Goal: Task Accomplishment & Management: Use online tool/utility

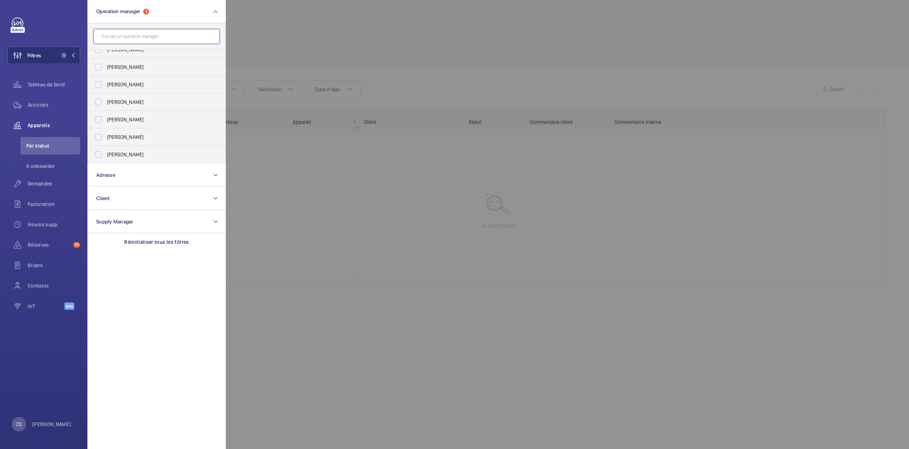
scroll to position [27, 0]
click at [45, 183] on span "Demandes" at bounding box center [54, 183] width 52 height 7
click at [586, 283] on div at bounding box center [680, 224] width 909 height 449
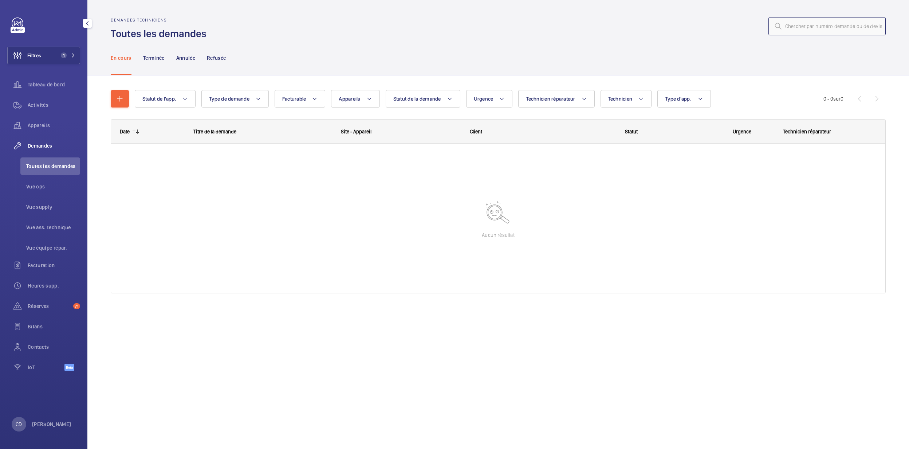
click at [598, 31] on input "text" at bounding box center [827, 26] width 117 height 18
paste input "R25-09240"
type input "R25-09240"
click at [58, 54] on span "1" at bounding box center [62, 55] width 9 height 6
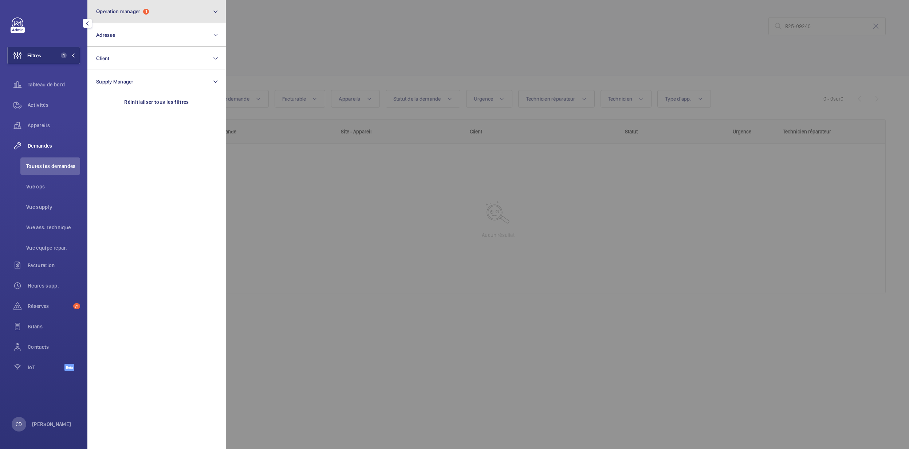
click at [203, 9] on button "Operation manager 1" at bounding box center [156, 11] width 138 height 23
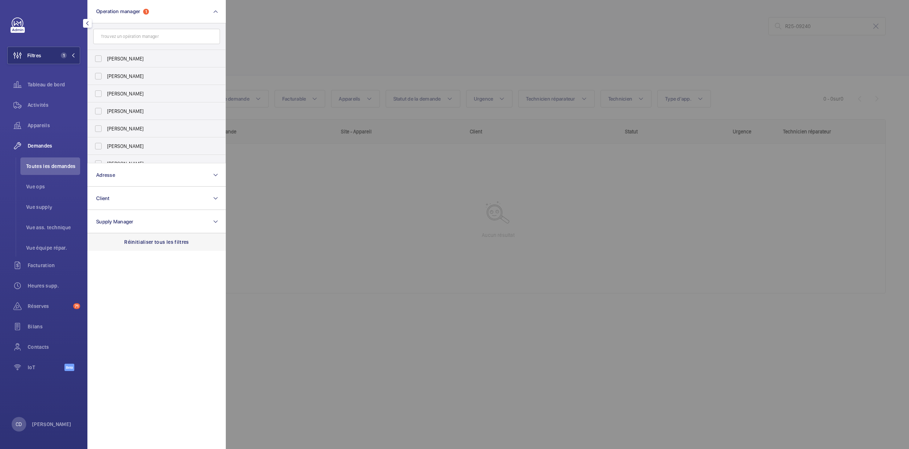
click at [175, 250] on div "Réinitialiser tous les filtres" at bounding box center [156, 241] width 138 height 17
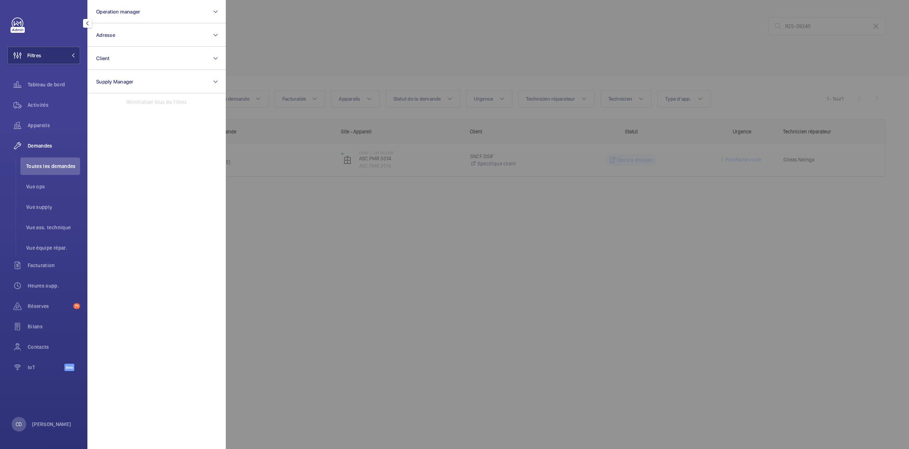
click at [598, 266] on div at bounding box center [680, 224] width 909 height 449
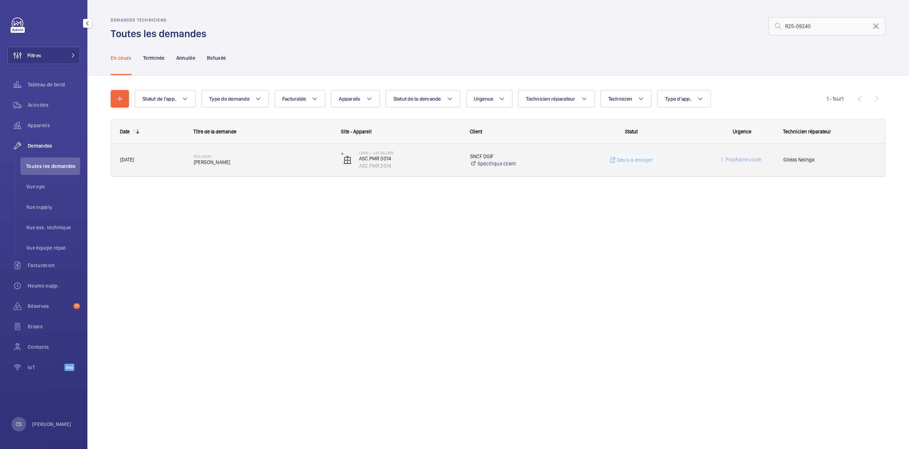
click at [296, 170] on div "R25-09240 Carte Frein" at bounding box center [263, 159] width 138 height 21
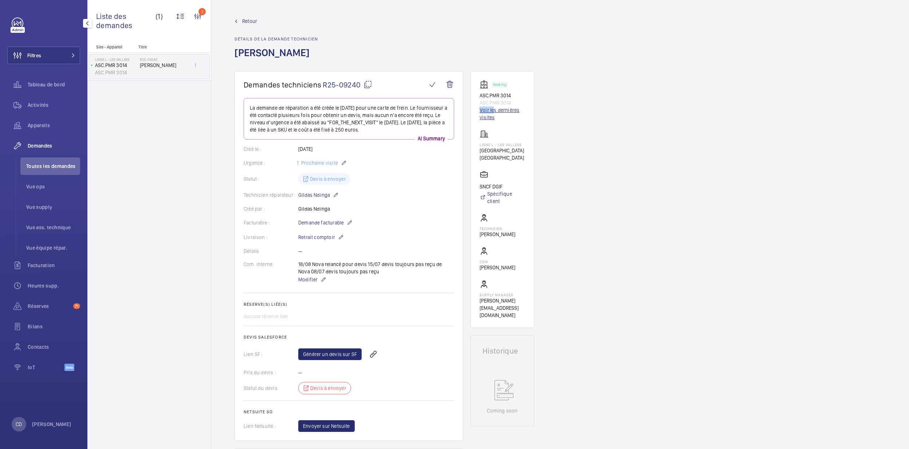
drag, startPoint x: 512, startPoint y: 104, endPoint x: 494, endPoint y: 107, distance: 17.8
click at [494, 107] on div "Working ASC.PMR 3014 ASC.PMR 3014 Voir les dernières visites" at bounding box center [503, 100] width 46 height 41
drag, startPoint x: 494, startPoint y: 107, endPoint x: 490, endPoint y: 109, distance: 5.2
click at [490, 109] on link "Voir les dernières visites" at bounding box center [503, 113] width 46 height 15
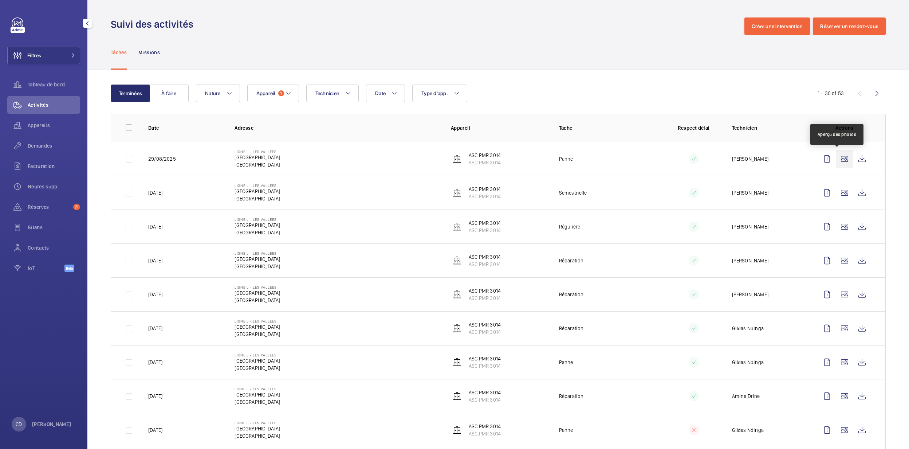
click at [598, 158] on wm-front-icon-button at bounding box center [844, 158] width 17 height 17
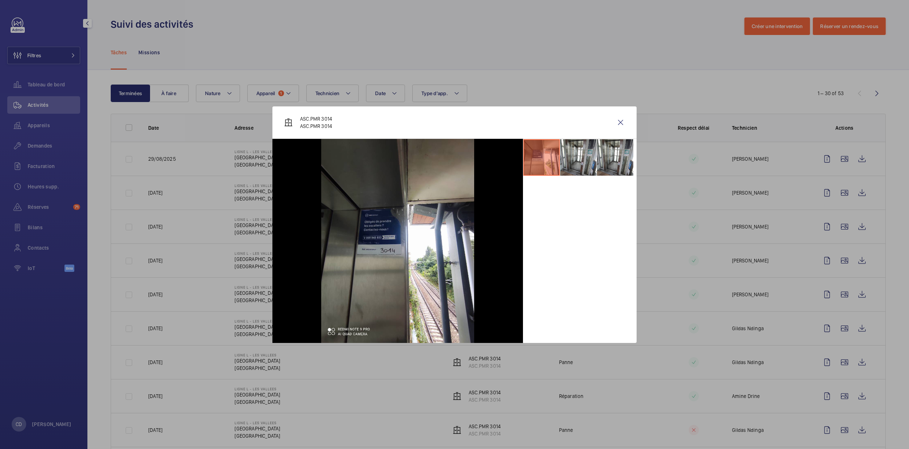
click at [598, 281] on div at bounding box center [454, 224] width 909 height 449
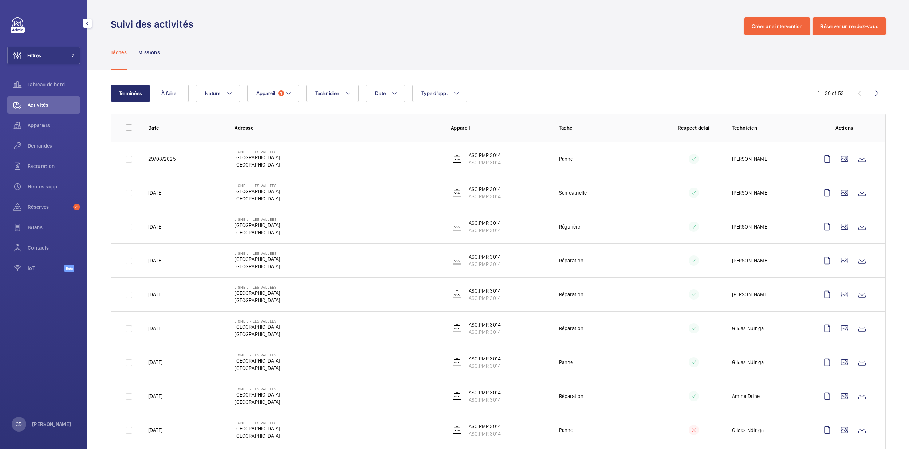
scroll to position [48, 0]
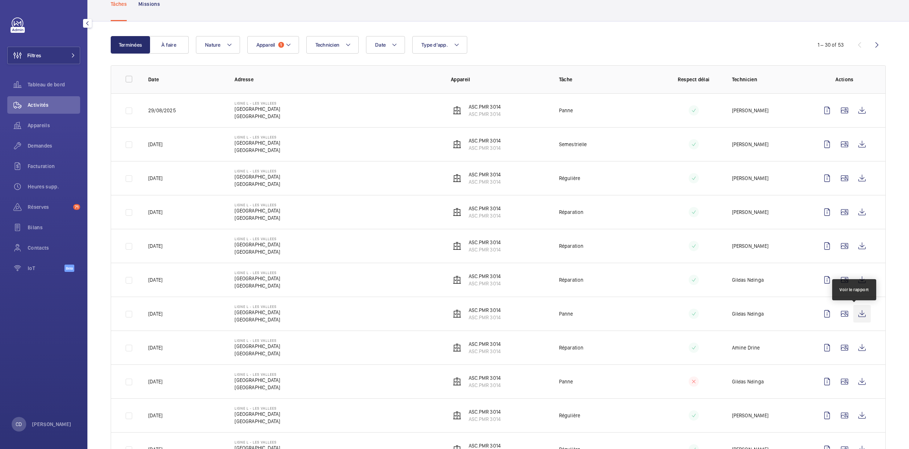
click at [598, 309] on wm-front-icon-button at bounding box center [862, 313] width 17 height 17
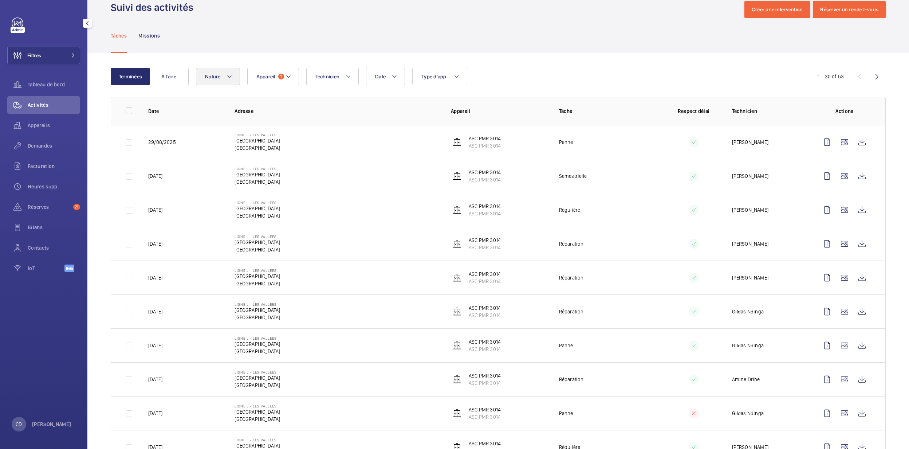
scroll to position [0, 0]
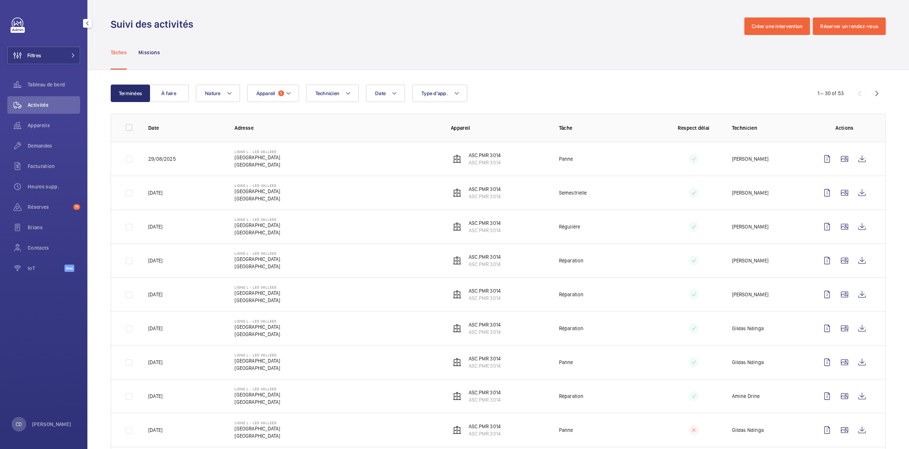
click at [598, 115] on th "Tâche" at bounding box center [602, 128] width 108 height 28
click at [46, 126] on span "Appareils" at bounding box center [54, 125] width 52 height 7
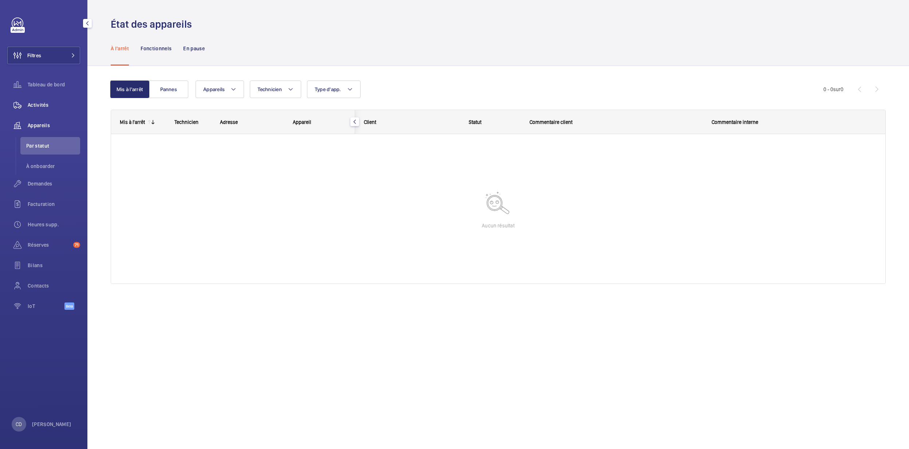
click at [50, 103] on span "Activités" at bounding box center [54, 104] width 52 height 7
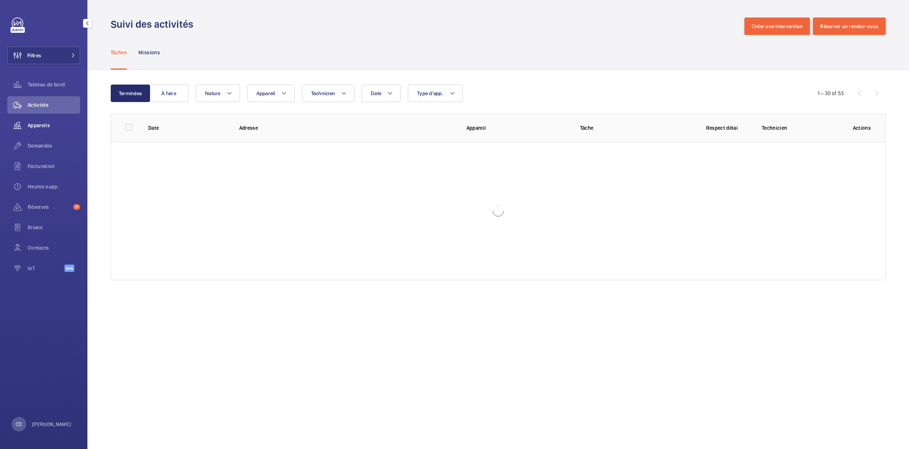
click at [34, 124] on span "Appareils" at bounding box center [54, 125] width 52 height 7
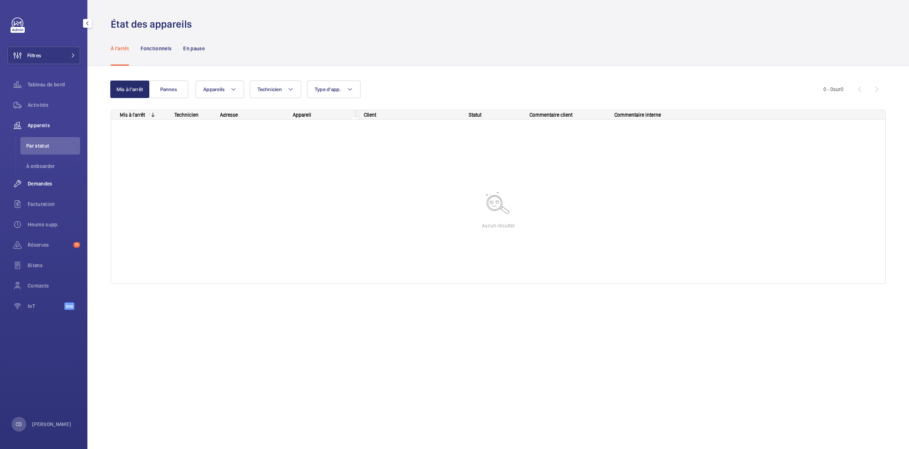
click at [37, 149] on nav "Tableau de bord Activités Appareils Par statut À onboarder Demandes Facturation…" at bounding box center [43, 197] width 73 height 242
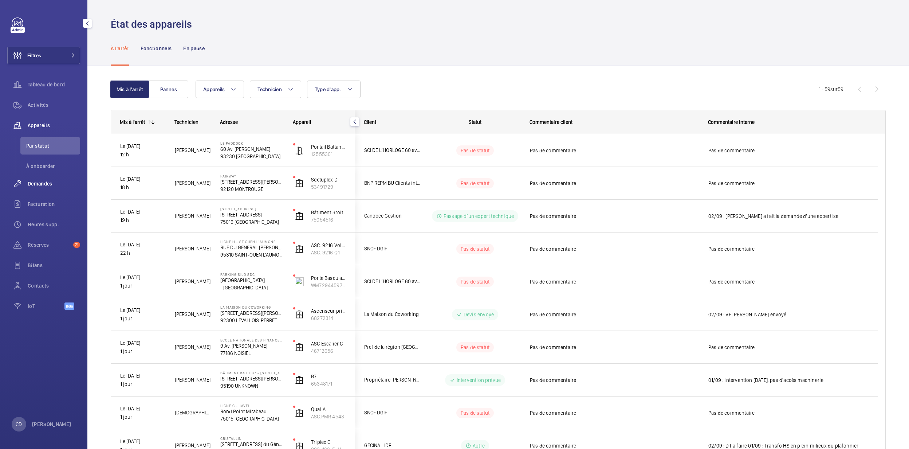
click at [35, 185] on span "Demandes" at bounding box center [54, 183] width 52 height 7
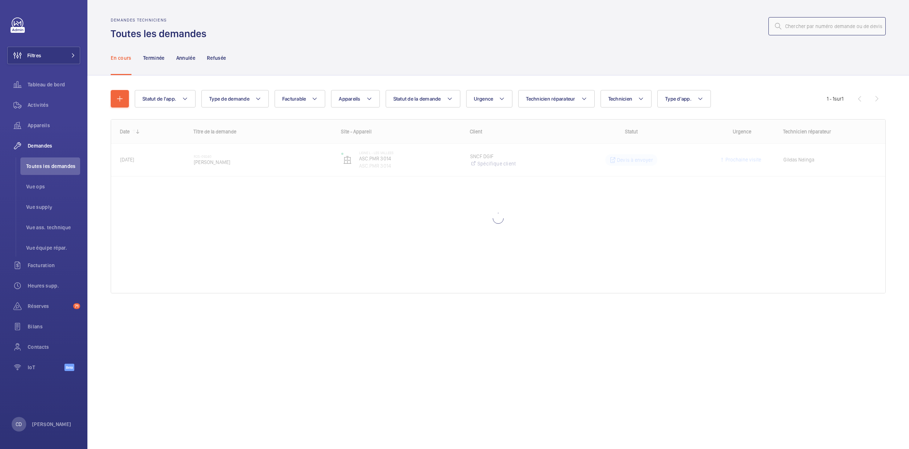
click at [598, 31] on input "text" at bounding box center [827, 26] width 117 height 18
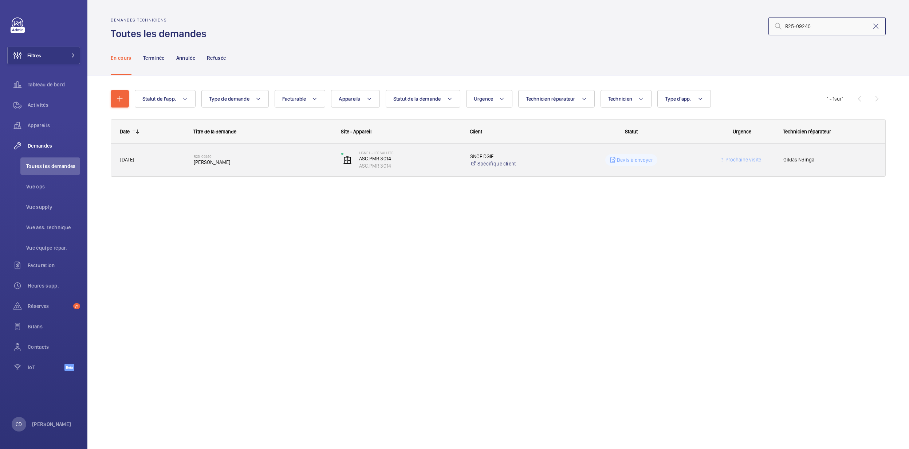
type input "R25-09240"
click at [236, 155] on h2 "R25-09240" at bounding box center [263, 156] width 138 height 4
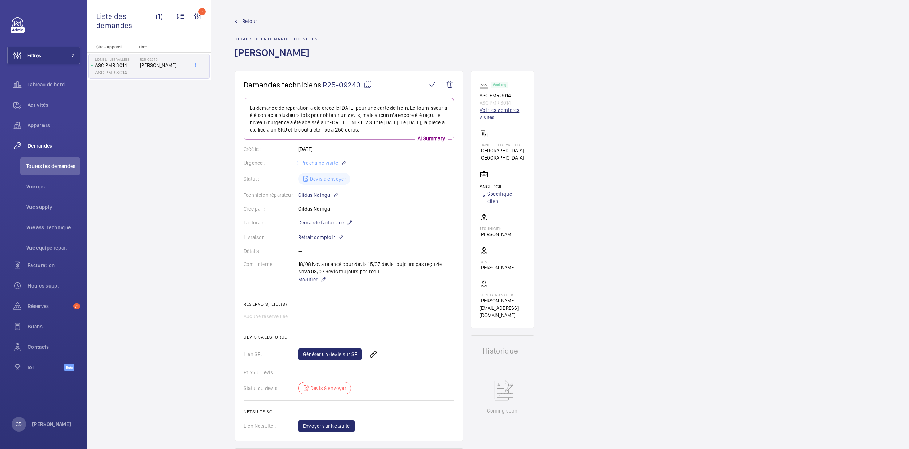
click at [503, 108] on link "Voir les dernières visites" at bounding box center [503, 113] width 46 height 15
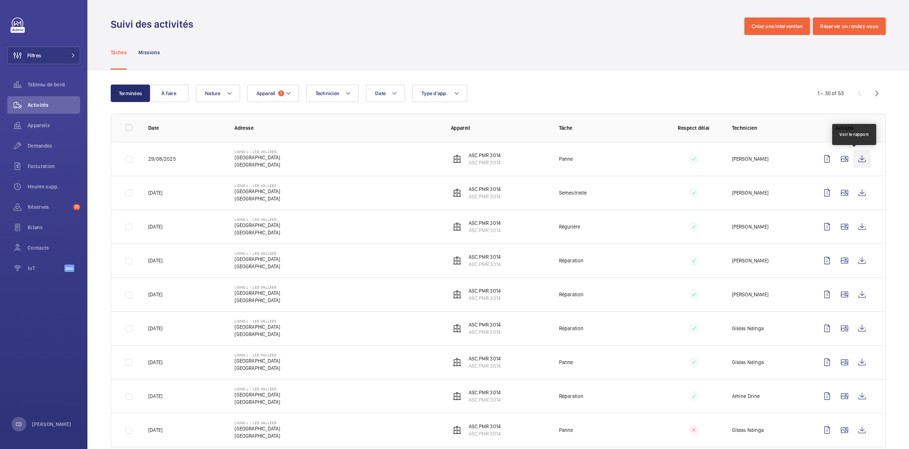
click at [598, 159] on wm-front-icon-button at bounding box center [862, 158] width 17 height 17
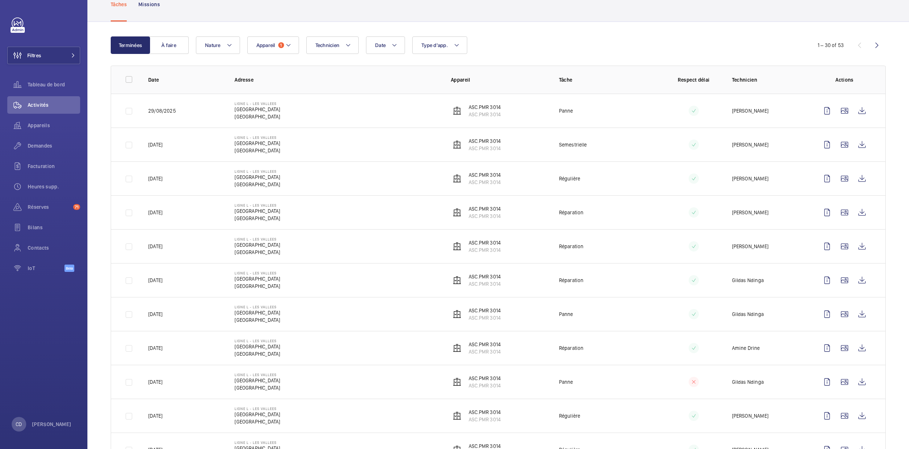
scroll to position [48, 0]
click at [598, 207] on wm-front-icon-button at bounding box center [862, 211] width 17 height 17
click at [598, 248] on wm-front-icon-button at bounding box center [862, 245] width 17 height 17
click at [598, 277] on wm-front-icon-button at bounding box center [862, 279] width 17 height 17
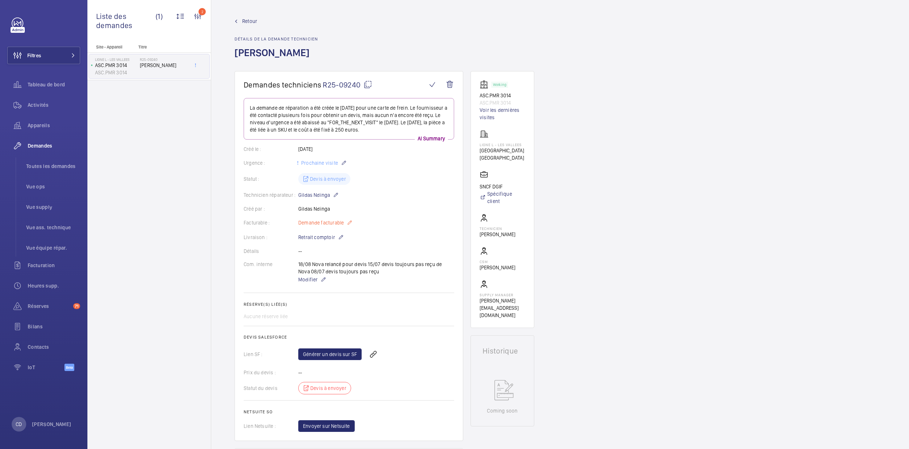
click at [350, 225] on mat-icon at bounding box center [350, 222] width 6 height 9
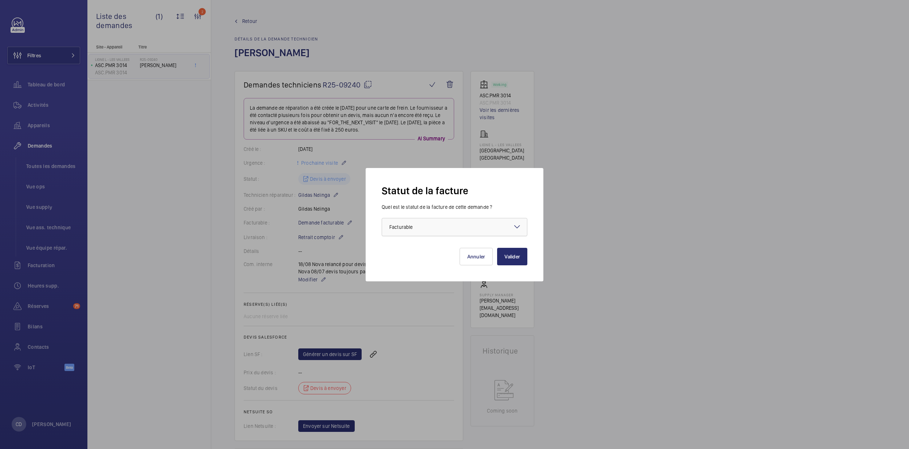
click at [408, 231] on div at bounding box center [454, 226] width 145 height 17
click at [429, 264] on span "Non facturable" at bounding box center [454, 266] width 130 height 7
click at [509, 257] on button "Valider" at bounding box center [512, 256] width 30 height 17
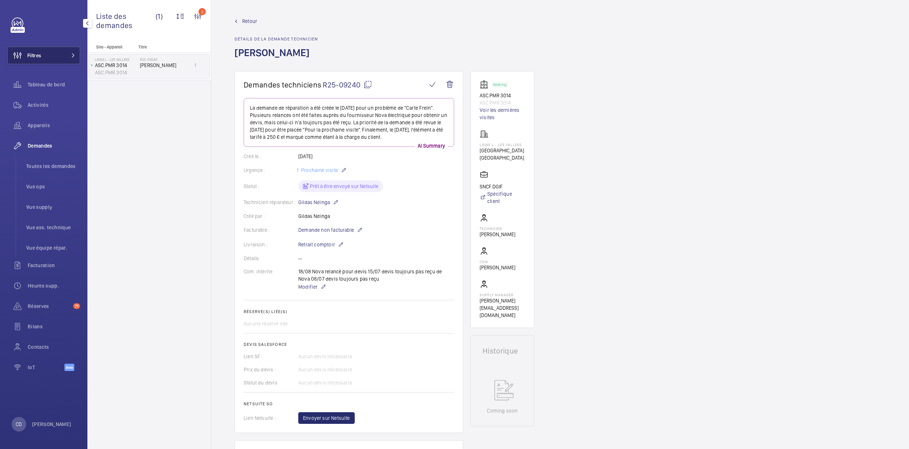
click at [43, 56] on button "Filtres" at bounding box center [43, 55] width 73 height 17
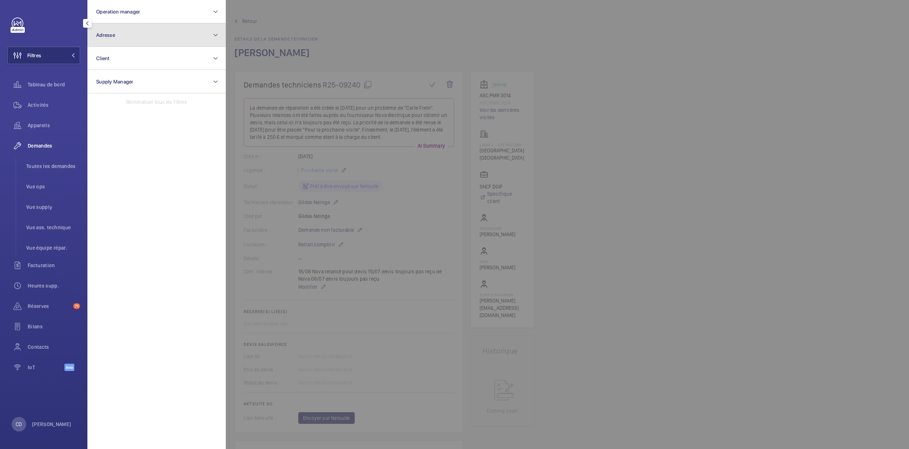
click at [160, 35] on button "Adresse" at bounding box center [156, 34] width 138 height 23
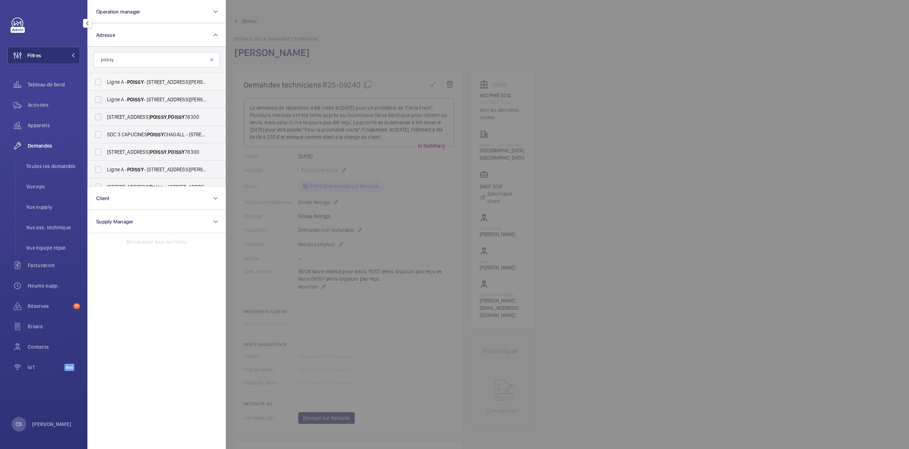
type input "poissy"
click at [192, 79] on span "Ligne A - POISSY - [STREET_ADDRESS][PERSON_NAME]" at bounding box center [157, 81] width 100 height 7
click at [106, 79] on input "Ligne A - POISSY - [STREET_ADDRESS][PERSON_NAME]" at bounding box center [98, 82] width 15 height 15
checkbox input "true"
click at [185, 99] on span "Ligne A - POISSY - [STREET_ADDRESS][PERSON_NAME]" at bounding box center [157, 99] width 100 height 7
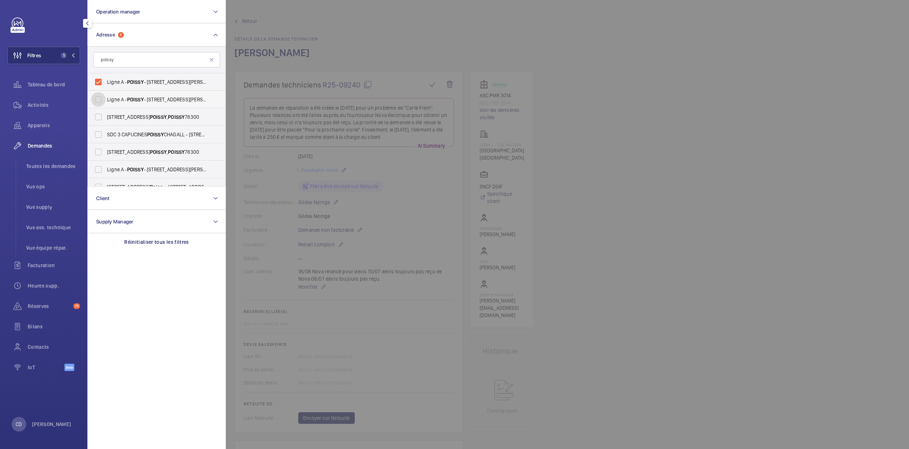
click at [106, 99] on input "Ligne A - POISSY - [STREET_ADDRESS][PERSON_NAME]" at bounding box center [98, 99] width 15 height 15
checkbox input "true"
click at [152, 104] on span "Ligne A - POISSY - [STREET_ADDRESS][PERSON_NAME]" at bounding box center [157, 107] width 100 height 7
click at [106, 104] on input "Ligne A - POISSY - [STREET_ADDRESS][PERSON_NAME]" at bounding box center [98, 108] width 15 height 15
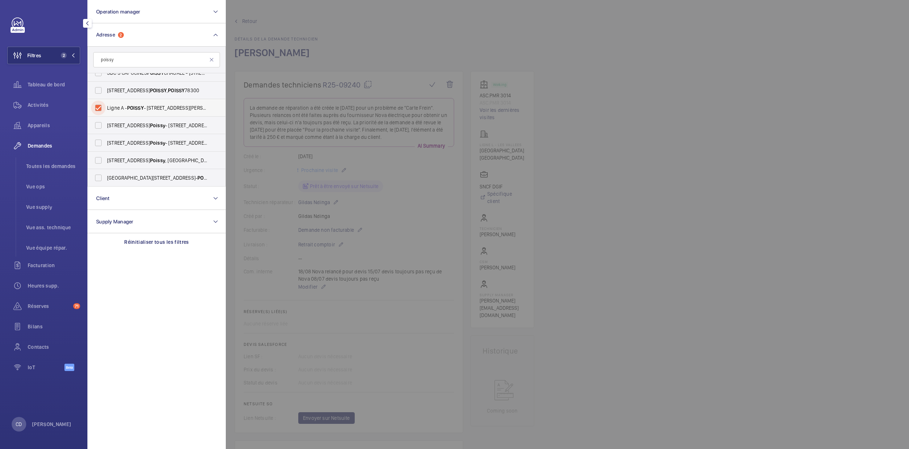
checkbox input "true"
drag, startPoint x: 376, startPoint y: 218, endPoint x: 362, endPoint y: 225, distance: 16.1
click at [375, 219] on div at bounding box center [680, 224] width 909 height 449
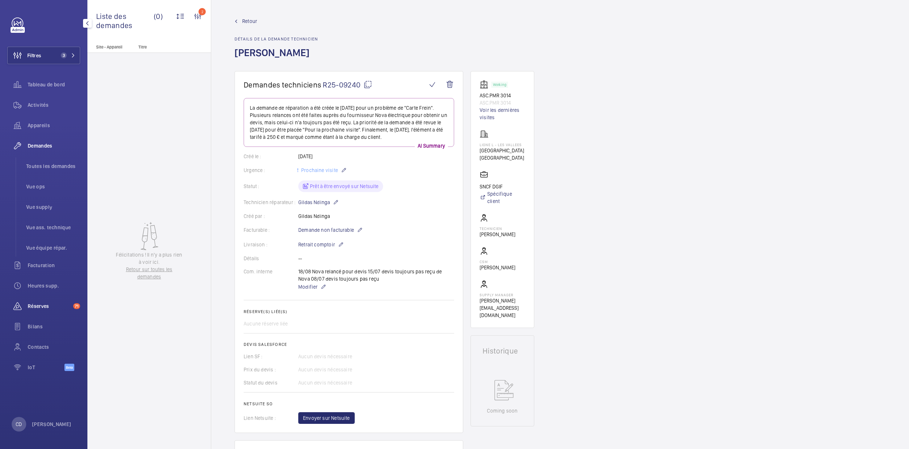
click at [46, 305] on span "Réserves" at bounding box center [49, 305] width 43 height 7
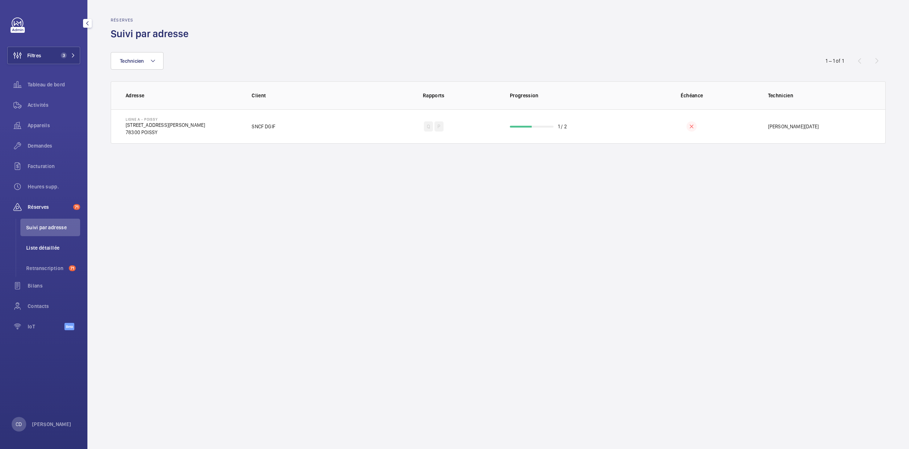
click at [57, 243] on li "Liste détaillée" at bounding box center [50, 247] width 60 height 17
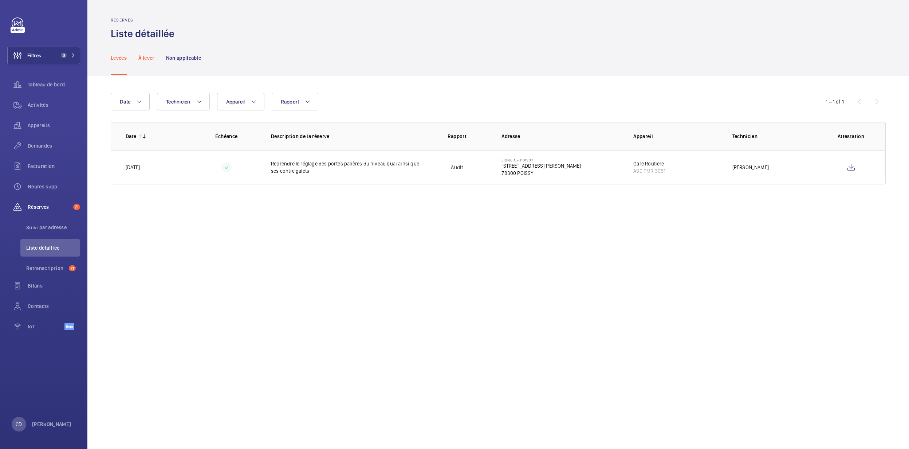
click at [142, 56] on p "À lever" at bounding box center [146, 57] width 16 height 7
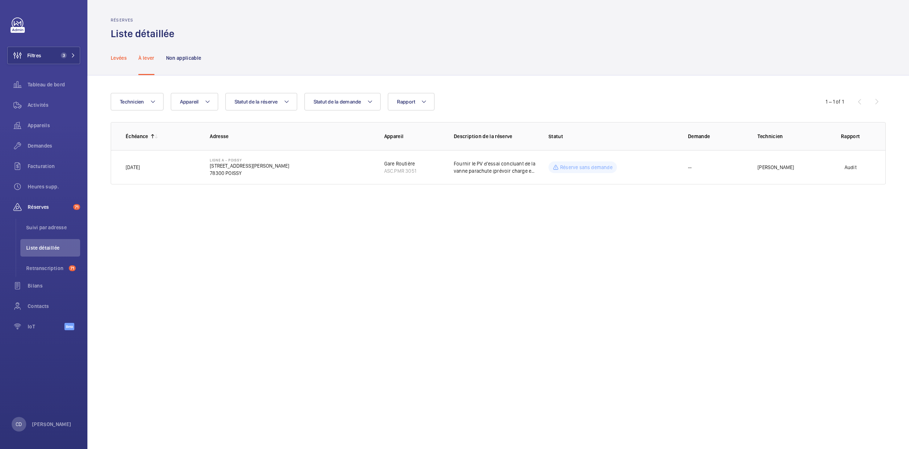
click at [123, 58] on p "Levées" at bounding box center [119, 57] width 16 height 7
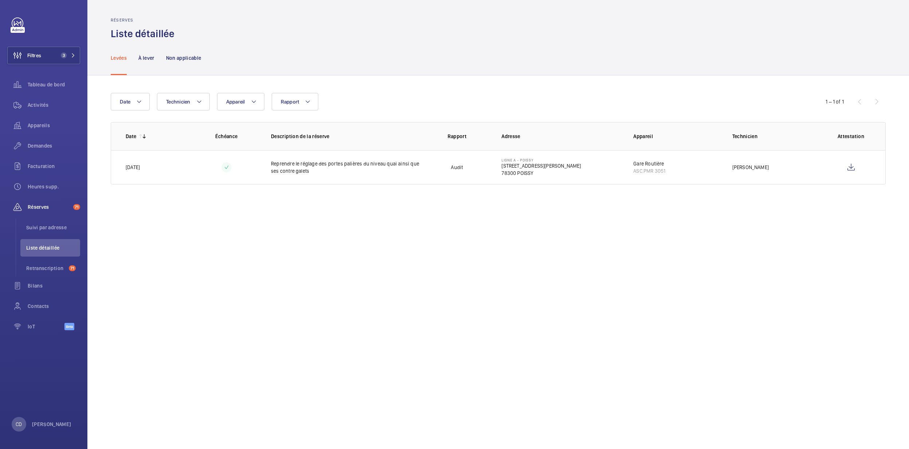
click at [366, 254] on wm-front-admin-audit-defect-details "Réserves Liste détaillée Levées À lever Non applicable Date Technicien Appareil…" at bounding box center [498, 224] width 822 height 449
click at [184, 58] on p "Non applicable" at bounding box center [183, 57] width 35 height 7
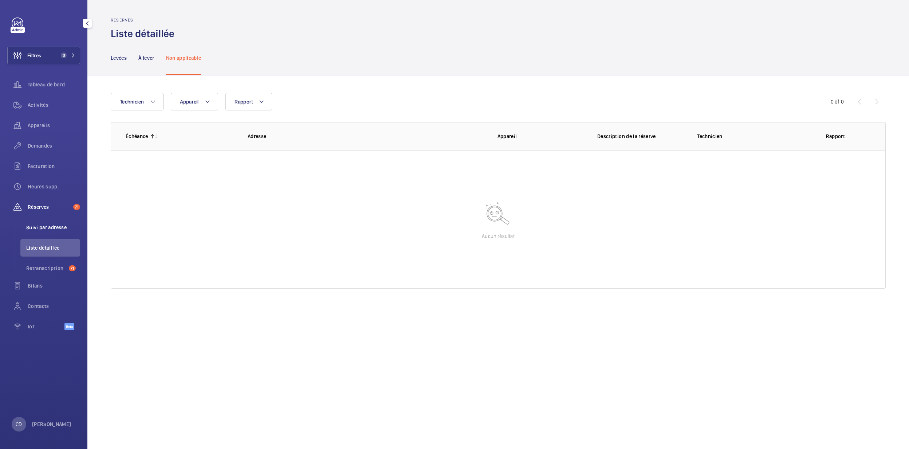
click at [53, 224] on span "Suivi par adresse" at bounding box center [53, 227] width 54 height 7
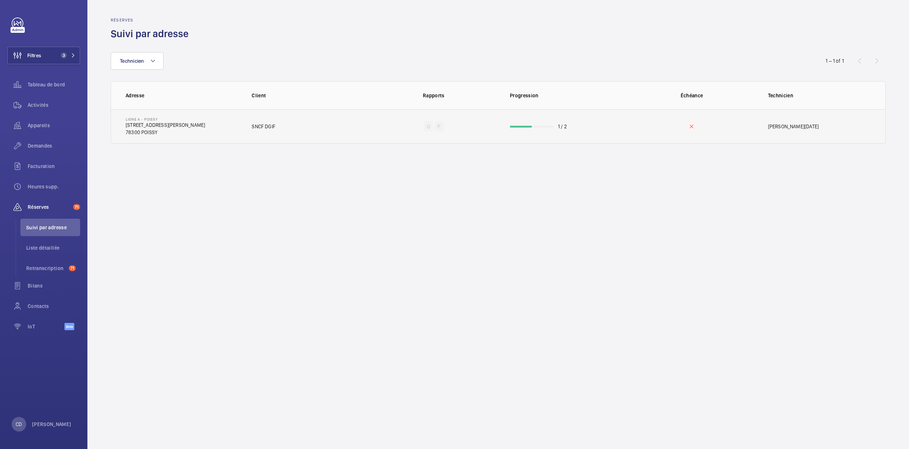
click at [389, 133] on td "Q P" at bounding box center [433, 126] width 129 height 34
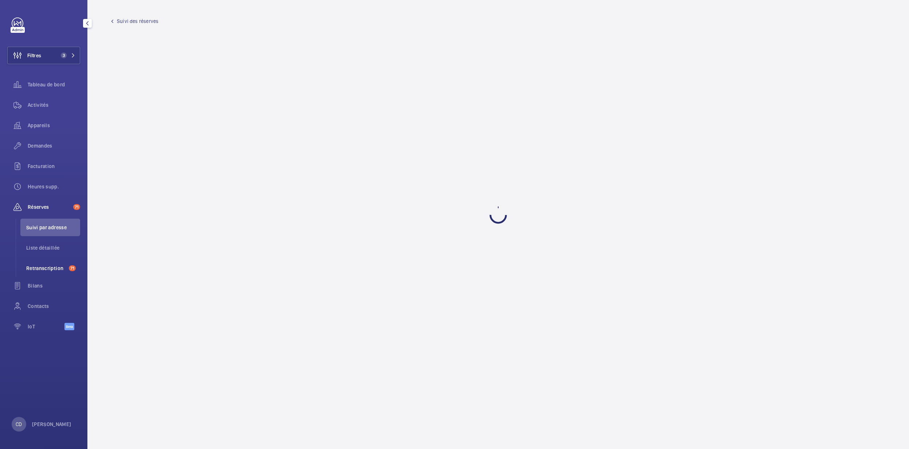
click at [50, 268] on span "Retranscription" at bounding box center [46, 267] width 40 height 7
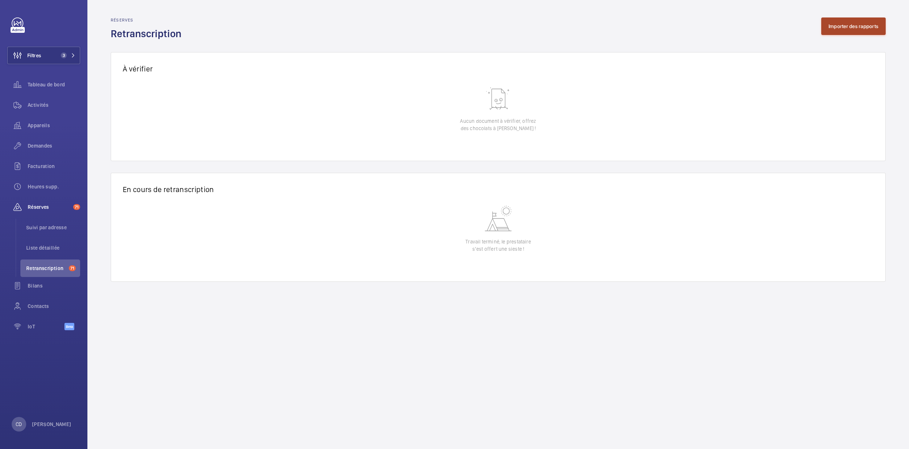
click at [598, 34] on button "Importer des rapports" at bounding box center [853, 25] width 64 height 17
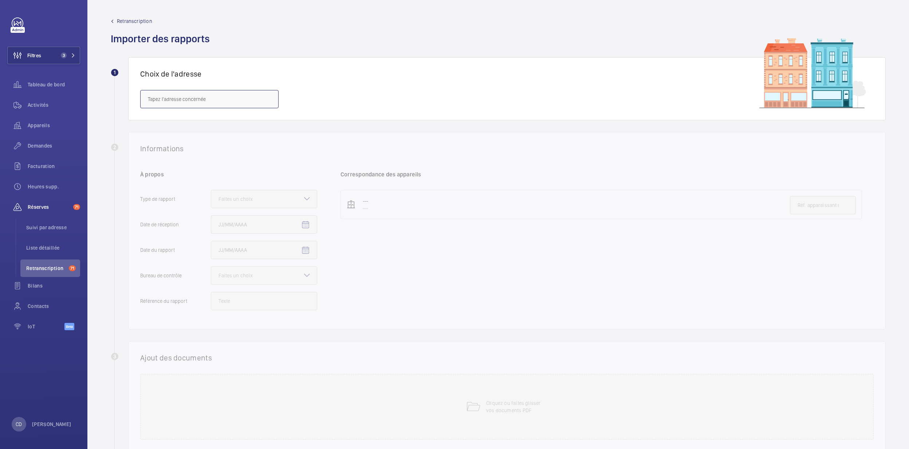
click at [180, 97] on input "text" at bounding box center [209, 99] width 138 height 18
click at [204, 120] on span "Ligne A - POISSY - [STREET_ADDRESS][PERSON_NAME]" at bounding box center [208, 121] width 121 height 7
type input "Ligne A - POISSY - [STREET_ADDRESS][PERSON_NAME]"
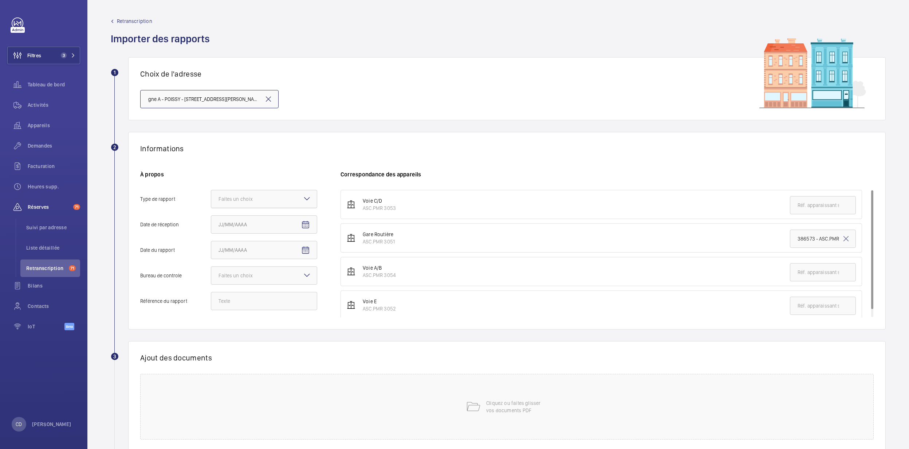
click at [289, 200] on div at bounding box center [264, 198] width 106 height 17
click at [211, 200] on input "Type de rapport Faites un choix" at bounding box center [211, 198] width 0 height 17
click at [256, 235] on div "Quinquennal" at bounding box center [264, 239] width 106 height 18
click at [211, 208] on input "Type de rapport Faites un choix Périodique Quinquennal Audit" at bounding box center [211, 198] width 0 height 17
click at [267, 229] on input "Date de réception" at bounding box center [264, 224] width 106 height 18
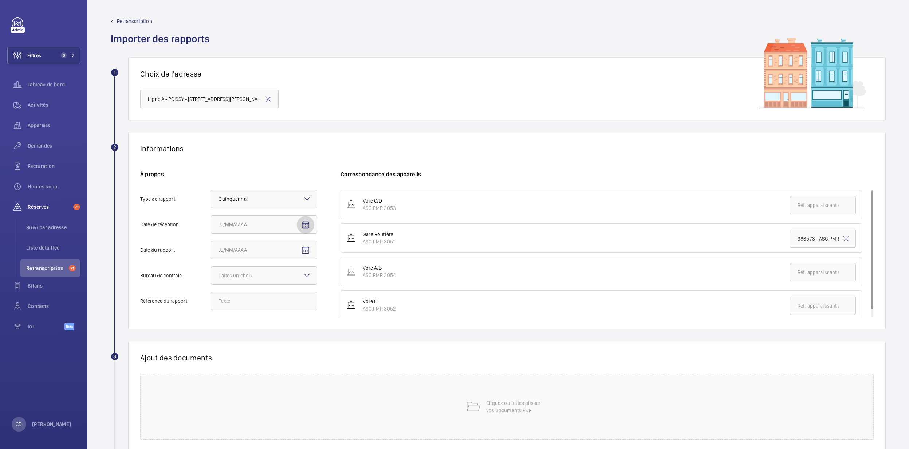
click at [302, 226] on mat-icon "Open calendar" at bounding box center [305, 224] width 9 height 9
click at [252, 282] on span "3" at bounding box center [250, 284] width 13 height 13
type input "[DATE]"
click at [302, 250] on mat-icon "Open calendar" at bounding box center [305, 250] width 9 height 9
click at [247, 311] on span "3" at bounding box center [250, 309] width 13 height 13
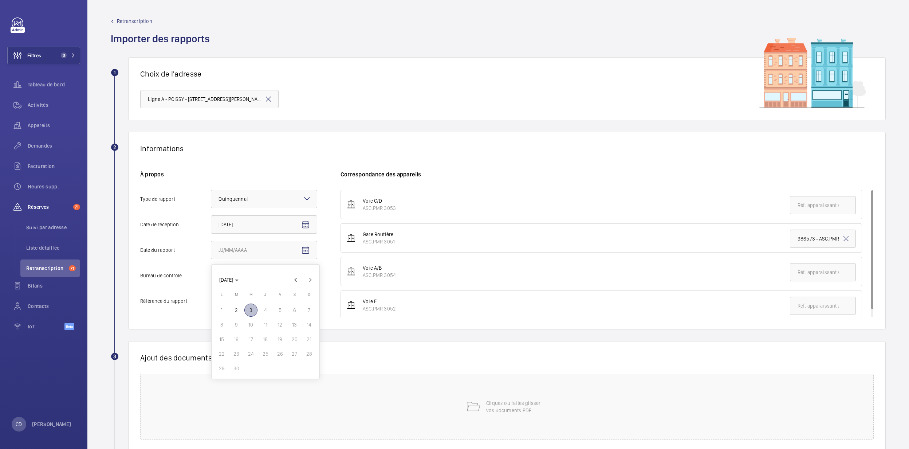
type input "[DATE]"
click at [286, 275] on div at bounding box center [264, 275] width 106 height 17
click at [211, 275] on input "Bureau de controle Faites un choix" at bounding box center [211, 275] width 0 height 17
click at [274, 300] on span "Veritas" at bounding box center [264, 297] width 91 height 7
click at [211, 284] on input "Bureau de controle Faites un choix Veritas Autre" at bounding box center [211, 275] width 0 height 17
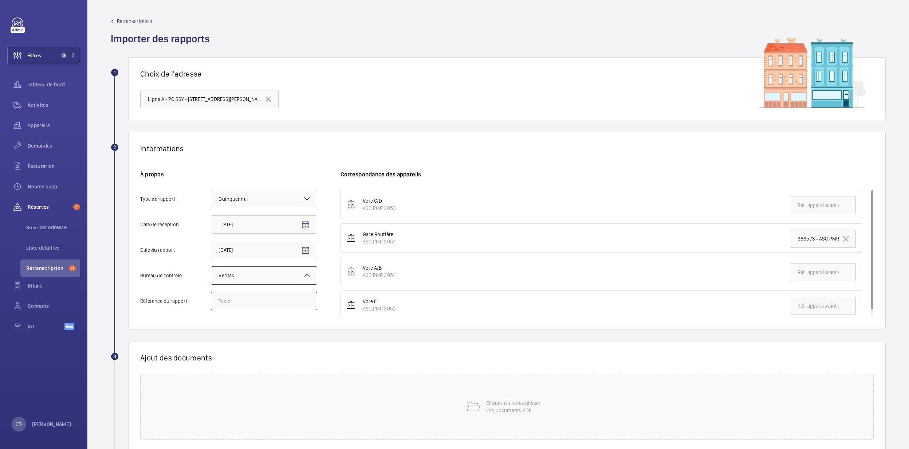
click at [269, 302] on input "Référence du rapport" at bounding box center [264, 301] width 106 height 18
click at [247, 296] on input "Référence du rapport" at bounding box center [264, 301] width 106 height 18
paste input "319601065.20.R"
type input "319601065.20.R"
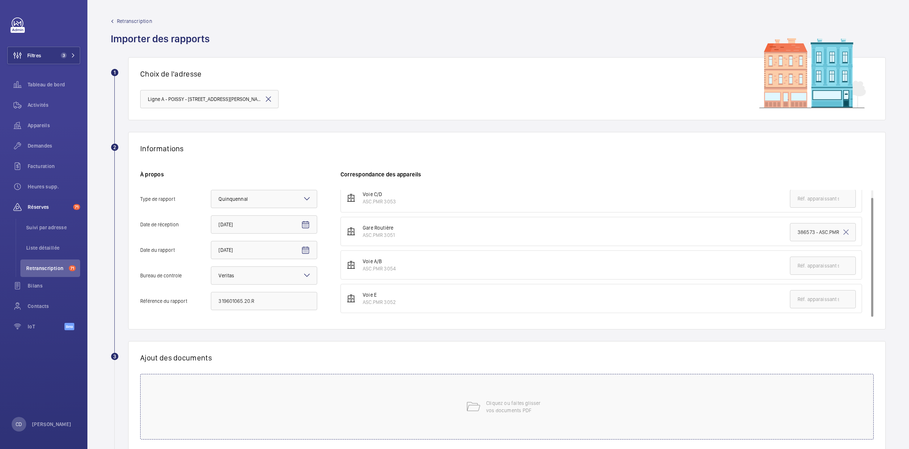
click at [232, 313] on div "Cliquez ou faites glisser vos documents PDF" at bounding box center [507, 407] width 734 height 66
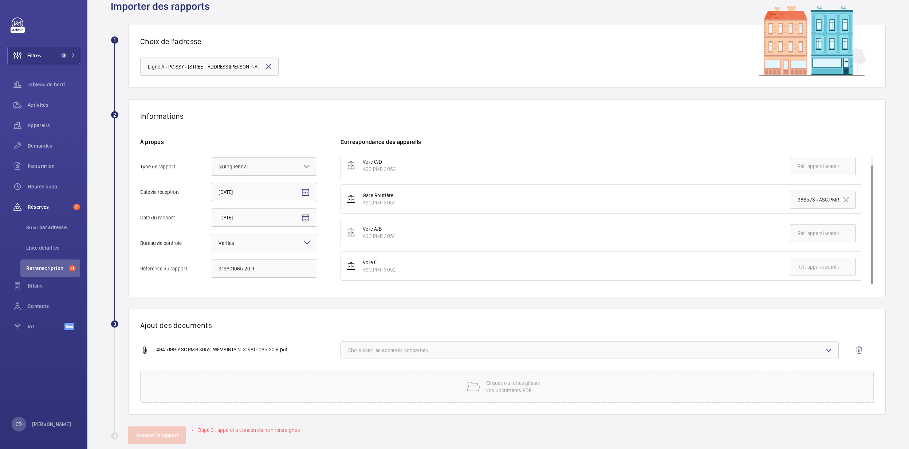
scroll to position [46, 0]
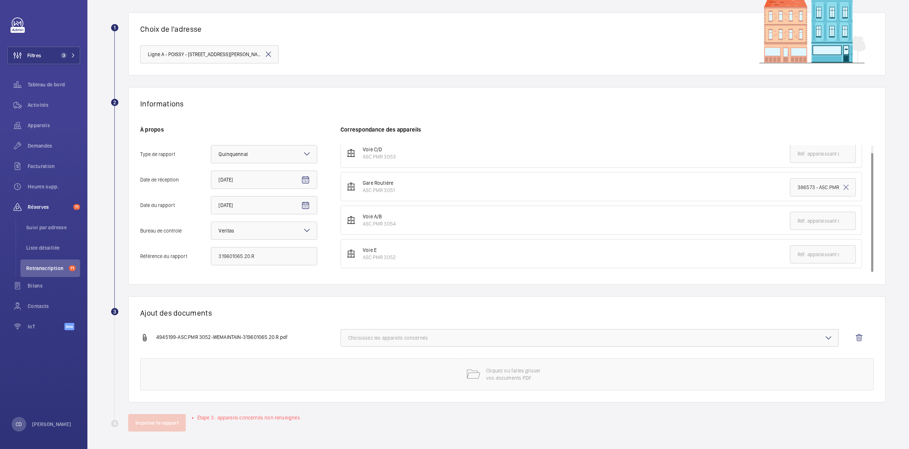
click at [410, 313] on span "Choisissez les appareils concernés" at bounding box center [589, 337] width 483 height 7
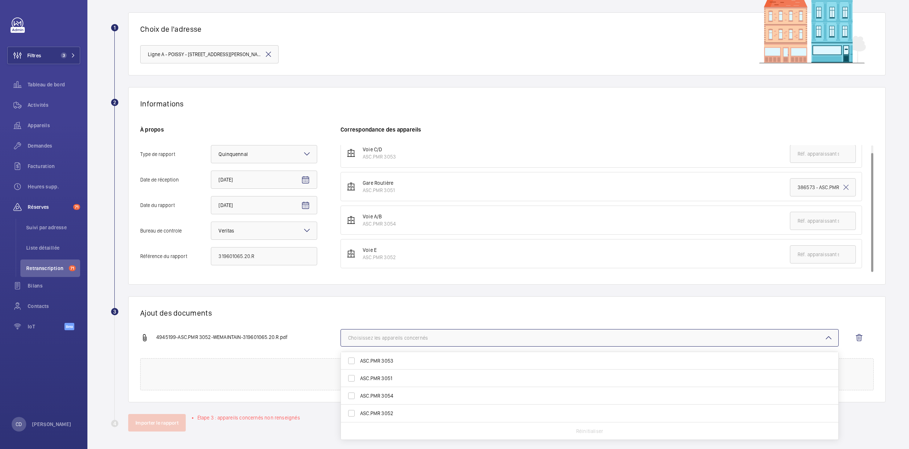
click at [401, 313] on span "ASC.PMR 3052" at bounding box center [590, 412] width 460 height 7
click at [359, 313] on input "ASC.PMR 3052" at bounding box center [351, 413] width 15 height 15
checkbox input "true"
click at [482, 162] on li "Voie C/D ASC.PMR 3053" at bounding box center [602, 156] width 522 height 29
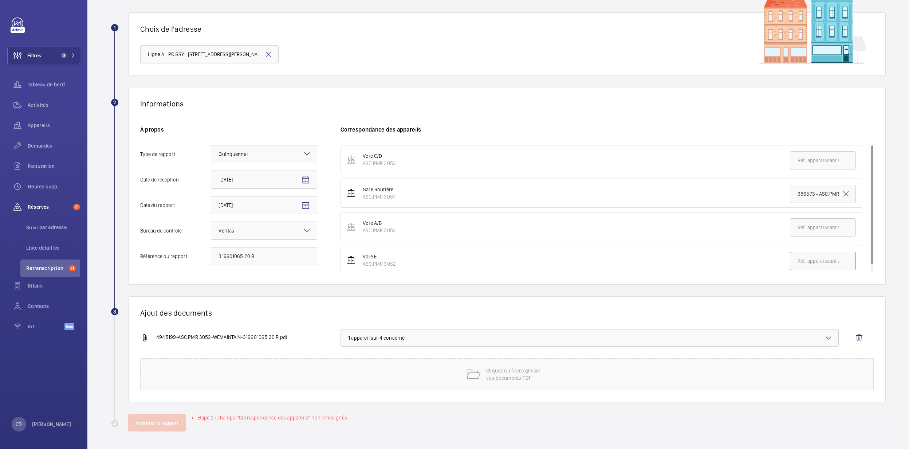
scroll to position [7, 0]
drag, startPoint x: 404, startPoint y: 264, endPoint x: 360, endPoint y: 264, distance: 43.7
click at [360, 264] on li "Voie E ASC.PMR 3052" at bounding box center [602, 253] width 522 height 29
copy div "ASC.PMR 3052"
click at [598, 254] on input "text" at bounding box center [823, 254] width 66 height 18
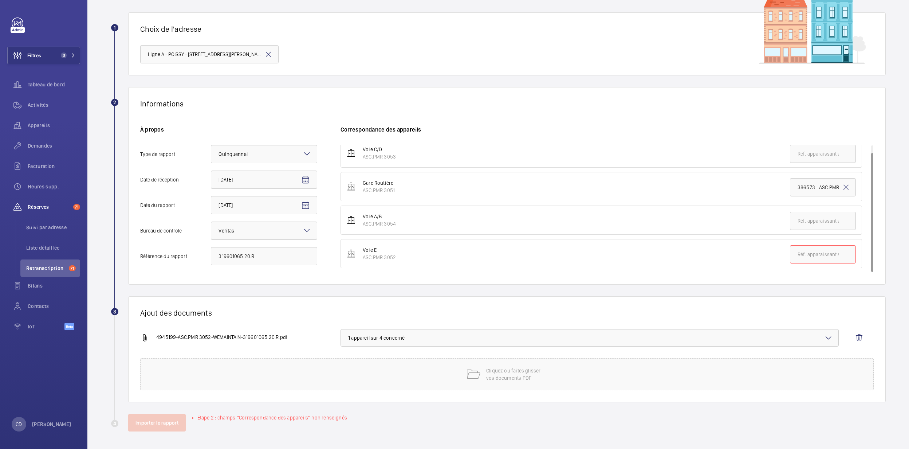
paste input "ASC.PMR 3052"
type input "ASC.PMR 3052"
click at [146, 313] on button "Importer le rapport" at bounding box center [157, 422] width 58 height 17
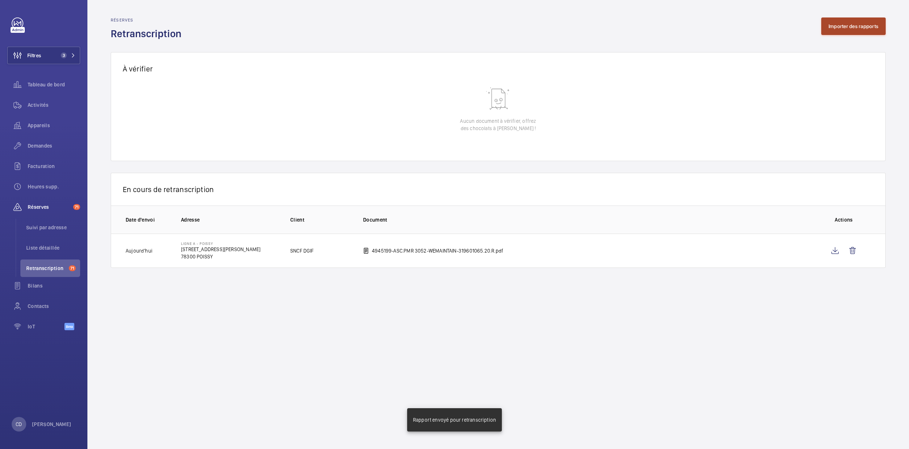
click at [598, 28] on button "Importer des rapports" at bounding box center [853, 25] width 64 height 17
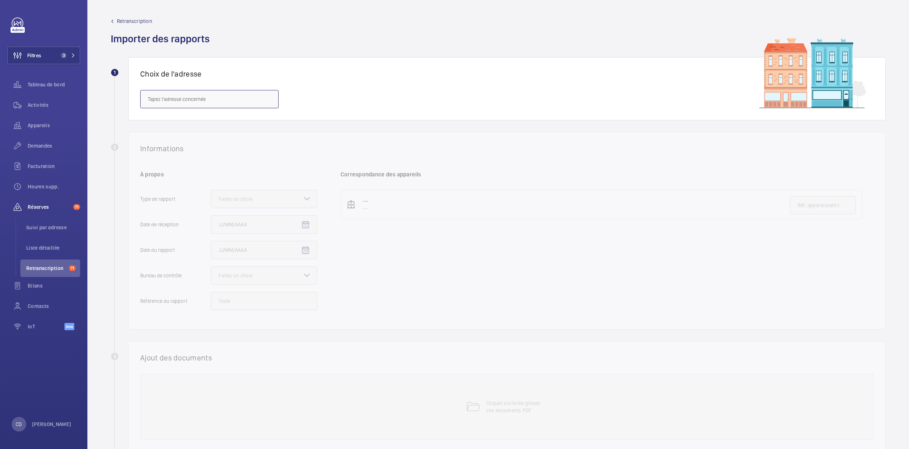
click at [248, 103] on input "text" at bounding box center [209, 99] width 138 height 18
click at [261, 119] on span "Ligne A - POISSY - [STREET_ADDRESS][PERSON_NAME]" at bounding box center [208, 121] width 121 height 7
type input "Ligne A - POISSY - [STREET_ADDRESS][PERSON_NAME]"
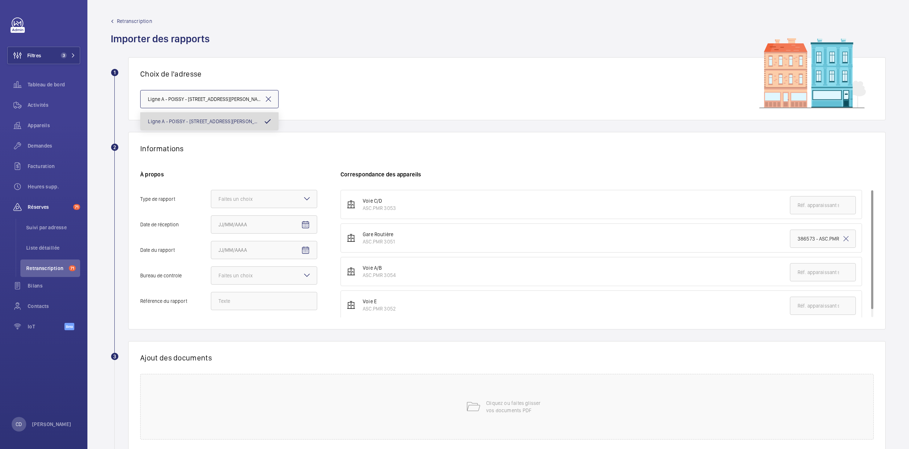
scroll to position [0, 19]
click at [283, 202] on div at bounding box center [264, 198] width 106 height 17
click at [211, 202] on input "Type de rapport Faites un choix" at bounding box center [211, 198] width 0 height 17
click at [265, 239] on span "Quinquennal" at bounding box center [264, 238] width 91 height 7
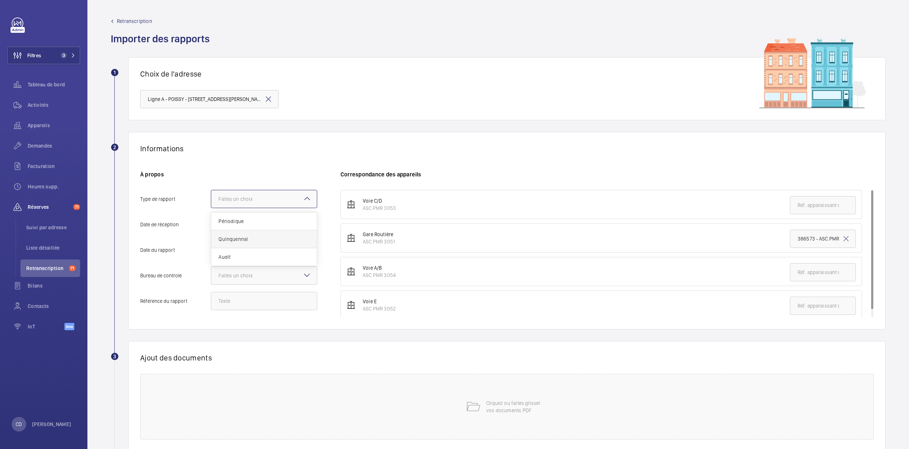
click at [211, 208] on input "Type de rapport Faites un choix Périodique Quinquennal Audit" at bounding box center [211, 198] width 0 height 17
click at [267, 275] on div "Faites un choix" at bounding box center [245, 275] width 52 height 7
click at [211, 275] on input "Bureau de controle Faites un choix" at bounding box center [211, 275] width 0 height 17
click at [265, 302] on div "Veritas" at bounding box center [264, 298] width 106 height 18
click at [211, 284] on input "Bureau de controle Faites un choix Veritas Autre" at bounding box center [211, 275] width 0 height 17
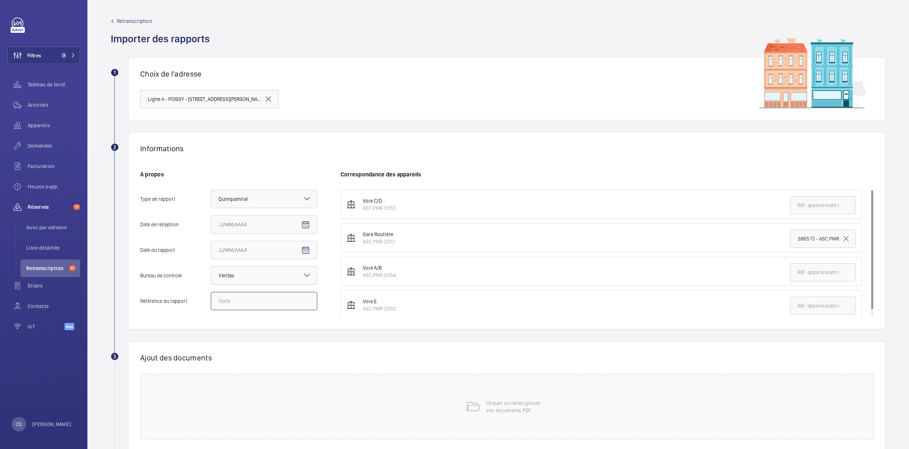
click at [268, 307] on input "Référence du rapport" at bounding box center [264, 301] width 106 height 18
paste input "ASC.PMR 3052"
type input "ASC.PMR 3052"
drag, startPoint x: 292, startPoint y: 306, endPoint x: 161, endPoint y: 296, distance: 131.9
click at [161, 296] on label "Référence du rapport ASC.PMR 3052" at bounding box center [228, 301] width 177 height 18
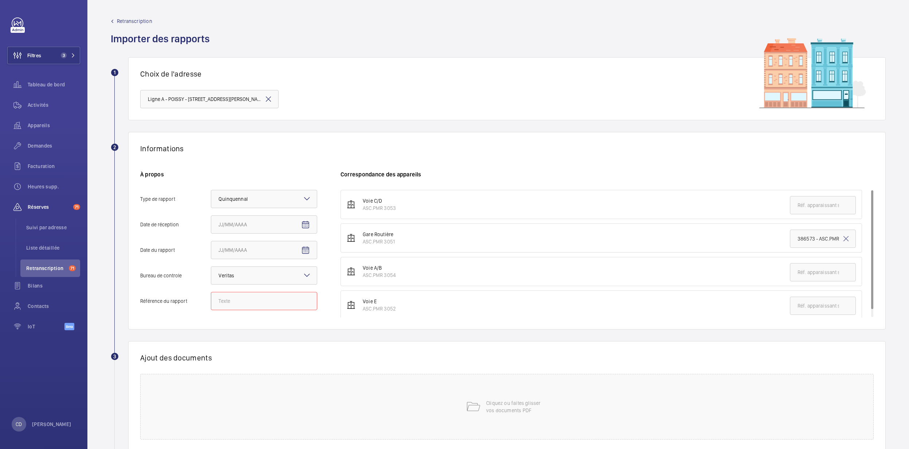
click at [267, 302] on input "Référence du rapport" at bounding box center [264, 301] width 106 height 18
paste input "319601067.22.R"
type input "319601067.22.R"
click at [516, 161] on div "Informations À propos Type de rapport Faites un choix × Quinquennal × Date de r…" at bounding box center [507, 230] width 758 height 197
click at [598, 280] on input "text" at bounding box center [823, 272] width 66 height 18
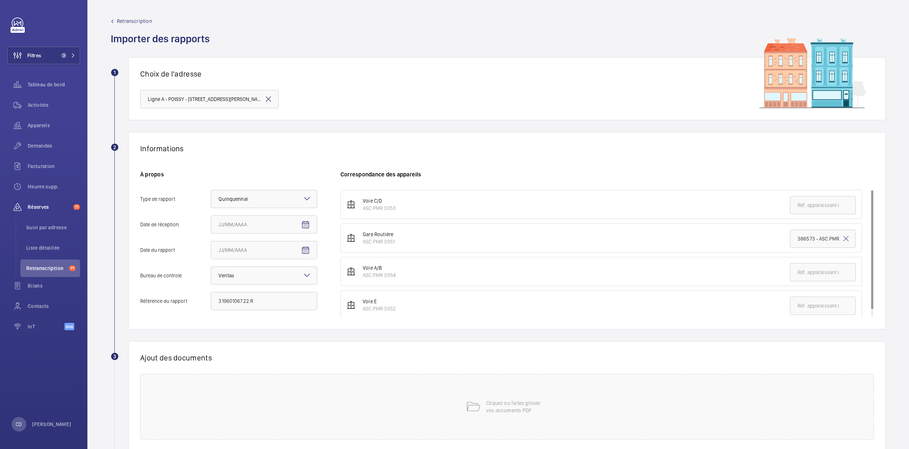
drag, startPoint x: 423, startPoint y: 269, endPoint x: 405, endPoint y: 280, distance: 20.3
click at [405, 280] on li "Voie A/B ASC.PMR 3054" at bounding box center [602, 271] width 522 height 29
copy div "ASC.PMR 3054"
click at [598, 274] on input "text" at bounding box center [823, 272] width 66 height 18
paste input "ASC.PMR 3054"
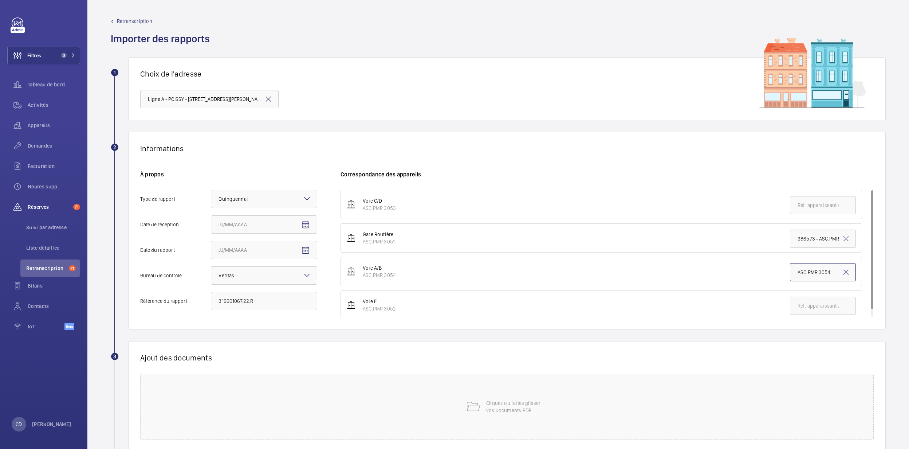
type input "ASC.PMR 3054"
click at [393, 313] on div "Ajout des documents Cliquez ou faites glisser vos documents PDF" at bounding box center [507, 396] width 758 height 110
click at [396, 313] on div "Cliquez ou faites glisser vos documents PDF" at bounding box center [507, 407] width 734 height 66
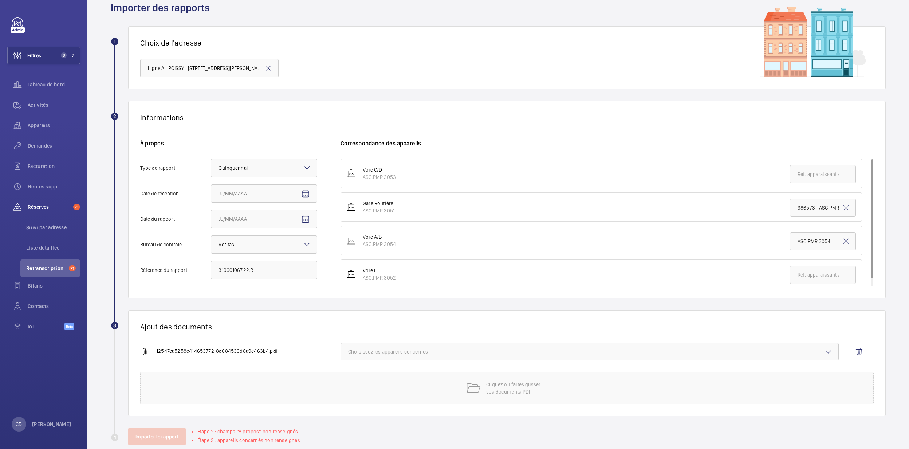
scroll to position [46, 0]
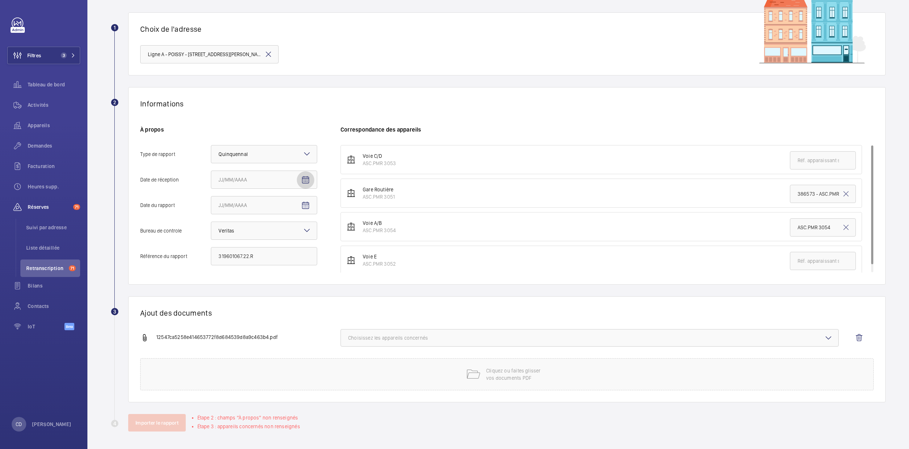
click at [303, 180] on mat-icon "Open calendar" at bounding box center [305, 180] width 9 height 9
click at [249, 239] on span "3" at bounding box center [250, 238] width 13 height 13
type input "[DATE]"
click at [303, 204] on mat-icon "Open calendar" at bounding box center [305, 205] width 9 height 9
click at [251, 262] on span "3" at bounding box center [250, 263] width 13 height 13
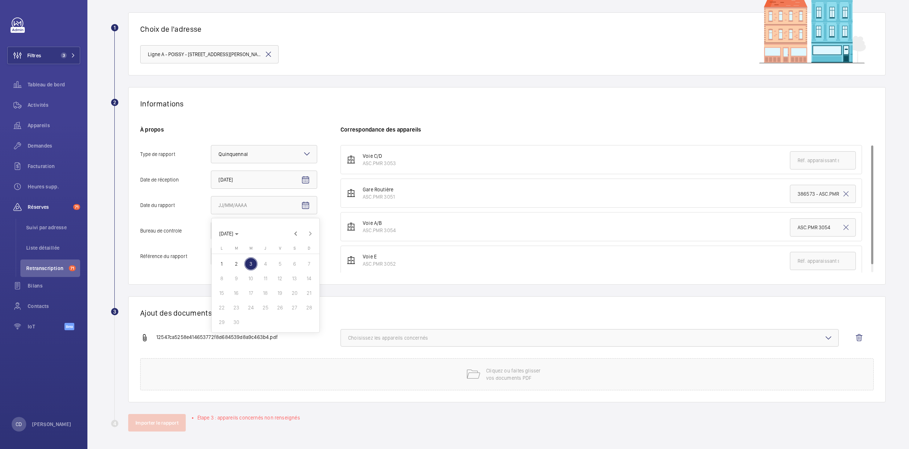
type input "[DATE]"
click at [283, 224] on div at bounding box center [264, 230] width 106 height 17
click at [211, 224] on input "Bureau de controle Faites un choix × Veritas ×" at bounding box center [211, 230] width 0 height 17
click at [283, 224] on div at bounding box center [264, 230] width 106 height 17
click at [211, 224] on input "Bureau de controle Faites un choix × Veritas × Veritas Autre" at bounding box center [211, 230] width 0 height 17
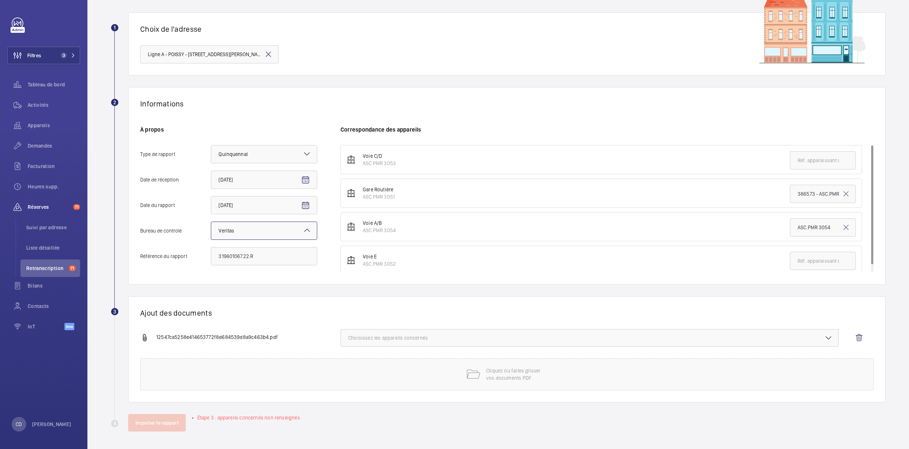
click at [375, 313] on span "Choisissez les appareils concernés" at bounding box center [589, 337] width 483 height 7
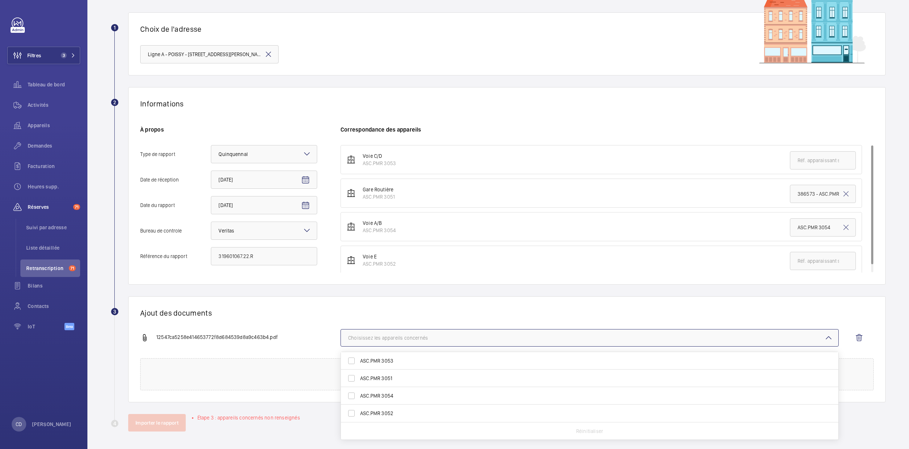
click at [383, 313] on span "ASC.PMR 3054" at bounding box center [590, 395] width 460 height 7
click at [359, 313] on input "ASC.PMR 3054" at bounding box center [351, 395] width 15 height 15
checkbox input "true"
click at [168, 313] on button "Importer le rapport" at bounding box center [157, 422] width 58 height 17
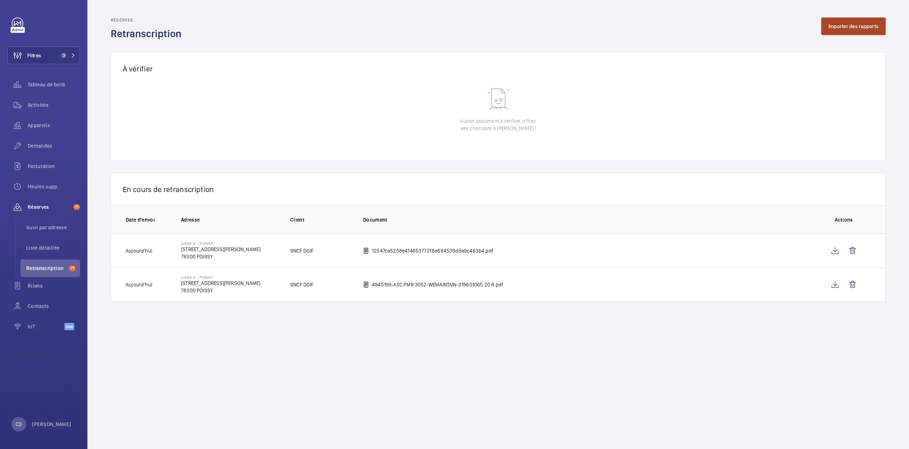
click at [598, 23] on button "Importer des rapports" at bounding box center [853, 25] width 64 height 17
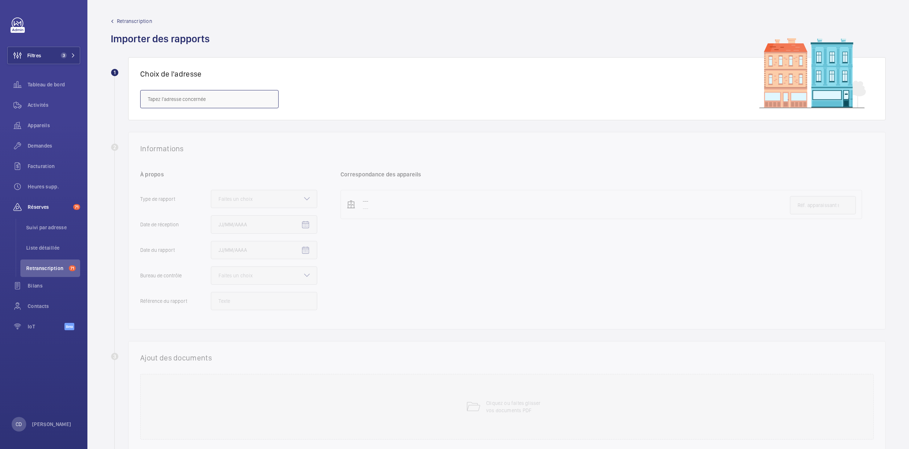
click at [188, 102] on input "text" at bounding box center [209, 99] width 138 height 18
click at [222, 119] on span "Ligne A - POISSY - [STREET_ADDRESS][PERSON_NAME]" at bounding box center [208, 121] width 121 height 7
type input "Ligne A - POISSY - [STREET_ADDRESS][PERSON_NAME]"
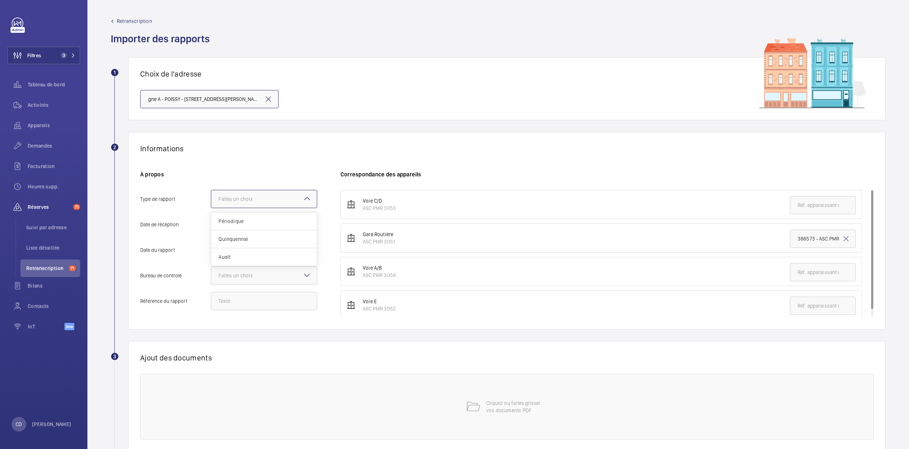
click at [260, 200] on div "Faites un choix" at bounding box center [245, 198] width 52 height 7
click at [211, 200] on input "Type de rapport Faites un choix Périodique Quinquennal Audit" at bounding box center [211, 198] width 0 height 17
click at [257, 245] on div "Quinquennal" at bounding box center [264, 239] width 106 height 18
click at [211, 208] on input "Type de rapport Faites un choix Périodique Quinquennal Audit" at bounding box center [211, 198] width 0 height 17
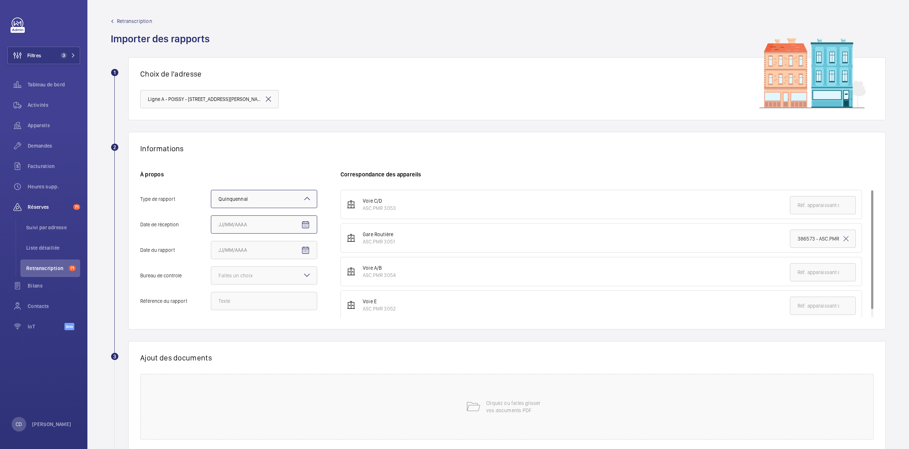
click at [261, 227] on input "Date de réception" at bounding box center [264, 224] width 106 height 18
click at [303, 225] on mat-icon "Open calendar" at bounding box center [305, 224] width 9 height 9
click at [251, 283] on span "3" at bounding box center [250, 284] width 13 height 13
type input "[DATE]"
click at [305, 251] on mat-icon "Open calendar" at bounding box center [305, 250] width 9 height 9
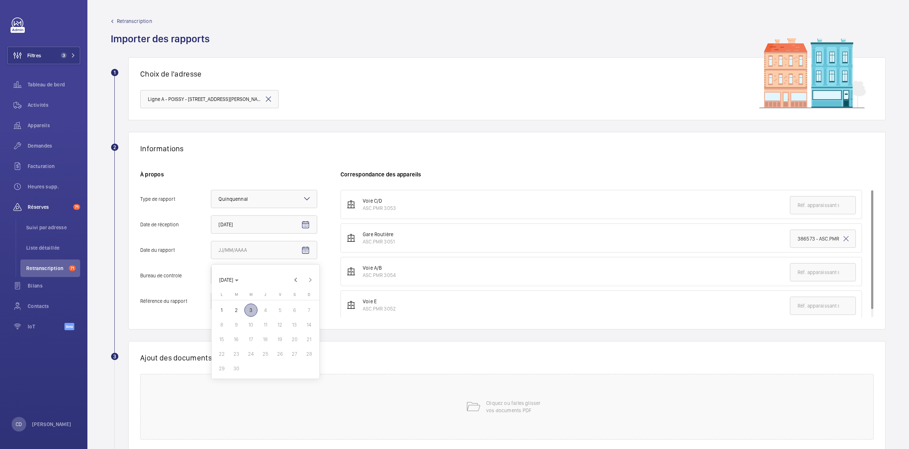
click at [254, 312] on span "3" at bounding box center [250, 309] width 13 height 13
type input "[DATE]"
click at [256, 286] on div "À propos Type de rapport Faites un choix × Quinquennal × Date de réception [DAT…" at bounding box center [240, 243] width 200 height 147
click at [258, 281] on div at bounding box center [264, 275] width 106 height 17
click at [211, 281] on input "Bureau de controle Faites un choix" at bounding box center [211, 275] width 0 height 17
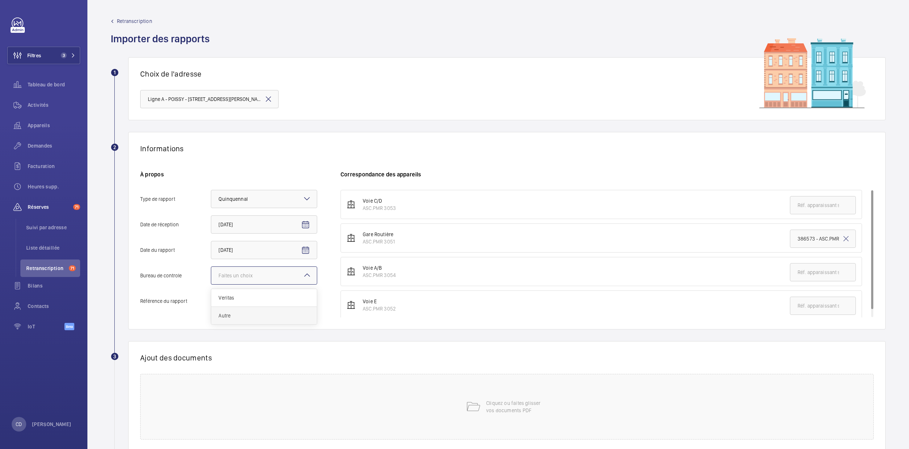
click at [246, 313] on div "Autre" at bounding box center [264, 315] width 106 height 17
click at [211, 284] on input "Bureau de controle Faites un choix Veritas Autre" at bounding box center [211, 275] width 0 height 17
click at [269, 297] on input "Référence du rapport" at bounding box center [264, 301] width 106 height 18
click at [277, 299] on input "Référence du rapport" at bounding box center [264, 301] width 106 height 18
paste input "ASC.PMR 3054"
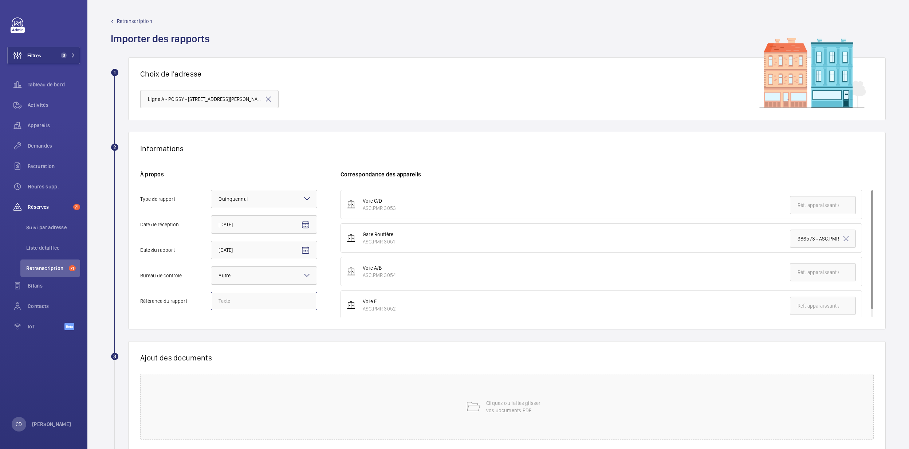
type input "ASC.PMR 3054"
drag, startPoint x: 250, startPoint y: 302, endPoint x: 149, endPoint y: 286, distance: 102.2
click at [149, 286] on div "À propos Type de rapport Faites un choix × Quinquennal × Date de réception [DAT…" at bounding box center [240, 243] width 200 height 147
click at [212, 301] on input "Référence du rapport" at bounding box center [264, 301] width 106 height 18
paste input "319601067.21.R"
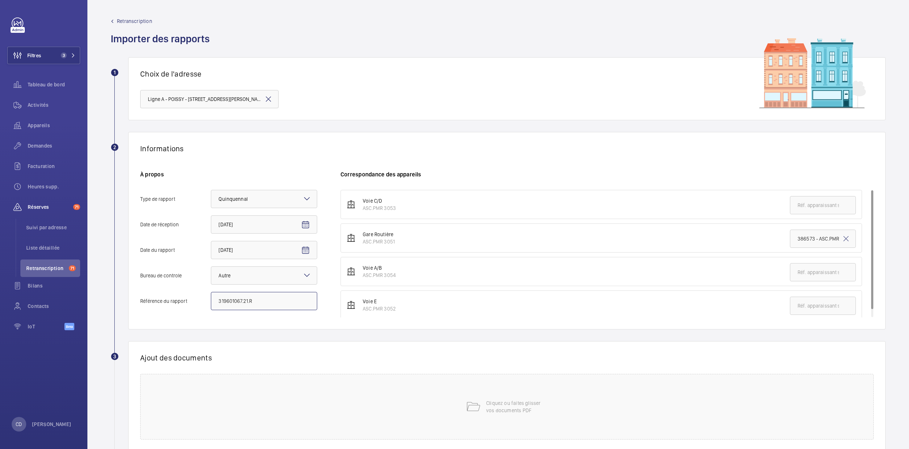
type input "319601067.21.R"
drag, startPoint x: 414, startPoint y: 277, endPoint x: 358, endPoint y: 277, distance: 56.5
click at [358, 277] on li "Voie A/B ASC.PMR 3054" at bounding box center [602, 271] width 522 height 29
copy div "ASC.PMR 3054"
click at [598, 276] on input "text" at bounding box center [823, 272] width 66 height 18
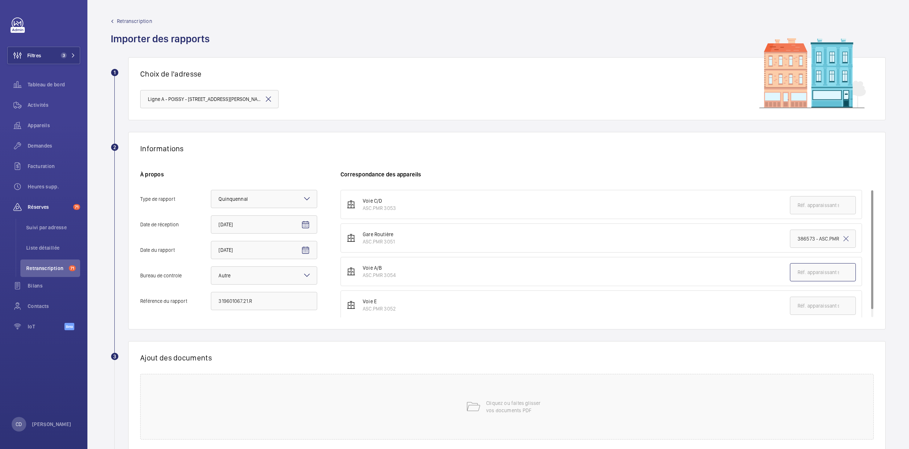
paste input "ASC.PMR 3054"
type input "ASC.PMR 3054"
click at [290, 313] on div "Cliquez ou faites glisser vos documents PDF" at bounding box center [507, 407] width 734 height 66
drag, startPoint x: 420, startPoint y: 210, endPoint x: 357, endPoint y: 211, distance: 62.7
click at [357, 211] on li "Voie C/D ASC.PMR 3053" at bounding box center [602, 204] width 522 height 29
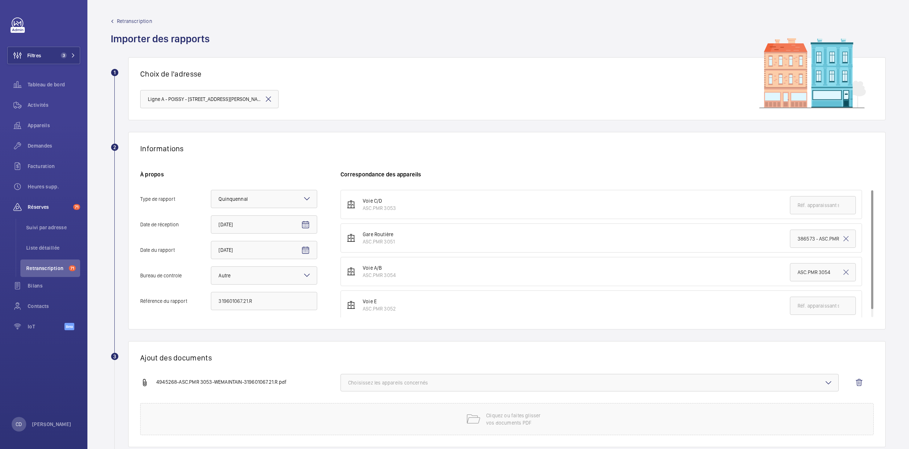
copy div "ASC.PMR 3053"
click at [598, 206] on input "text" at bounding box center [823, 205] width 66 height 18
paste input "ASC.PMR 3053"
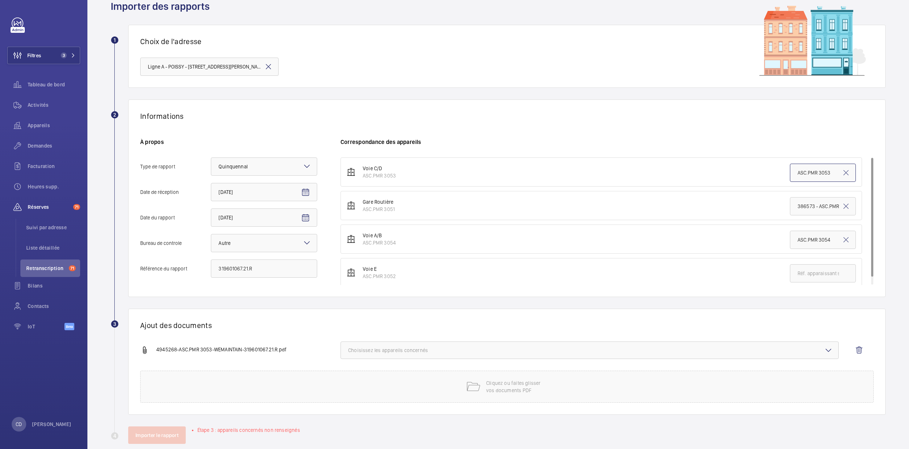
scroll to position [46, 0]
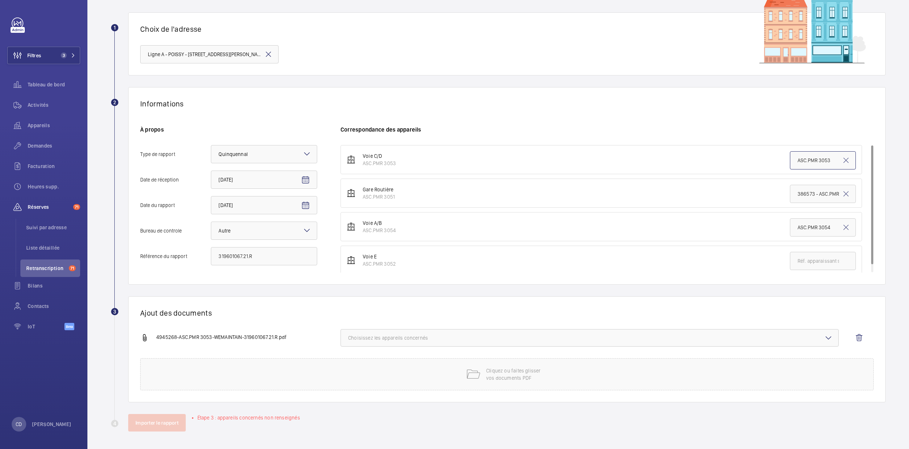
type input "ASC.PMR 3053"
click at [401, 313] on span "Choisissez les appareils concernés" at bounding box center [589, 337] width 483 height 7
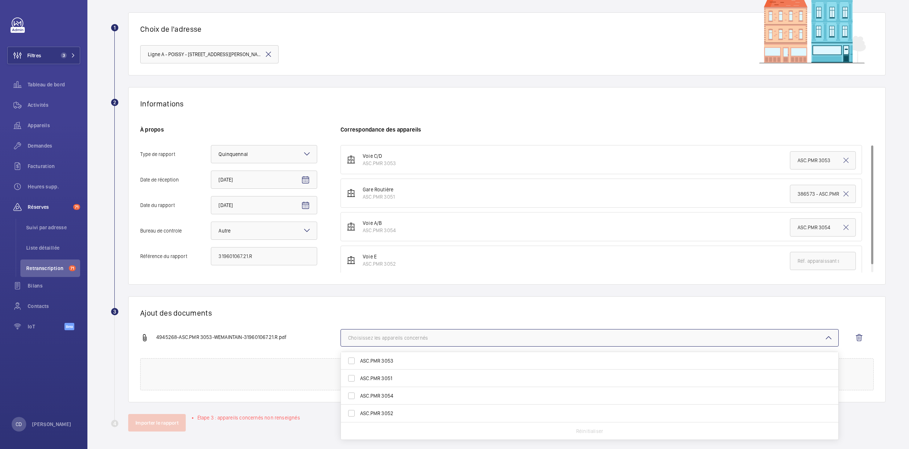
click at [397, 313] on span "ASC.PMR 3053" at bounding box center [590, 360] width 460 height 7
click at [359, 313] on input "ASC.PMR 3053" at bounding box center [351, 360] width 15 height 15
checkbox input "true"
click at [170, 313] on button "Importer le rapport" at bounding box center [157, 422] width 58 height 17
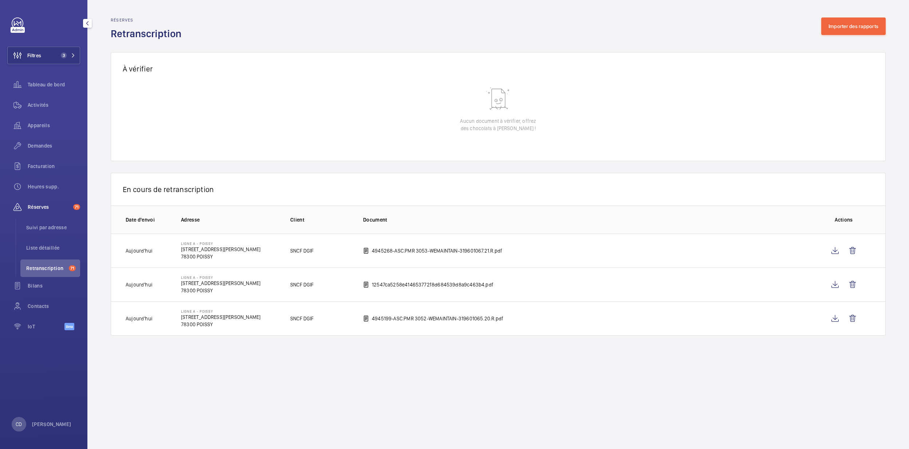
click at [30, 135] on div "Appareils" at bounding box center [43, 127] width 73 height 20
click at [32, 139] on div "Demandes" at bounding box center [43, 145] width 73 height 17
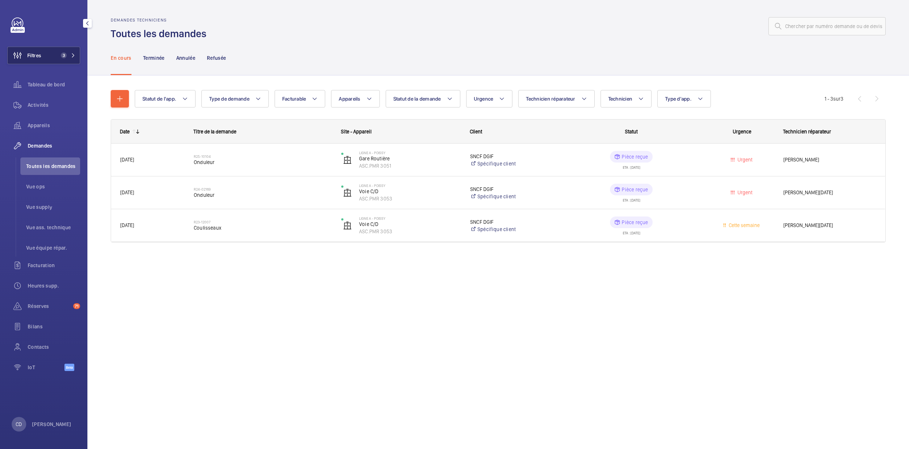
click at [39, 59] on span "Filtres" at bounding box center [34, 55] width 14 height 7
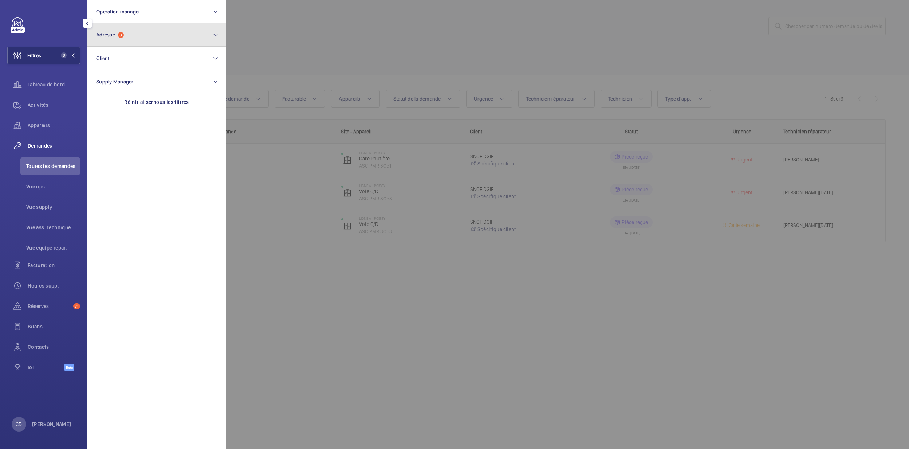
click at [188, 35] on button "Adresse 3" at bounding box center [156, 34] width 138 height 23
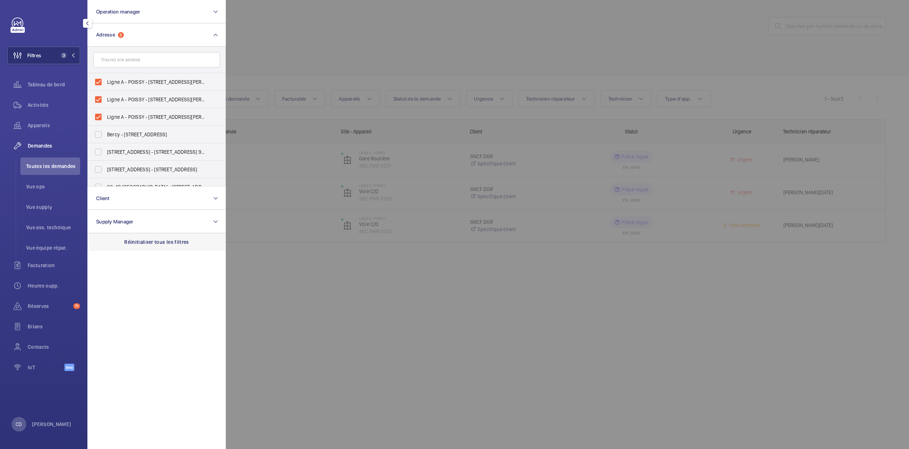
click at [144, 236] on div "Réinitialiser tous les filtres" at bounding box center [156, 241] width 138 height 17
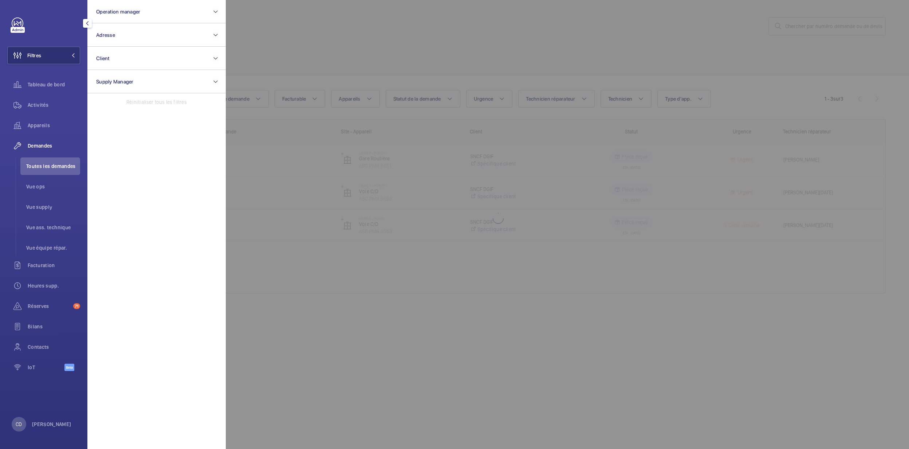
click at [598, 37] on div at bounding box center [680, 224] width 909 height 449
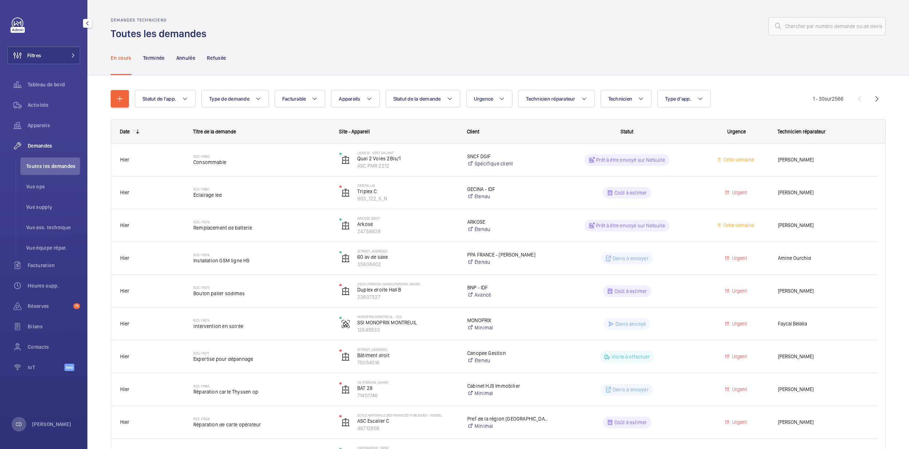
click at [598, 37] on div "Demandes techniciens Toutes les demandes" at bounding box center [498, 28] width 775 height 23
click at [598, 28] on input "text" at bounding box center [827, 26] width 117 height 18
paste input "R25-09995"
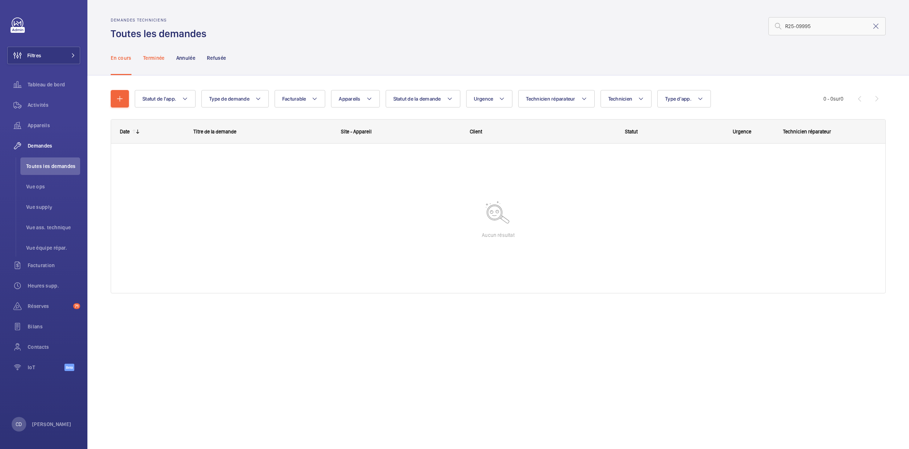
click at [152, 56] on p "Terminée" at bounding box center [153, 57] width 21 height 7
click at [188, 62] on div "Annulée" at bounding box center [185, 57] width 19 height 35
click at [127, 57] on p "En cours" at bounding box center [121, 57] width 21 height 7
click at [598, 28] on input "R25-09995" at bounding box center [827, 26] width 117 height 18
click at [598, 25] on input "R25-09995" at bounding box center [827, 26] width 117 height 18
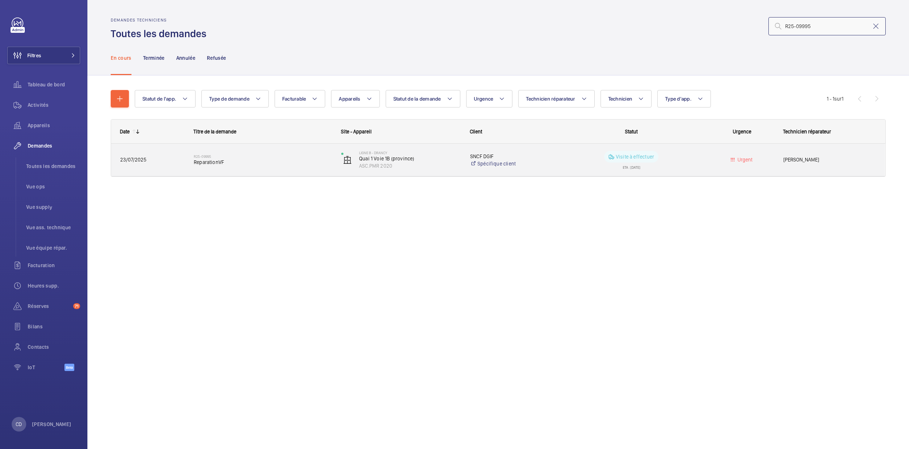
type input "R25-09995"
click at [481, 170] on div "SNCF DGIF Spécifique client" at bounding box center [507, 159] width 91 height 29
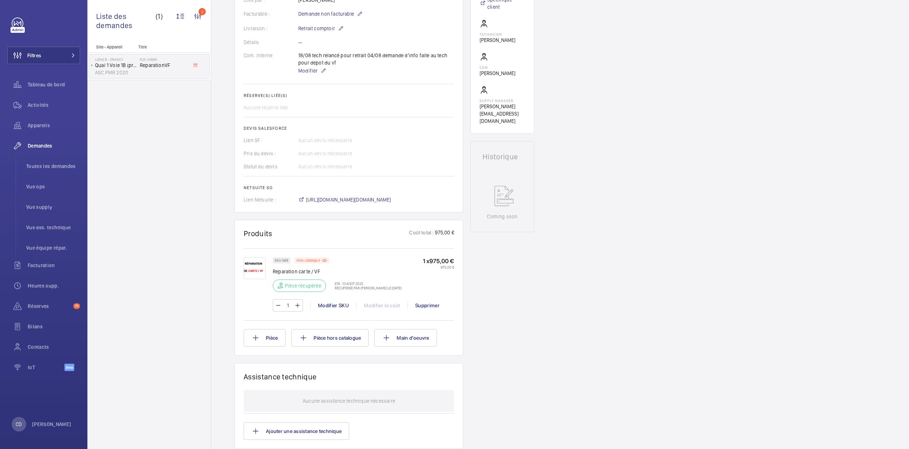
scroll to position [170, 0]
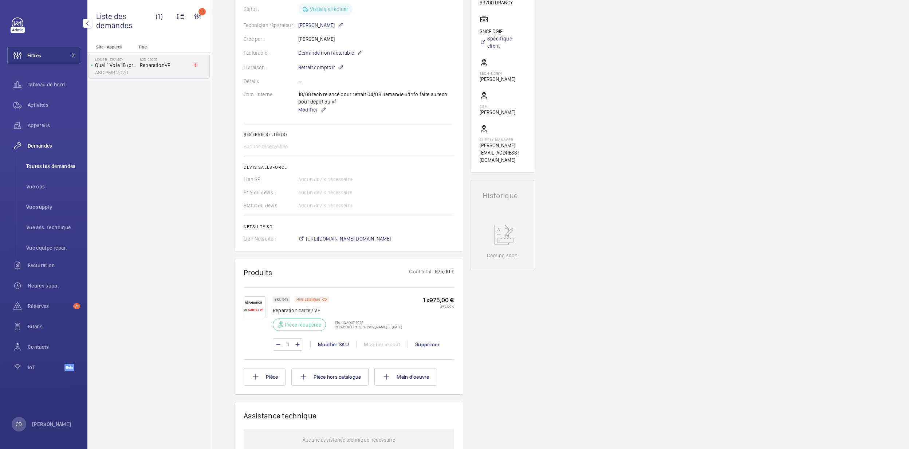
click at [29, 161] on li "Toutes les demandes" at bounding box center [50, 165] width 60 height 17
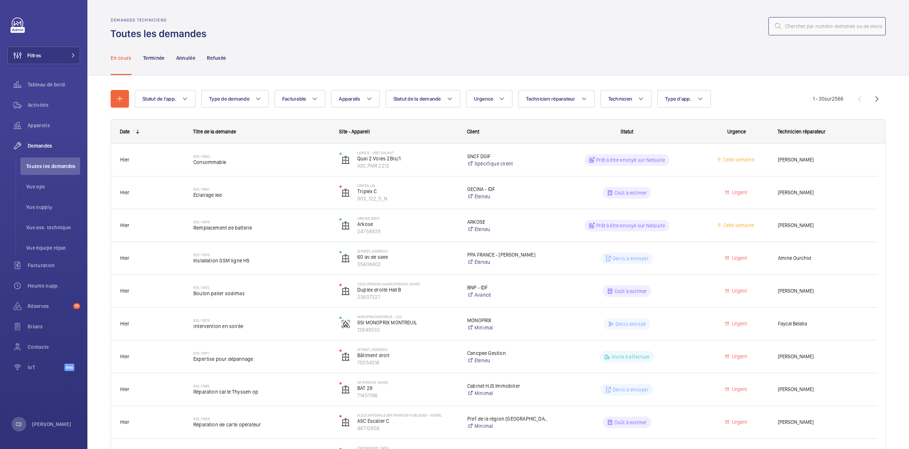
click at [598, 31] on input "text" at bounding box center [827, 26] width 117 height 18
paste input "R25-10074"
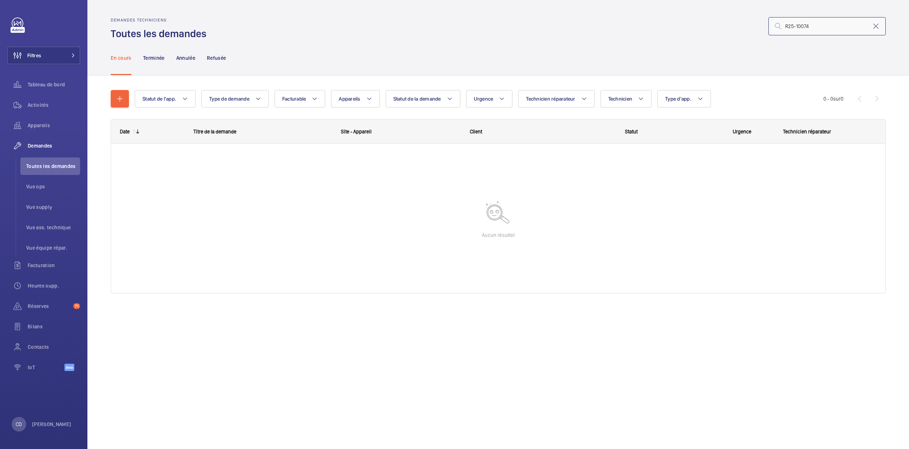
click at [598, 25] on input "R25-10074" at bounding box center [827, 26] width 117 height 18
click at [598, 22] on input "R25-10074" at bounding box center [827, 26] width 117 height 18
click at [148, 60] on p "Terminée" at bounding box center [153, 57] width 21 height 7
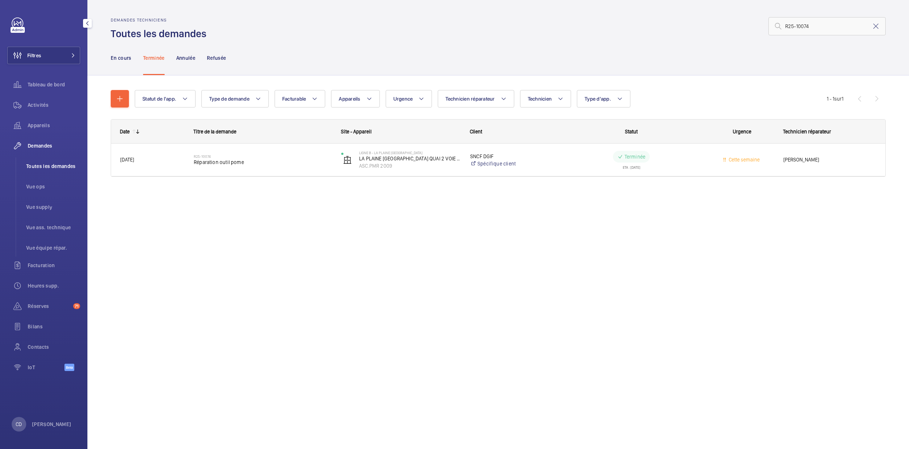
click at [40, 162] on li "Toutes les demandes" at bounding box center [50, 165] width 60 height 17
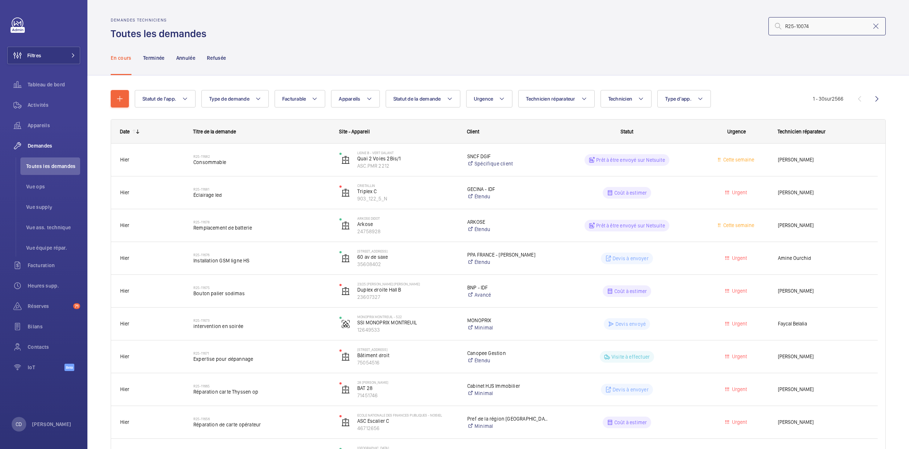
drag, startPoint x: 818, startPoint y: 28, endPoint x: 789, endPoint y: 29, distance: 28.8
click at [598, 29] on input "R25-10074" at bounding box center [827, 26] width 117 height 18
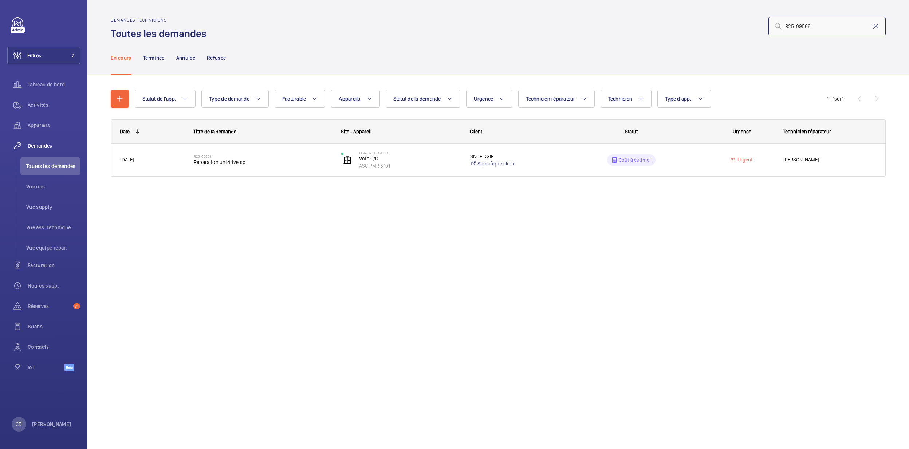
type input "R25-09568"
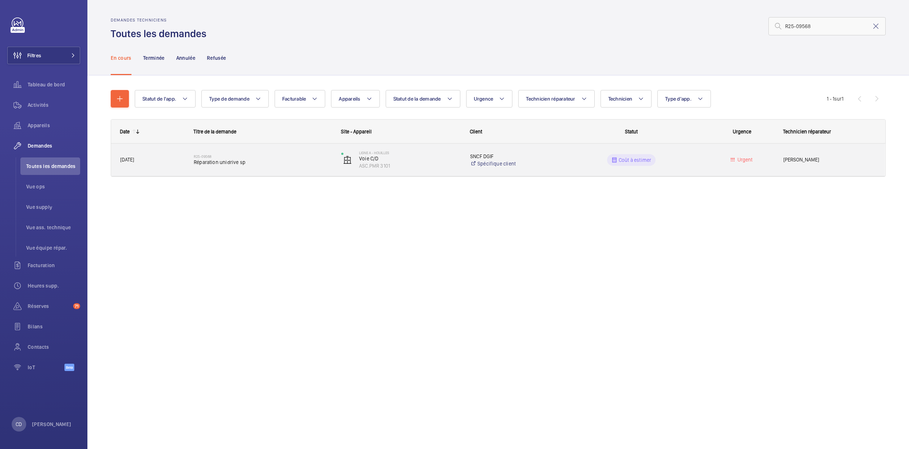
click at [306, 168] on div "R25-09568 Réparation unidrive sp" at bounding box center [263, 159] width 138 height 21
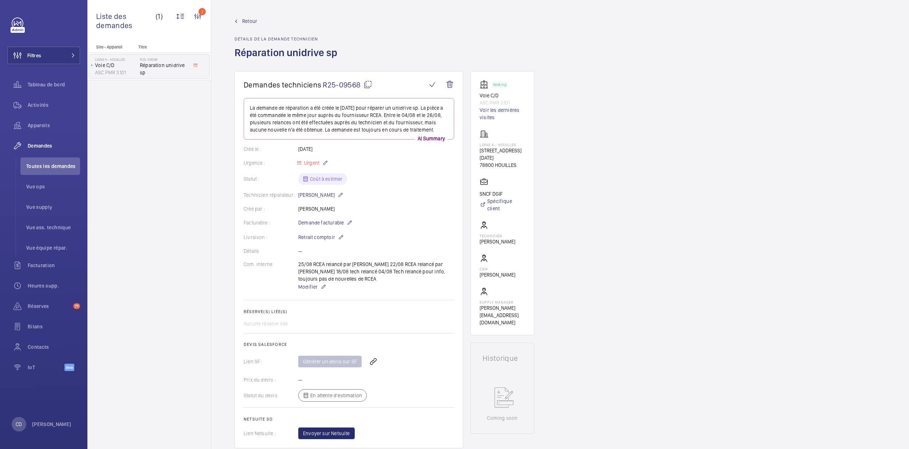
click at [349, 313] on div "Générer un devis sur SF" at bounding box center [376, 361] width 156 height 17
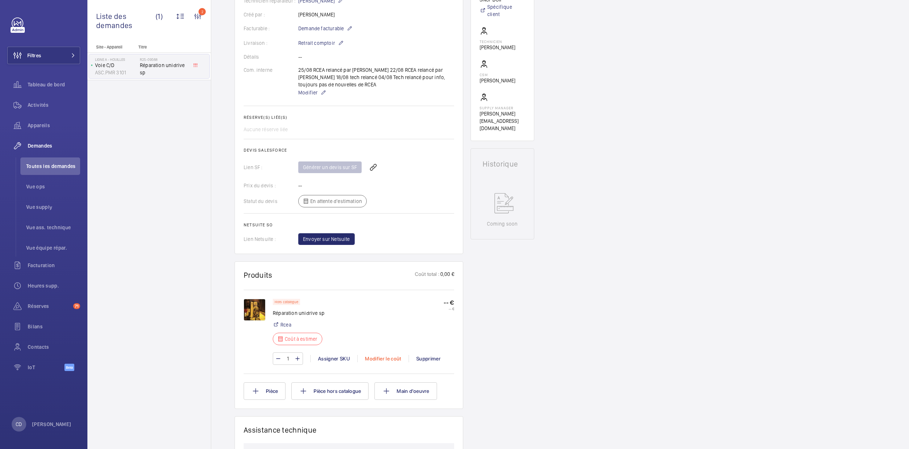
click at [382, 313] on div "Modifier le coût" at bounding box center [382, 358] width 51 height 7
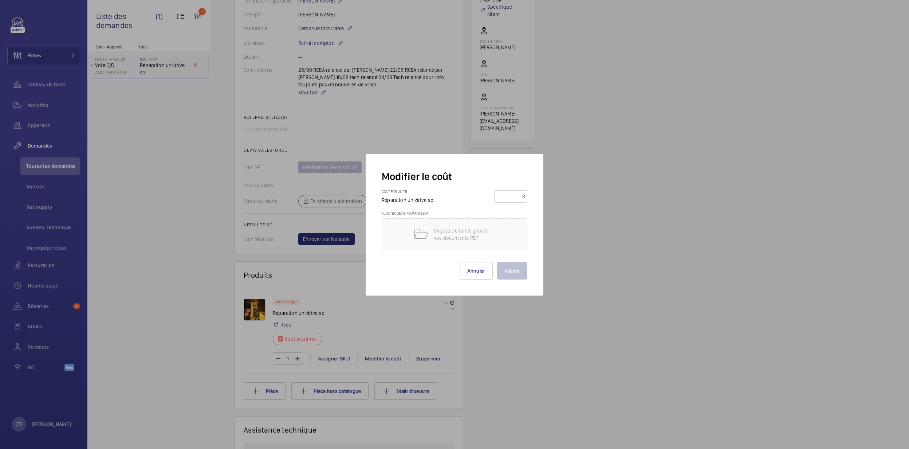
click at [509, 192] on input "number" at bounding box center [509, 197] width 25 height 12
type input "950"
click at [517, 271] on button "Valider" at bounding box center [512, 270] width 30 height 17
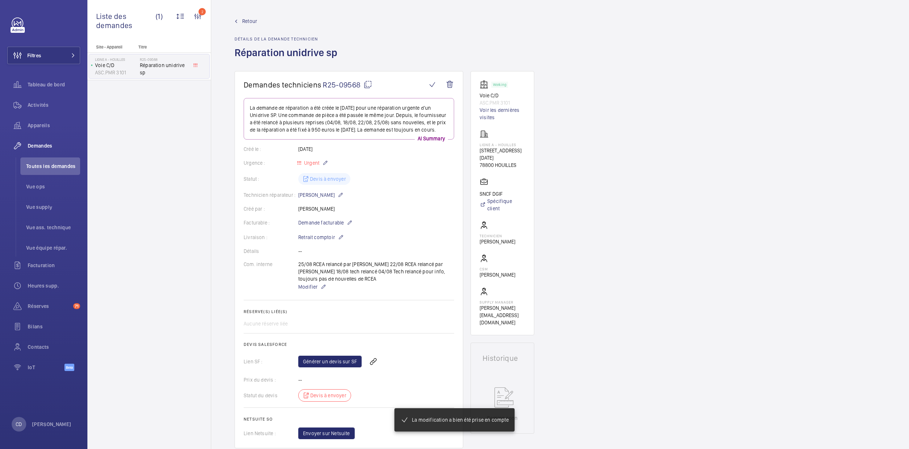
click at [336, 313] on h2 "Devis Salesforce" at bounding box center [349, 344] width 211 height 5
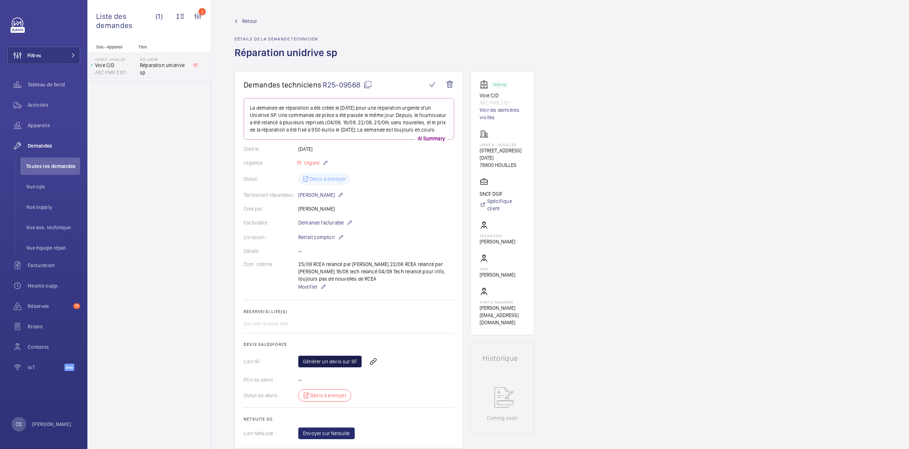
click at [340, 313] on link "Générer un devis sur SF" at bounding box center [329, 362] width 63 height 12
drag, startPoint x: 517, startPoint y: 104, endPoint x: 469, endPoint y: 93, distance: 48.5
copy div "Voie C/D ASC.PMR 3101"
click at [32, 162] on span "Toutes les demandes" at bounding box center [53, 165] width 54 height 7
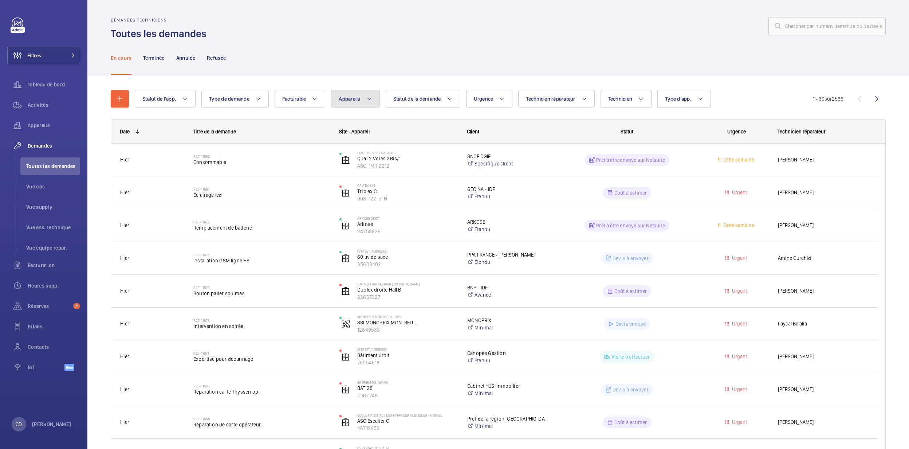
click at [355, 101] on span "Appareils" at bounding box center [349, 99] width 21 height 6
click at [349, 130] on input "2110" at bounding box center [400, 125] width 127 height 15
type input "asc.PMR 2110"
click at [389, 164] on span "GARE [GEOGRAPHIC_DATA] RER D VOIE 1, ASC.PMR 2110" at bounding box center [408, 164] width 85 height 7
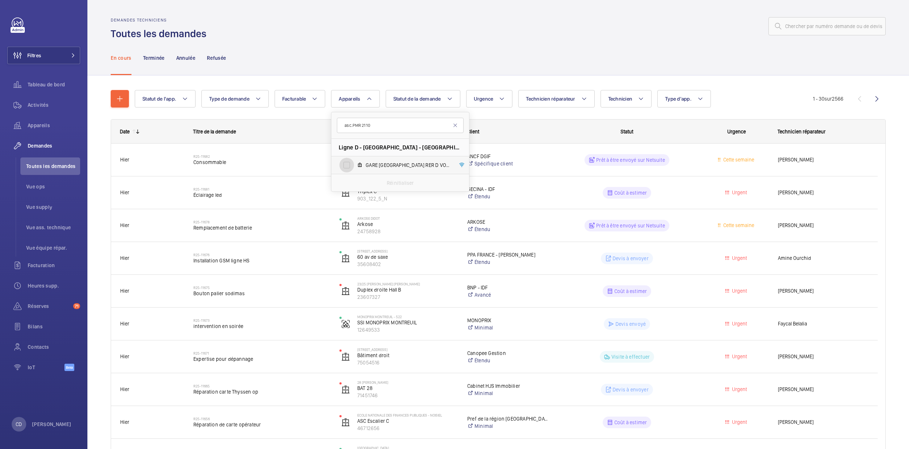
click at [354, 164] on input "GARE [GEOGRAPHIC_DATA] RER D VOIE 1, ASC.PMR 2110" at bounding box center [347, 165] width 15 height 15
checkbox input "true"
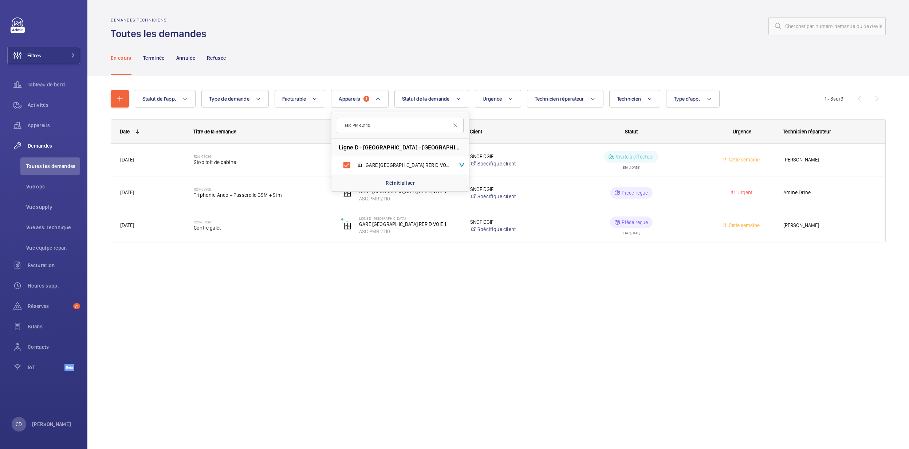
click at [561, 313] on div "Demandes techniciens Toutes les demandes En cours Terminée Annulée Refusée Stat…" at bounding box center [498, 224] width 822 height 449
click at [374, 92] on button "Appareils 1" at bounding box center [359, 98] width 57 height 17
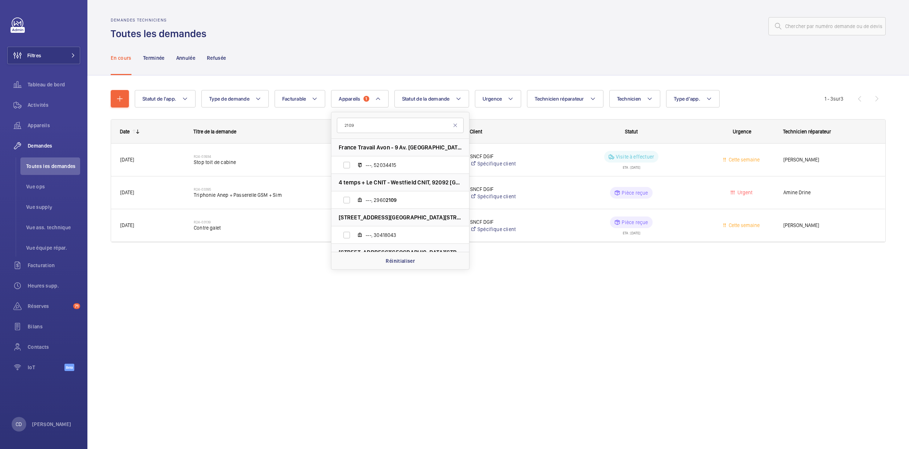
click at [371, 121] on input "2109" at bounding box center [400, 125] width 127 height 15
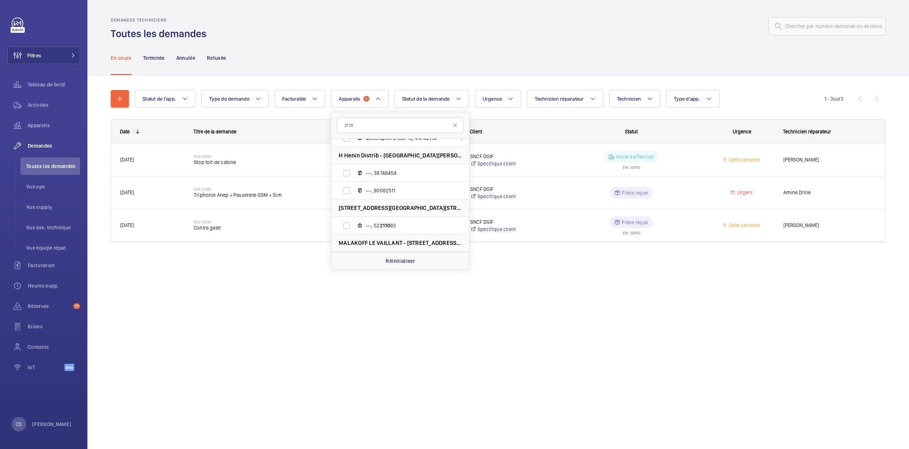
click at [346, 124] on input "2110" at bounding box center [400, 125] width 127 height 15
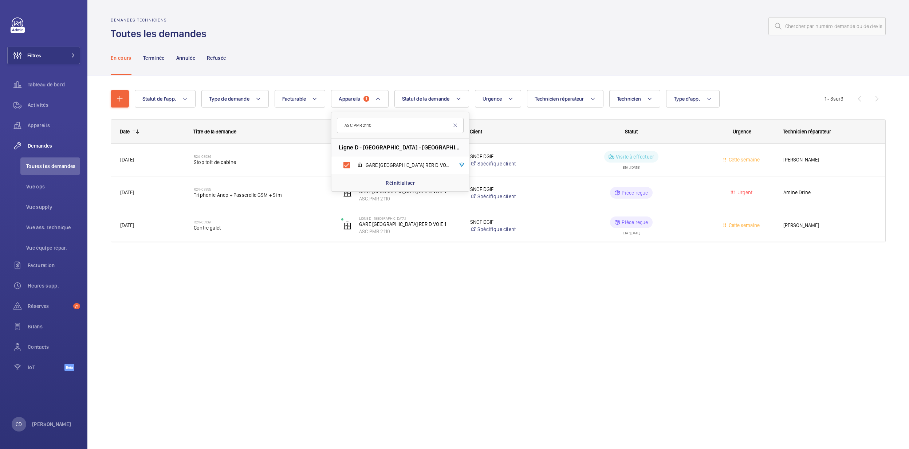
click at [385, 124] on input "ASC.PMR 2110" at bounding box center [400, 125] width 127 height 15
type input "ASC.PMR 2109"
click at [394, 166] on span "GARE [GEOGRAPHIC_DATA] RER D VOIE 2, ASC.PMR 2109" at bounding box center [408, 164] width 85 height 7
click at [354, 166] on input "GARE [GEOGRAPHIC_DATA] RER D VOIE 2, ASC.PMR 2109" at bounding box center [347, 165] width 15 height 15
checkbox input "true"
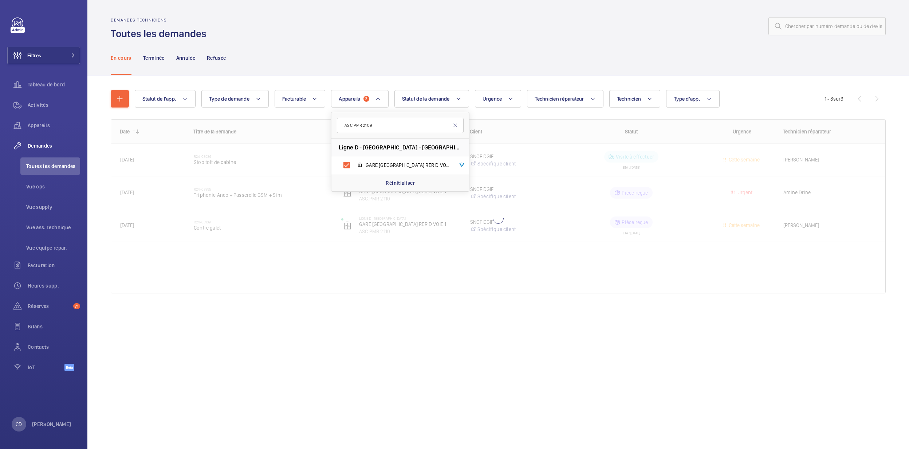
click at [456, 281] on div at bounding box center [498, 205] width 774 height 173
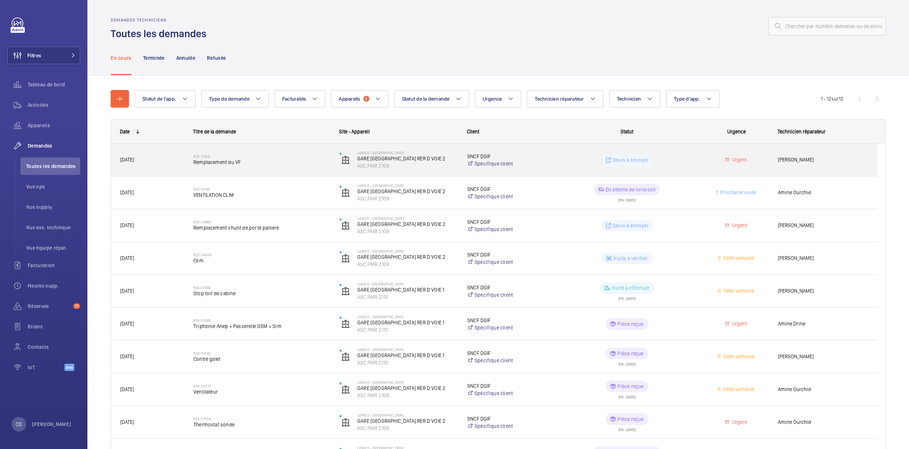
click at [528, 158] on p "SNCF DGIF" at bounding box center [508, 156] width 82 height 7
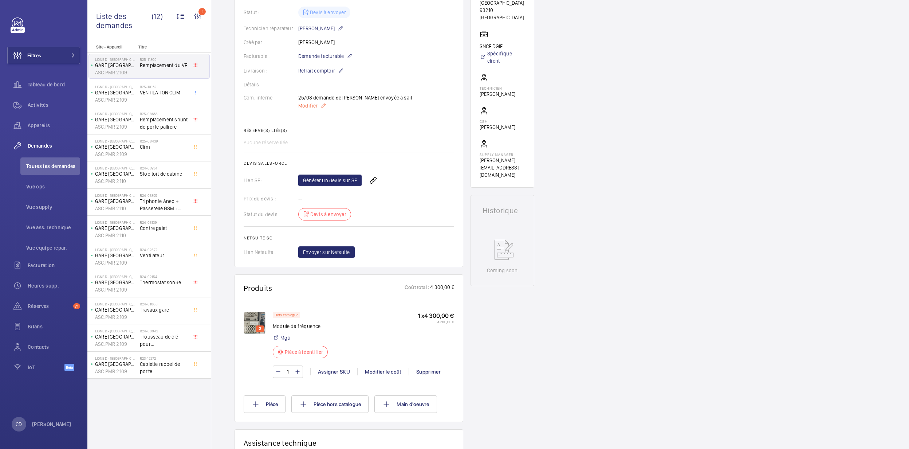
scroll to position [194, 0]
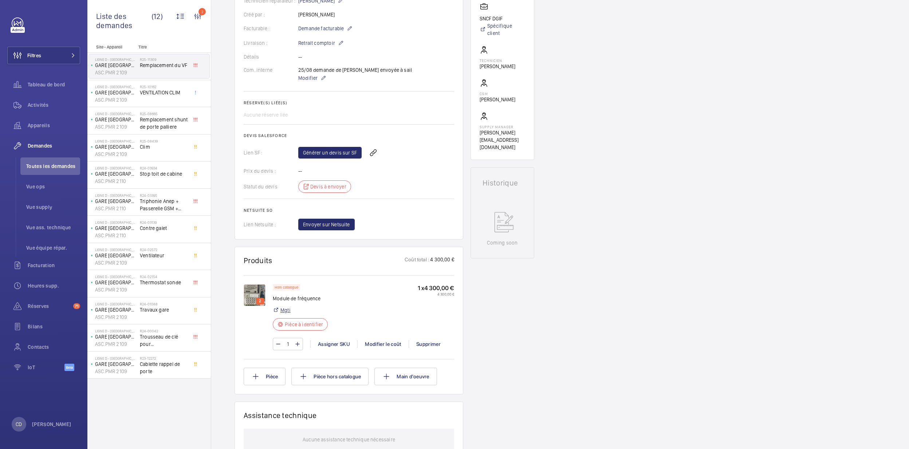
click at [285, 313] on link "Mgti" at bounding box center [285, 309] width 10 height 7
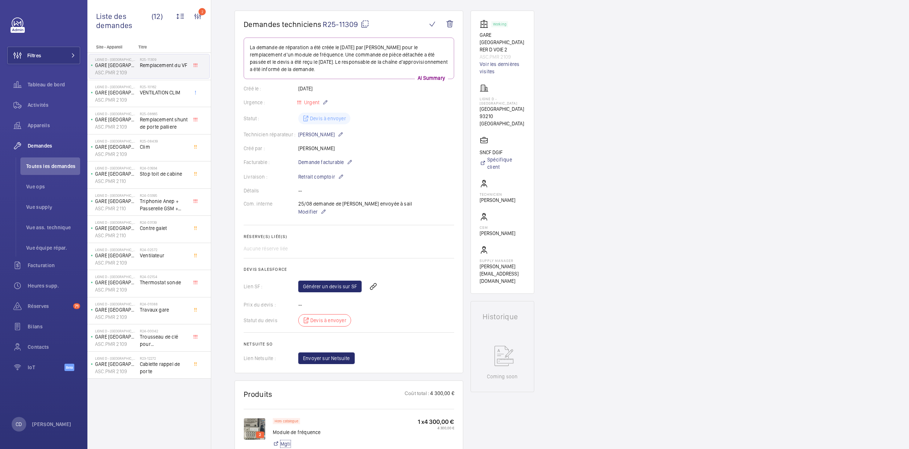
scroll to position [0, 0]
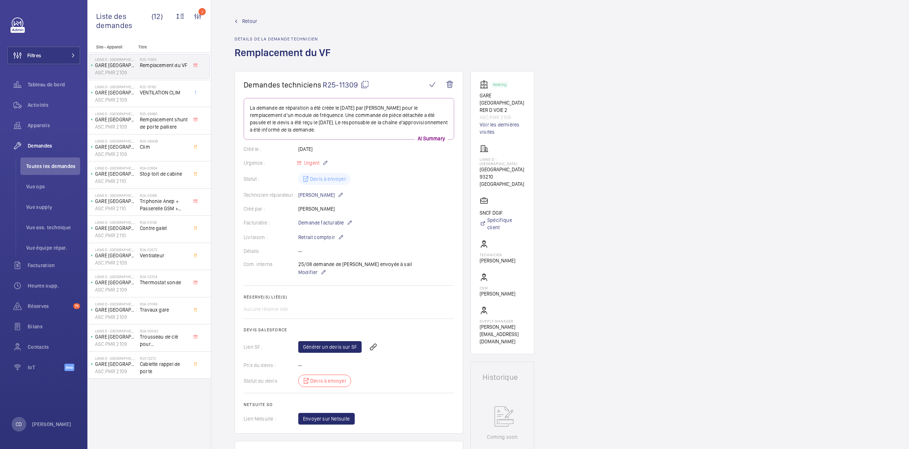
click at [358, 83] on span "R25-11309" at bounding box center [346, 84] width 47 height 9
click at [35, 109] on div "Activités" at bounding box center [43, 104] width 73 height 17
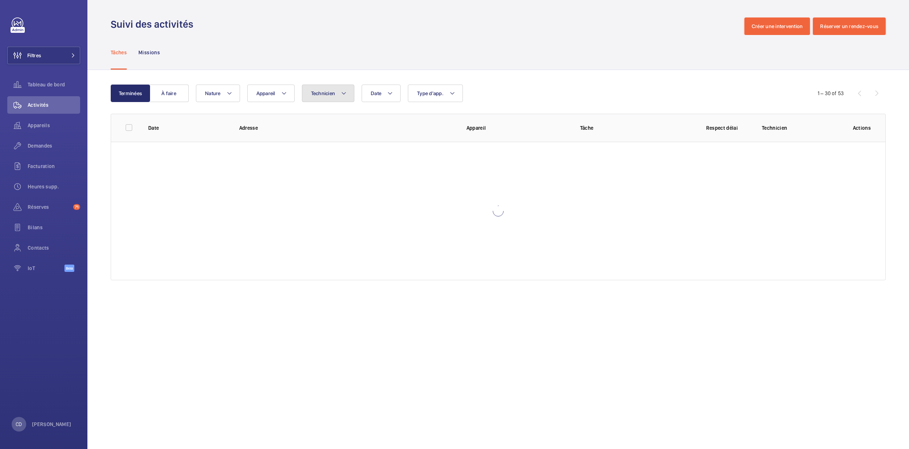
click at [330, 97] on button "Technicien" at bounding box center [328, 93] width 53 height 17
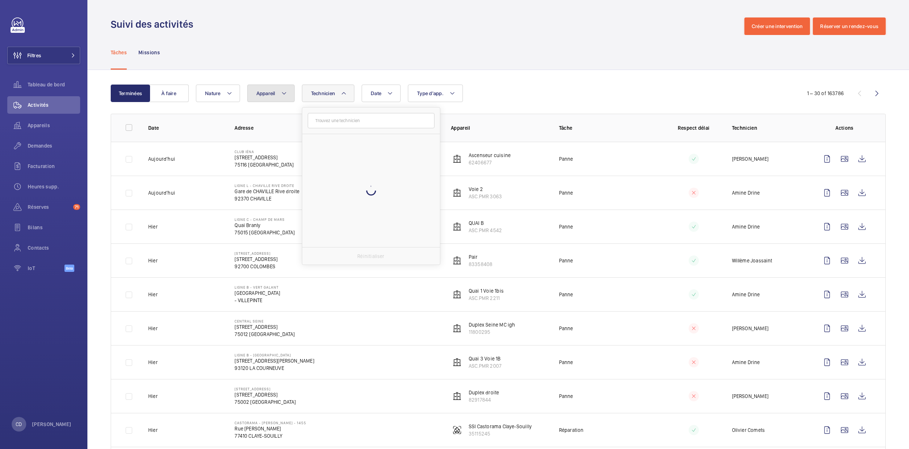
click at [287, 97] on mat-icon at bounding box center [284, 93] width 6 height 9
type input "houilles"
click at [340, 203] on span "Voie C/D, ASC.PMR 3101" at bounding box center [324, 199] width 85 height 7
click at [270, 203] on input "Voie C/D, ASC.PMR 3101" at bounding box center [263, 199] width 15 height 15
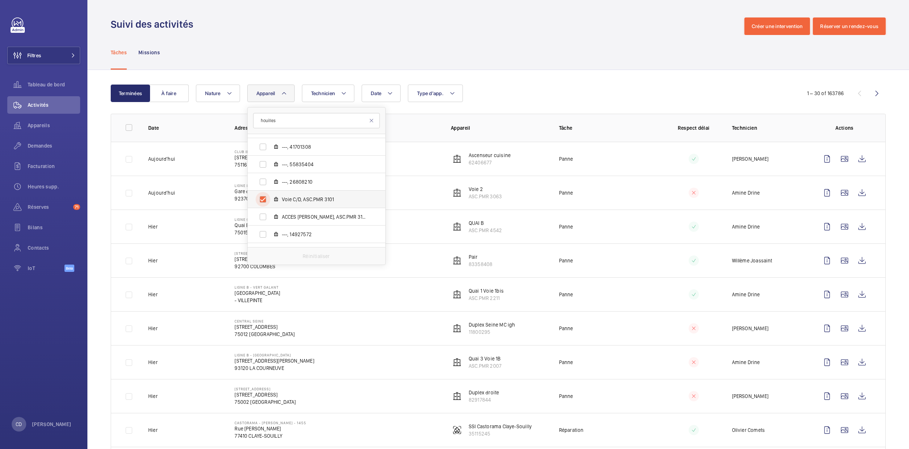
checkbox input "true"
click at [474, 56] on div "Tâches Missions" at bounding box center [498, 52] width 775 height 35
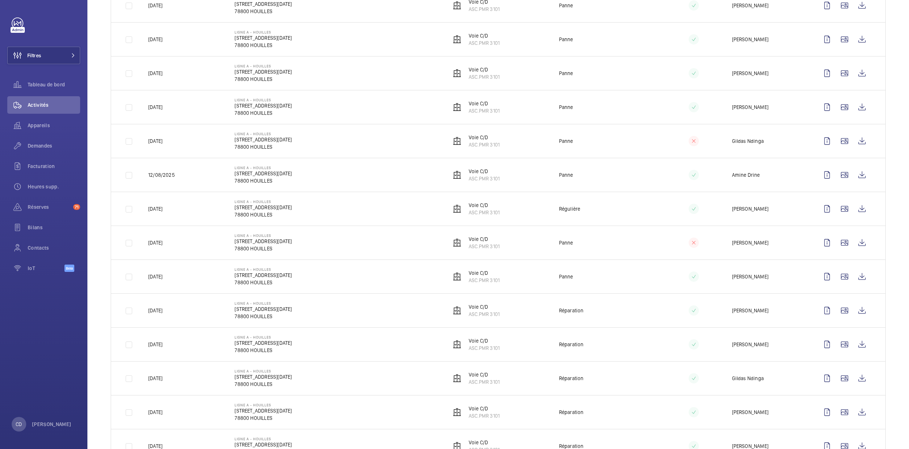
scroll to position [291, 0]
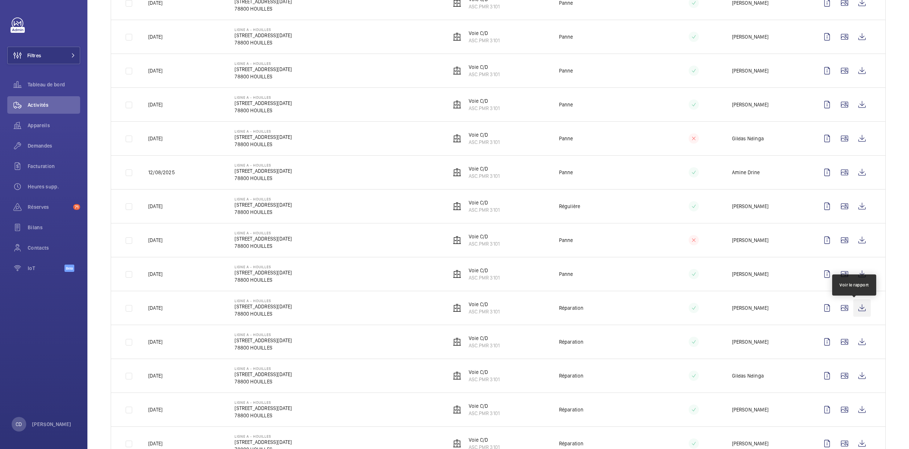
click at [598, 312] on wm-front-icon-button at bounding box center [862, 307] width 17 height 17
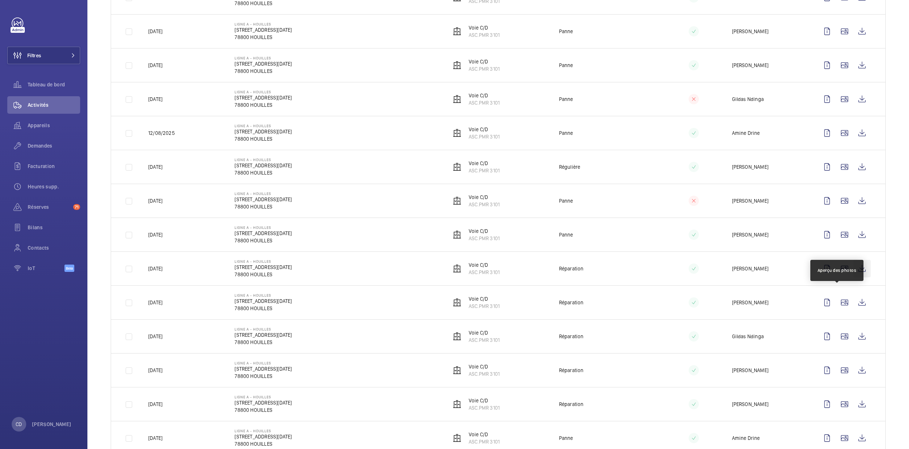
scroll to position [340, 0]
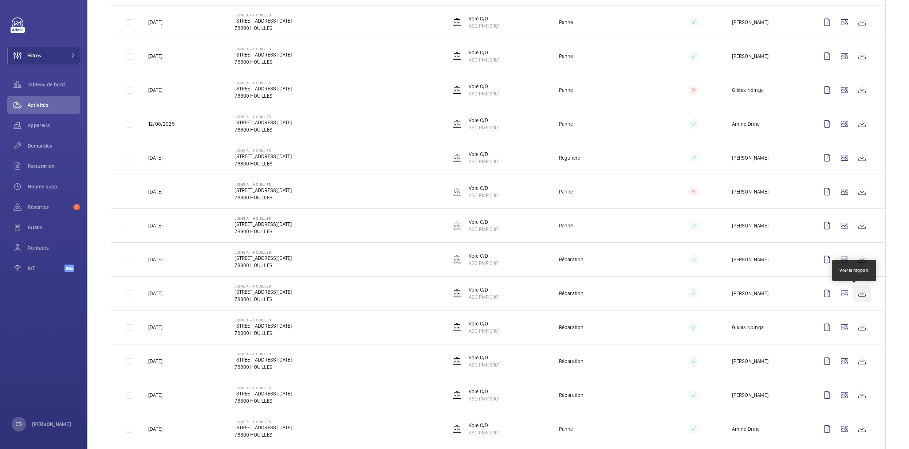
click at [598, 297] on wm-front-icon-button at bounding box center [862, 293] width 17 height 17
click at [479, 303] on td "Voie C/D ASC.PMR 3101" at bounding box center [493, 293] width 108 height 34
click at [471, 299] on p "ASC.PMR 3101" at bounding box center [484, 296] width 31 height 7
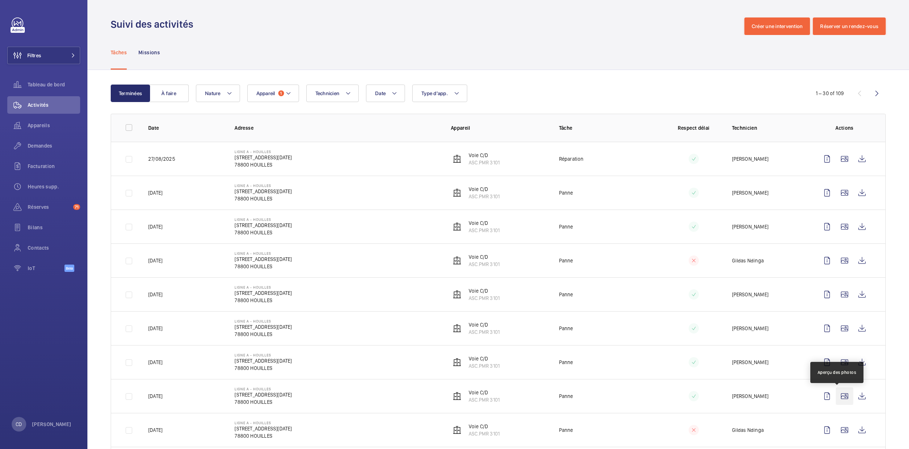
click at [598, 313] on wm-front-icon-button at bounding box center [844, 395] width 17 height 17
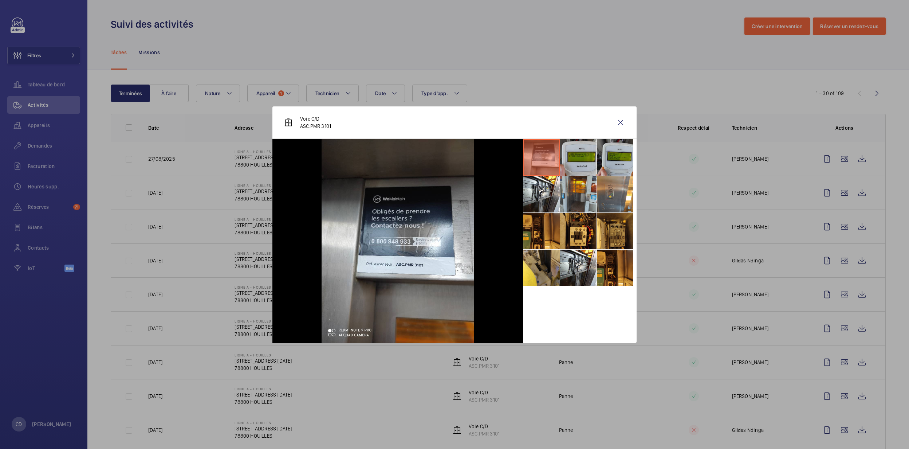
click at [593, 190] on li at bounding box center [578, 194] width 36 height 36
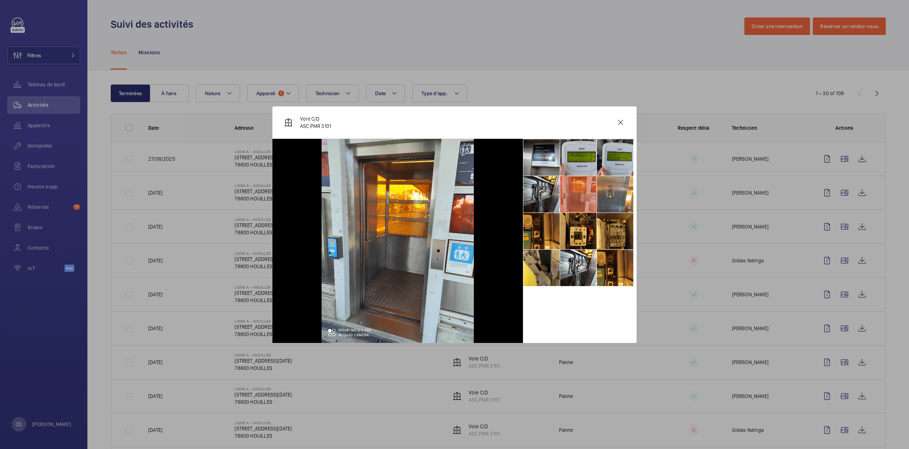
click at [552, 181] on li at bounding box center [541, 194] width 36 height 36
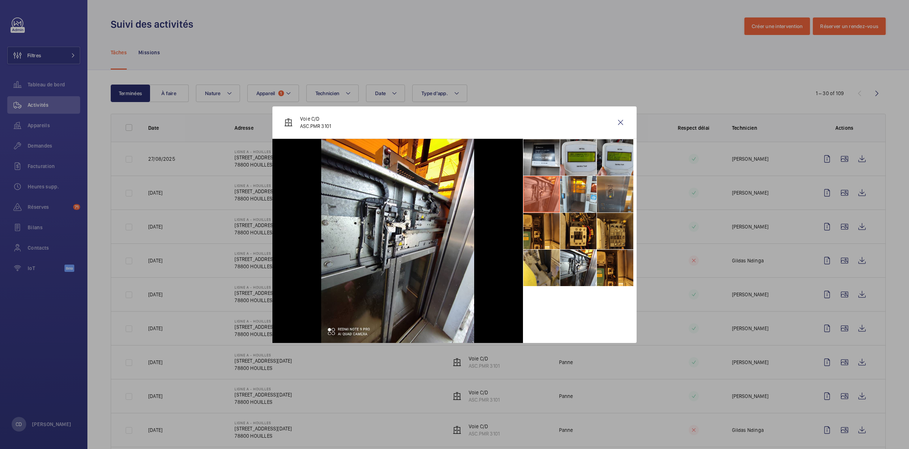
click at [598, 194] on li at bounding box center [615, 194] width 36 height 36
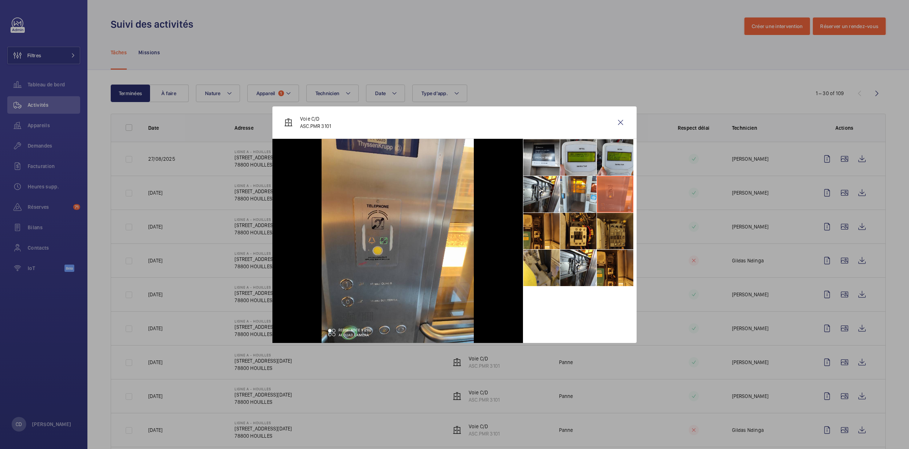
click at [598, 225] on li at bounding box center [615, 231] width 36 height 36
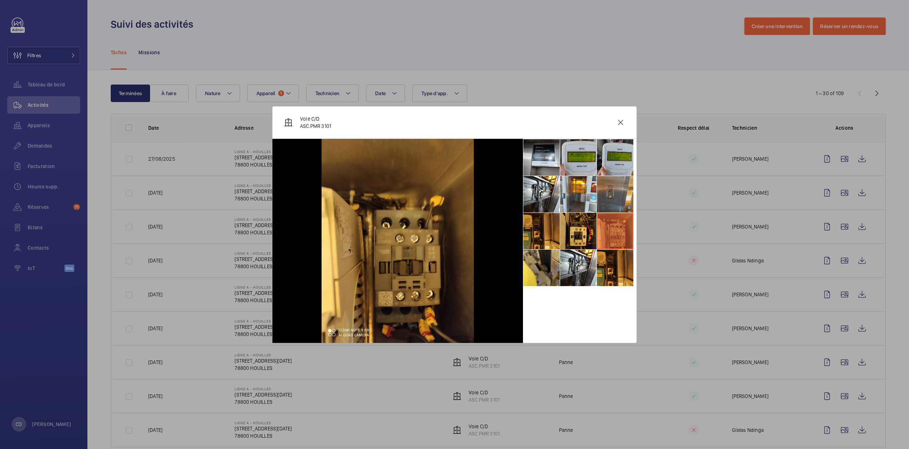
click at [598, 182] on li at bounding box center [615, 194] width 36 height 36
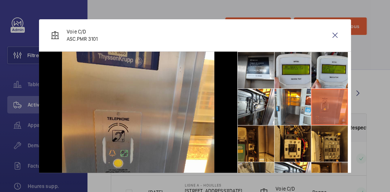
click at [240, 139] on li at bounding box center [256, 144] width 36 height 36
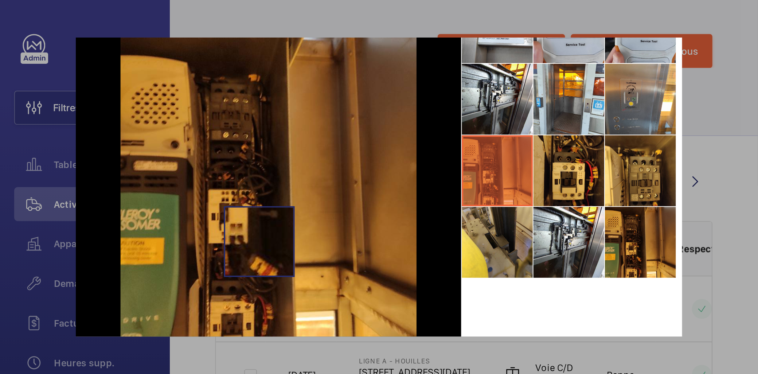
scroll to position [82, 0]
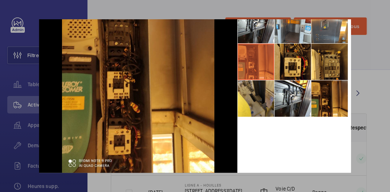
click at [362, 51] on div at bounding box center [195, 96] width 390 height 192
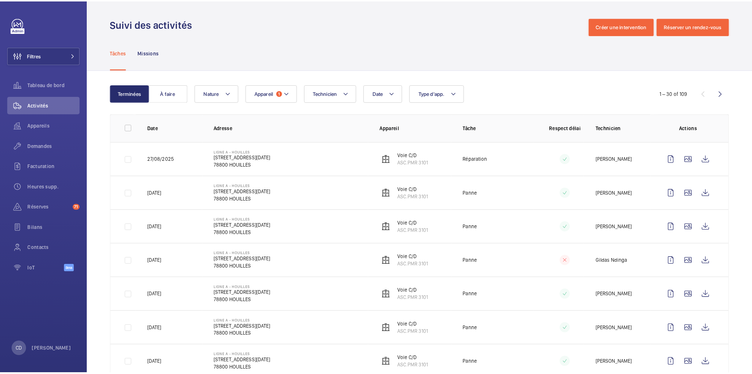
scroll to position [125, 0]
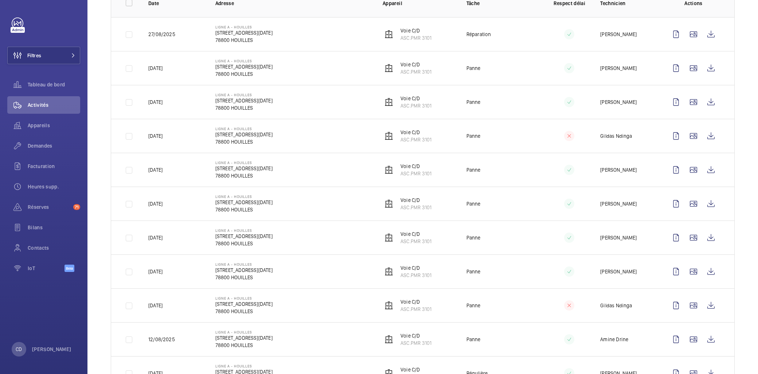
click at [346, 235] on td "Ligne A - HOUILLES [STREET_ADDRESS][DATE]" at bounding box center [287, 237] width 167 height 34
click at [598, 171] on wm-front-icon-button at bounding box center [692, 169] width 17 height 17
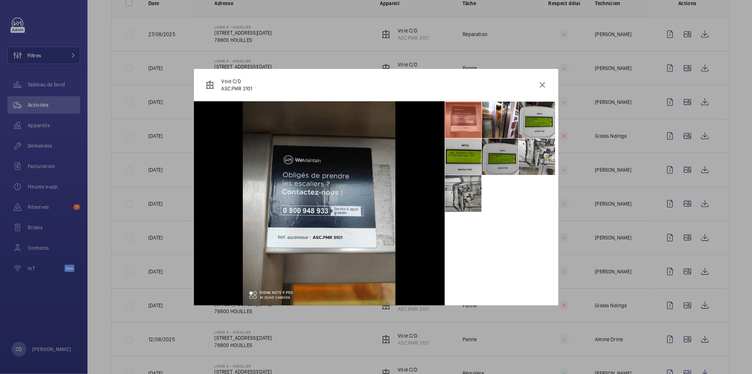
click at [483, 147] on li at bounding box center [500, 156] width 36 height 36
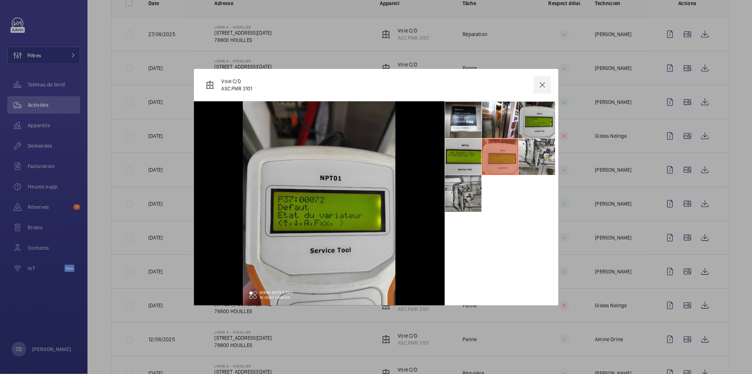
click at [541, 87] on wm-front-icon-button at bounding box center [541, 84] width 17 height 17
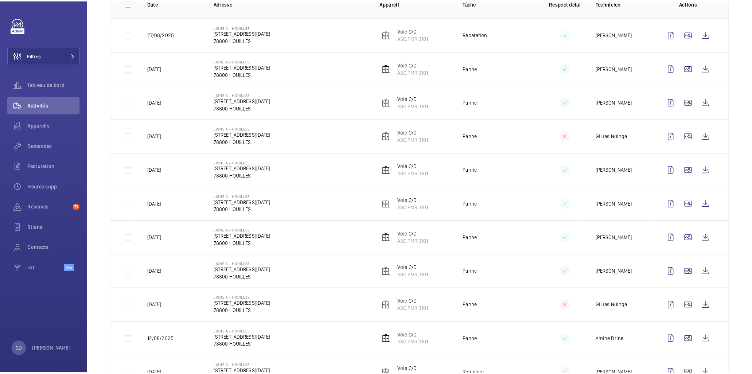
scroll to position [489, 0]
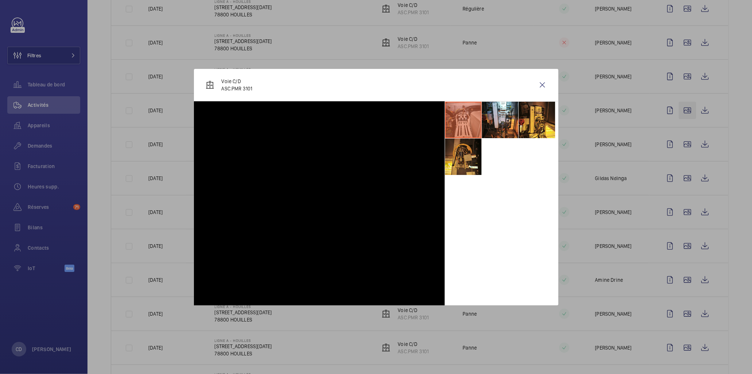
click at [598, 114] on div at bounding box center [376, 187] width 752 height 374
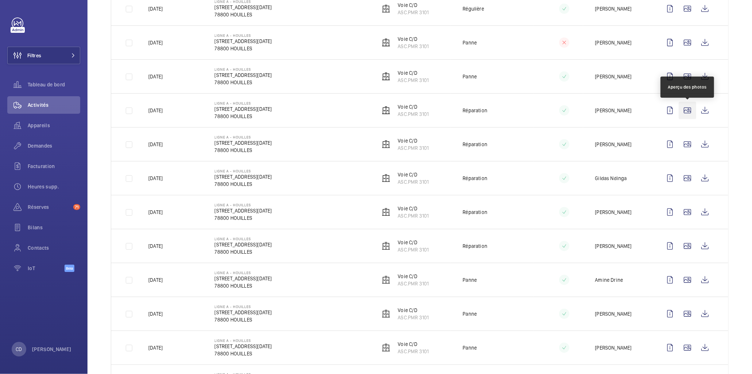
click at [598, 114] on wm-front-icon-button at bounding box center [686, 110] width 17 height 17
click at [598, 112] on div at bounding box center [376, 187] width 752 height 374
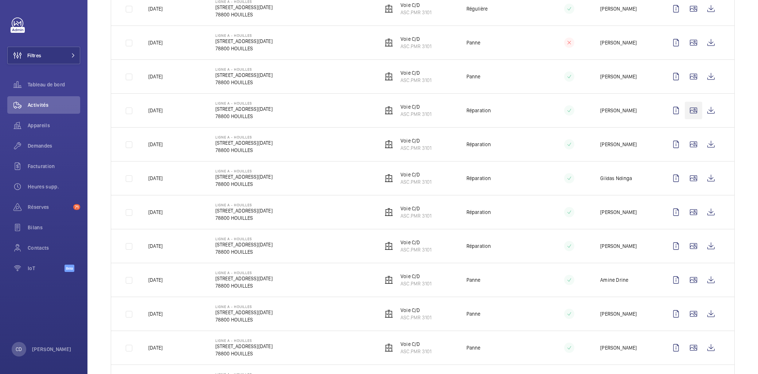
click at [598, 110] on wm-front-icon-button at bounding box center [692, 110] width 17 height 17
click at [598, 111] on wm-front-icon-button at bounding box center [692, 110] width 17 height 17
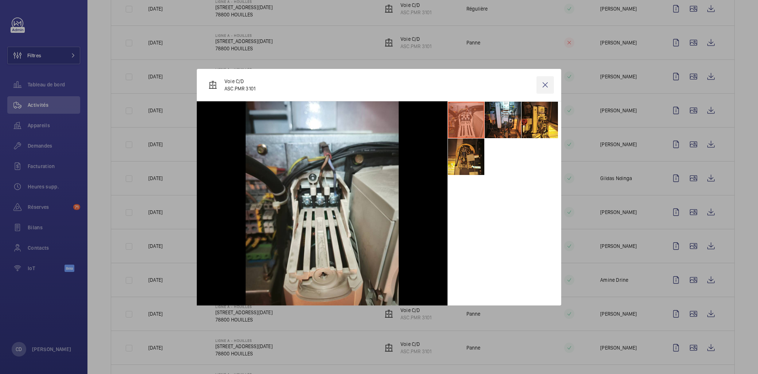
click at [548, 81] on wm-front-icon-button at bounding box center [544, 84] width 17 height 17
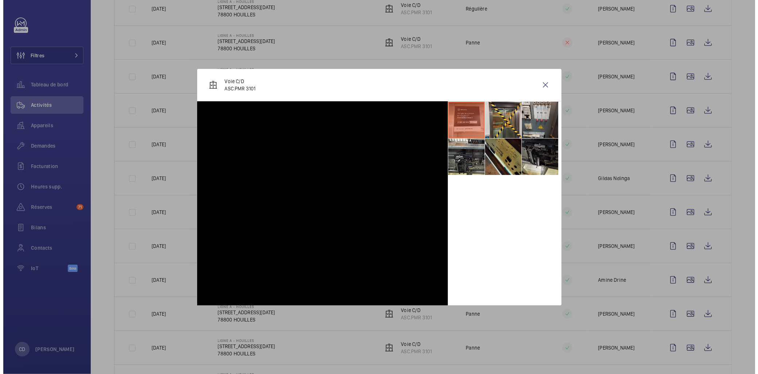
scroll to position [165, 0]
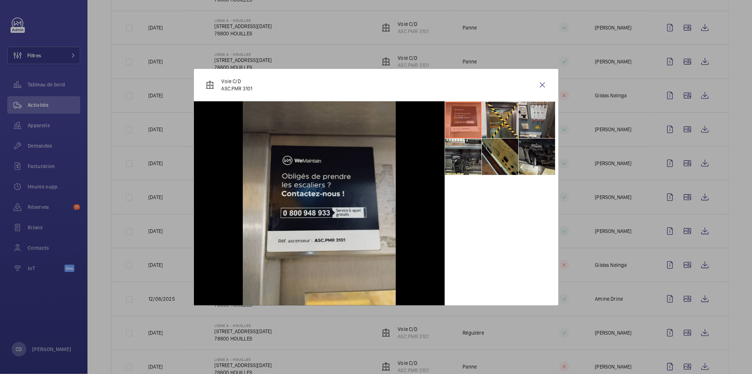
click at [503, 145] on li at bounding box center [500, 156] width 36 height 36
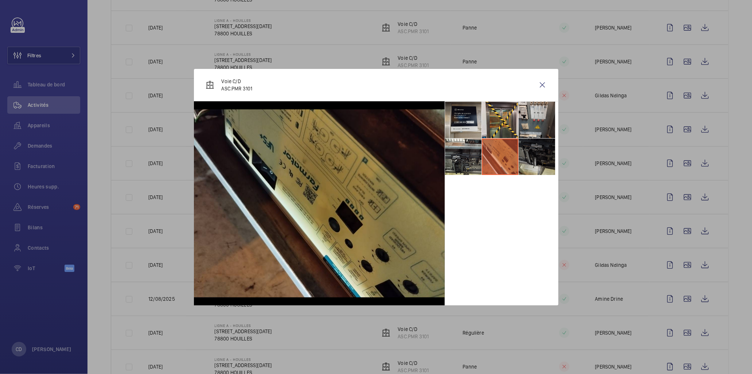
click at [521, 145] on li at bounding box center [536, 156] width 36 height 36
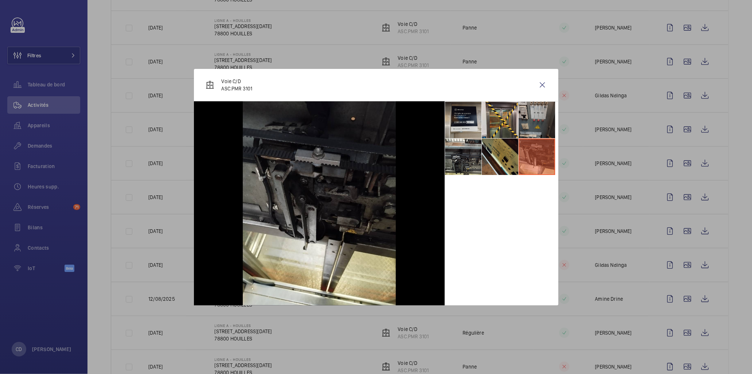
click at [544, 124] on li at bounding box center [536, 120] width 36 height 36
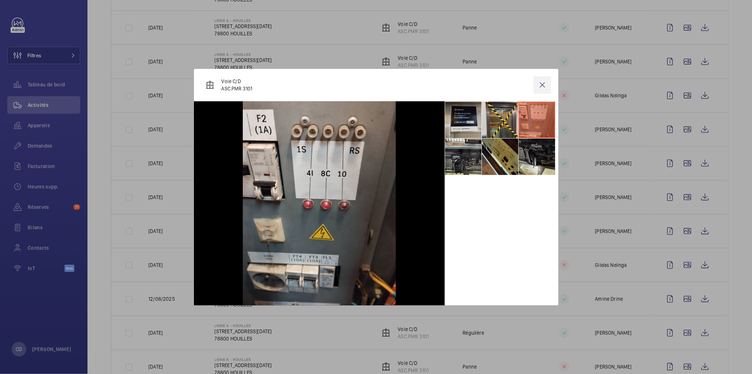
click at [544, 83] on wm-front-icon-button at bounding box center [541, 84] width 17 height 17
click at [598, 160] on wm-front-icon-button at bounding box center [686, 162] width 17 height 17
click at [598, 164] on wm-front-icon-button at bounding box center [686, 162] width 17 height 17
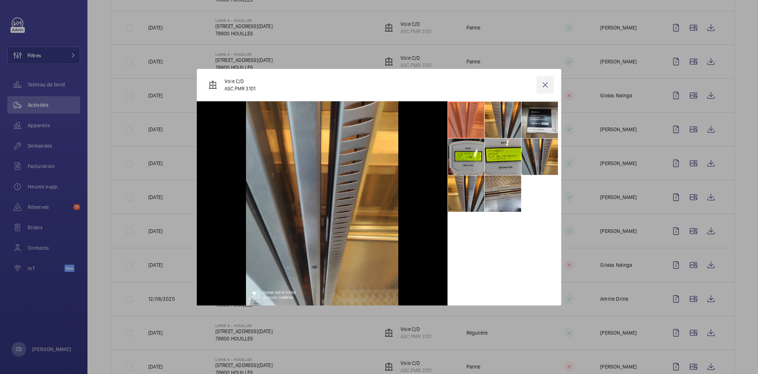
click at [548, 87] on wm-front-icon-button at bounding box center [544, 84] width 17 height 17
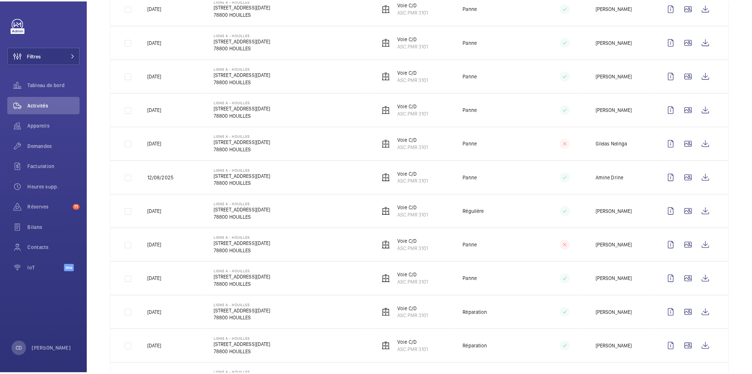
scroll to position [164, 0]
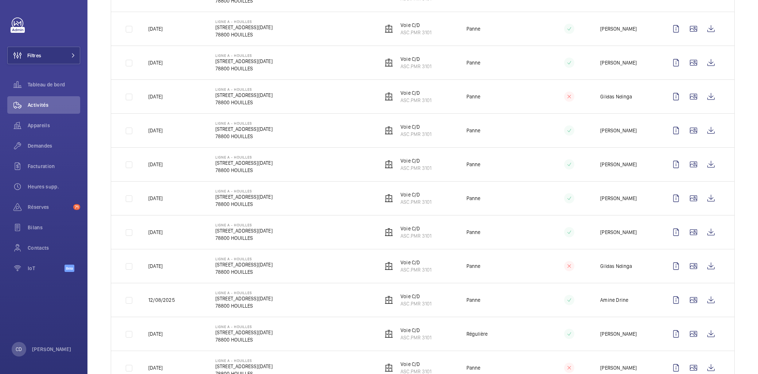
click at [598, 249] on td at bounding box center [694, 266] width 79 height 34
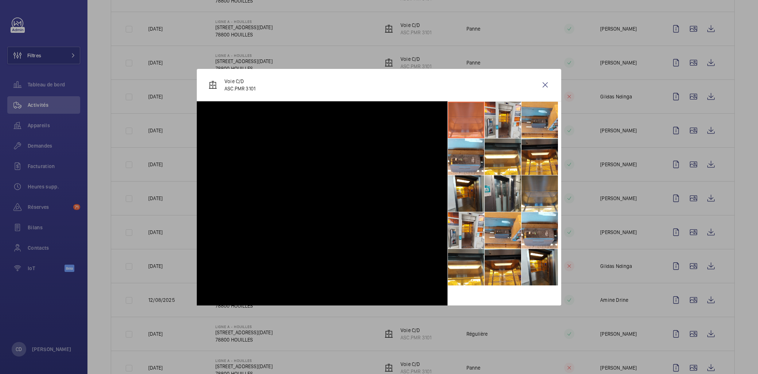
scroll to position [408, 0]
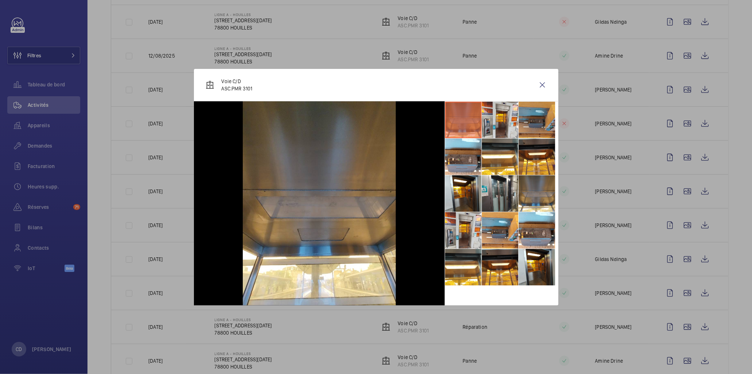
click at [529, 118] on li at bounding box center [536, 120] width 36 height 36
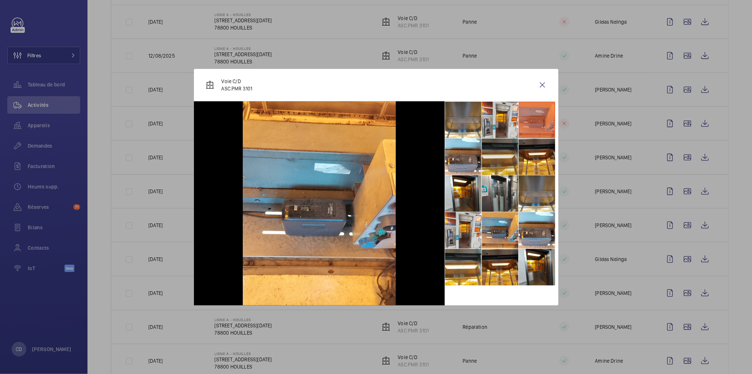
click at [498, 151] on li at bounding box center [500, 156] width 36 height 36
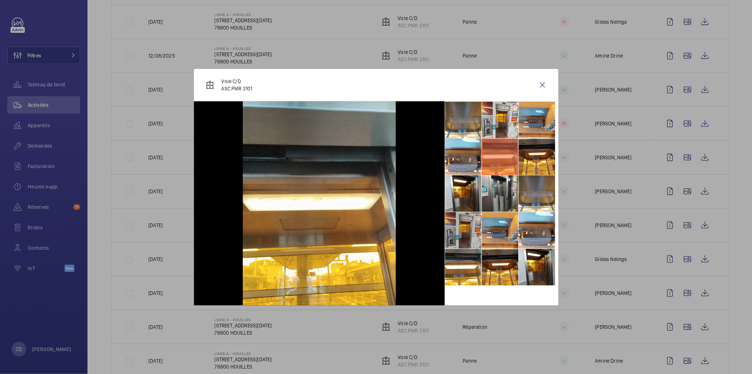
click at [478, 213] on li at bounding box center [463, 230] width 36 height 36
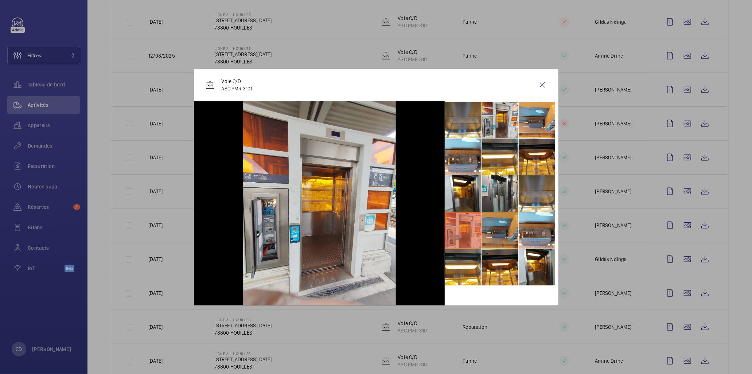
click at [495, 230] on li at bounding box center [500, 230] width 36 height 36
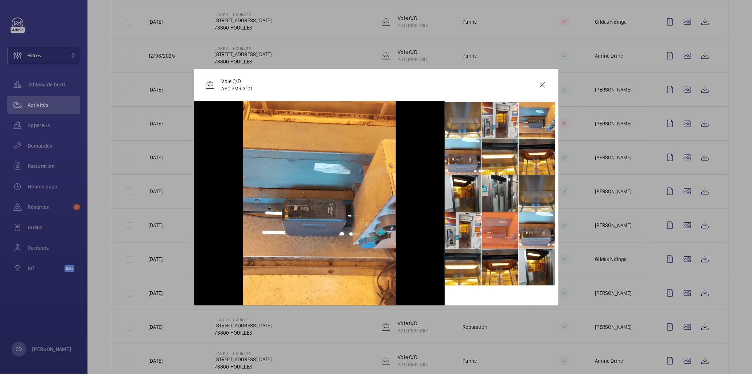
click at [526, 186] on li at bounding box center [536, 193] width 36 height 36
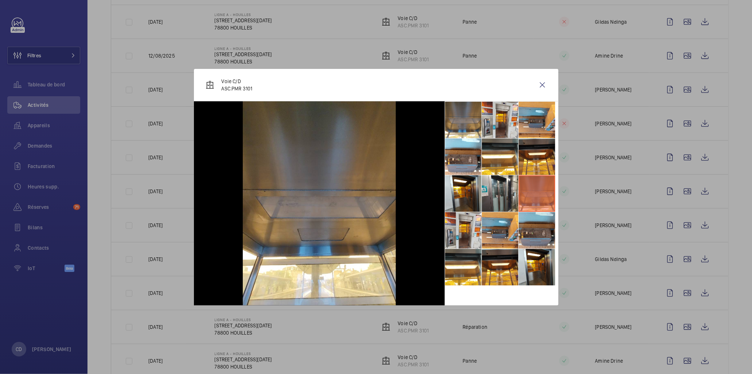
click at [539, 240] on li at bounding box center [536, 230] width 36 height 36
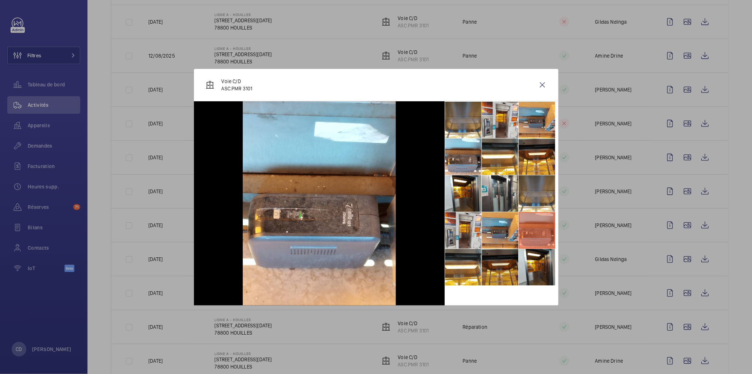
click at [486, 274] on li at bounding box center [500, 267] width 36 height 36
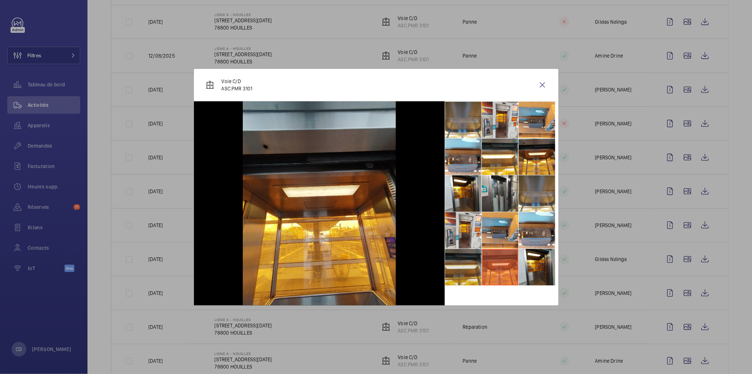
click at [453, 274] on li at bounding box center [463, 267] width 36 height 36
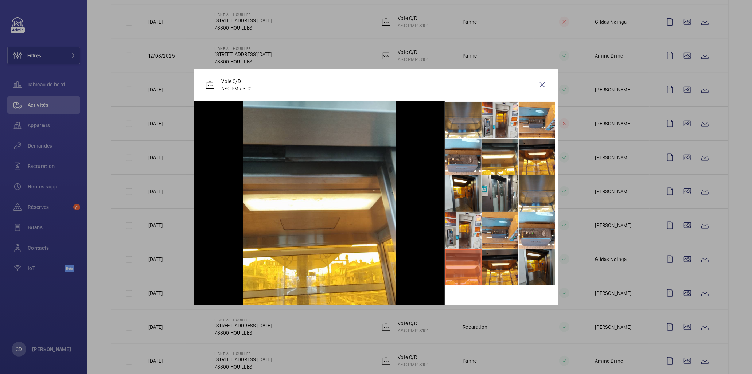
click at [544, 267] on li at bounding box center [536, 267] width 36 height 36
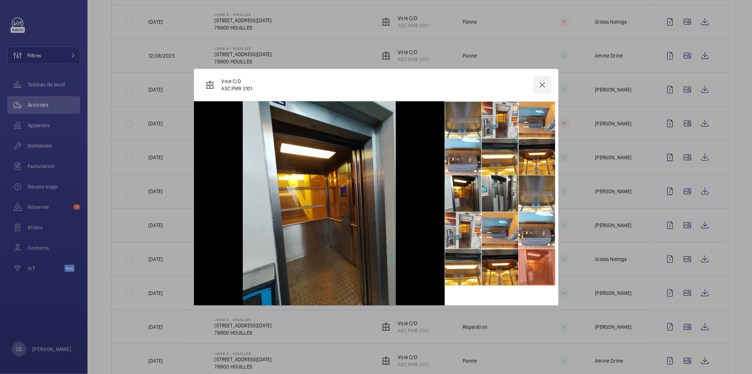
click at [545, 85] on wm-front-icon-button at bounding box center [541, 84] width 17 height 17
click at [409, 230] on p "ASC.PMR 3101" at bounding box center [412, 228] width 31 height 7
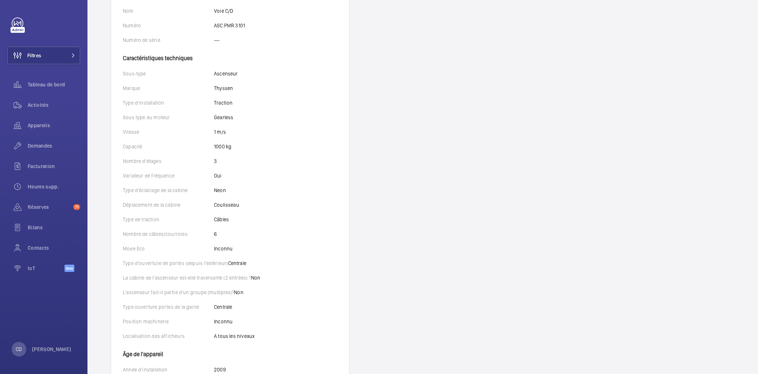
scroll to position [95, 0]
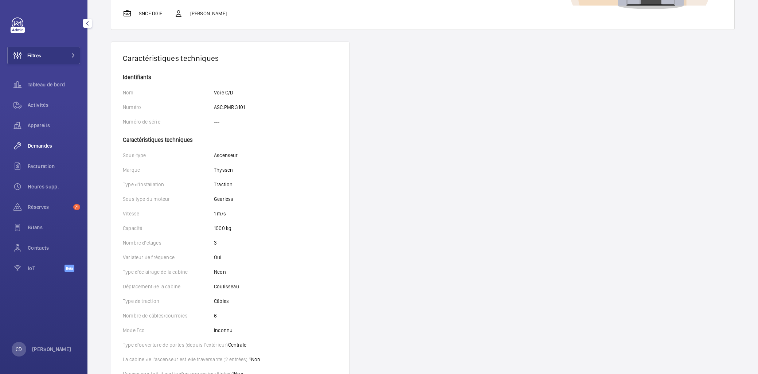
click at [38, 143] on span "Demandes" at bounding box center [54, 145] width 52 height 7
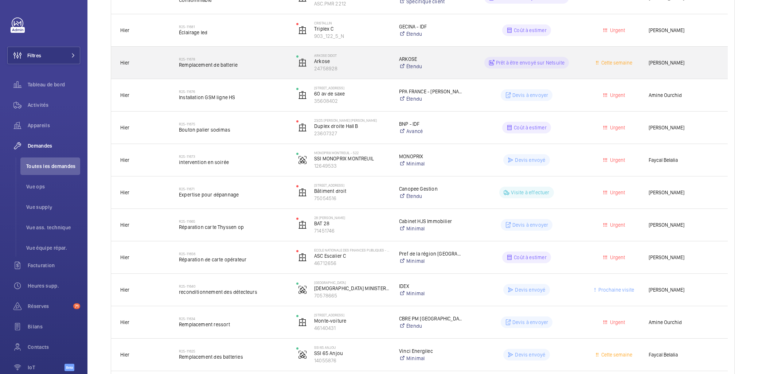
scroll to position [243, 0]
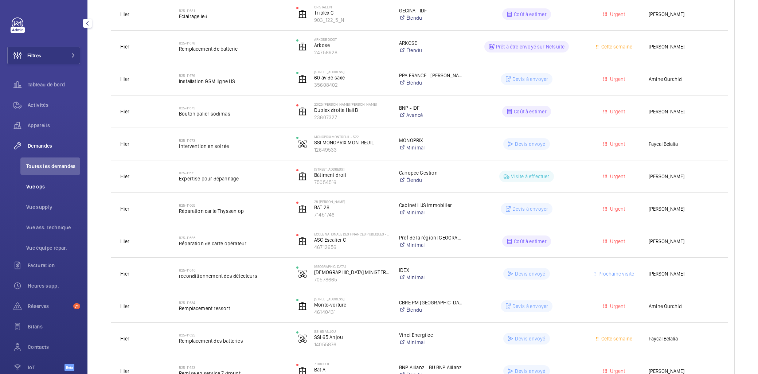
click at [38, 189] on span "Vue ops" at bounding box center [53, 186] width 54 height 7
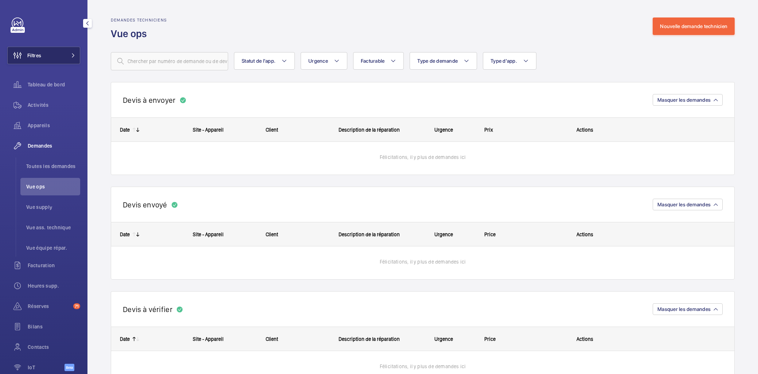
click at [60, 55] on button "Filtres" at bounding box center [43, 55] width 73 height 17
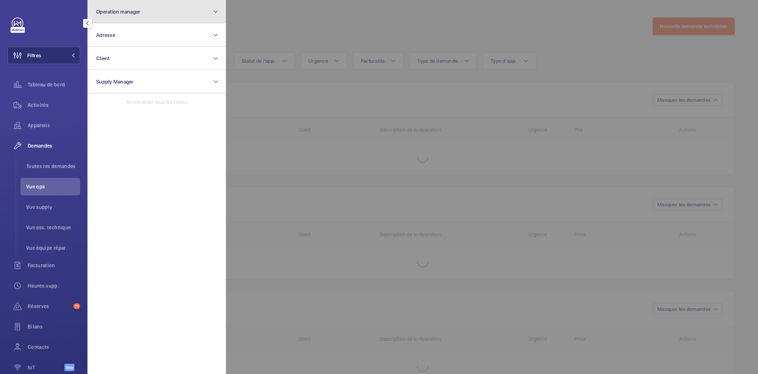
click at [151, 17] on button "Operation manager" at bounding box center [156, 11] width 138 height 23
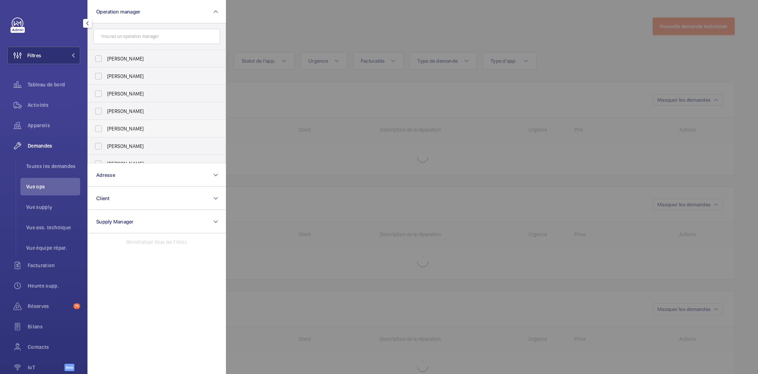
click at [126, 124] on label "[PERSON_NAME]" at bounding box center [151, 128] width 127 height 17
click at [106, 124] on input "[PERSON_NAME]" at bounding box center [98, 128] width 15 height 15
checkbox input "true"
click at [270, 146] on div at bounding box center [605, 187] width 758 height 374
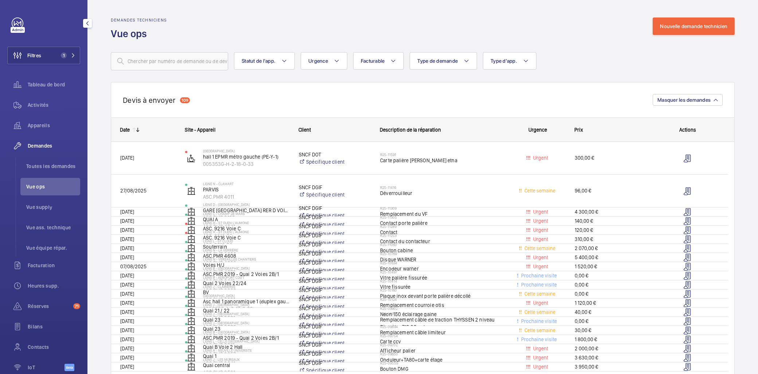
click at [46, 183] on span "Vue ops" at bounding box center [53, 186] width 54 height 7
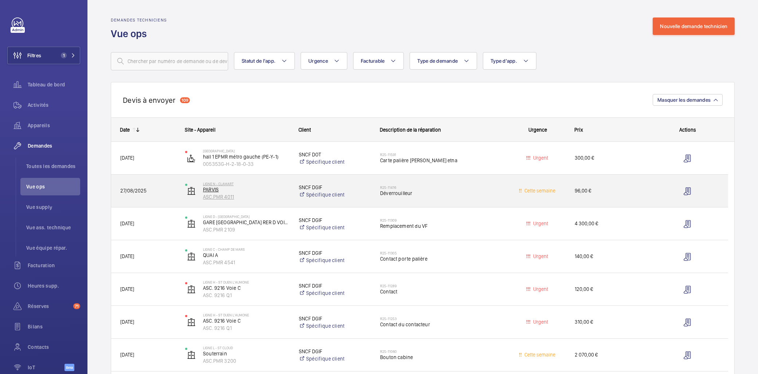
scroll to position [40, 0]
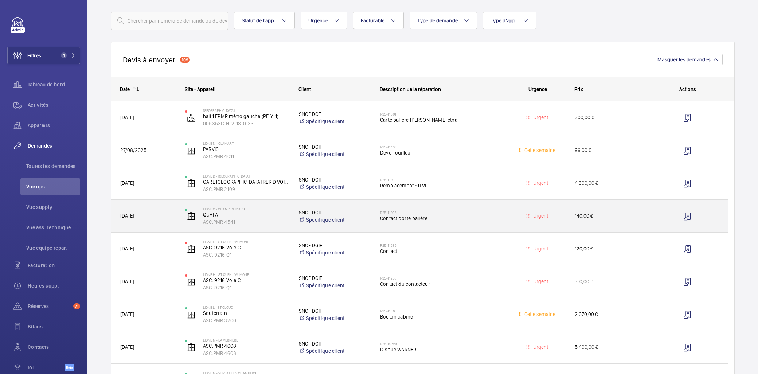
drag, startPoint x: 249, startPoint y: 187, endPoint x: 247, endPoint y: 205, distance: 17.6
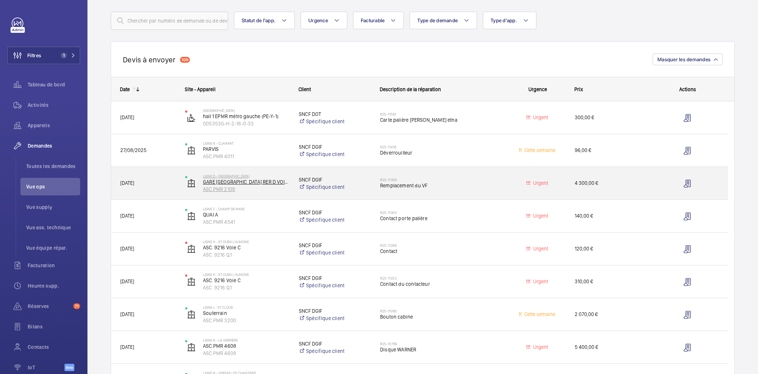
click at [271, 187] on p "ASC.PMR 2109" at bounding box center [246, 188] width 86 height 7
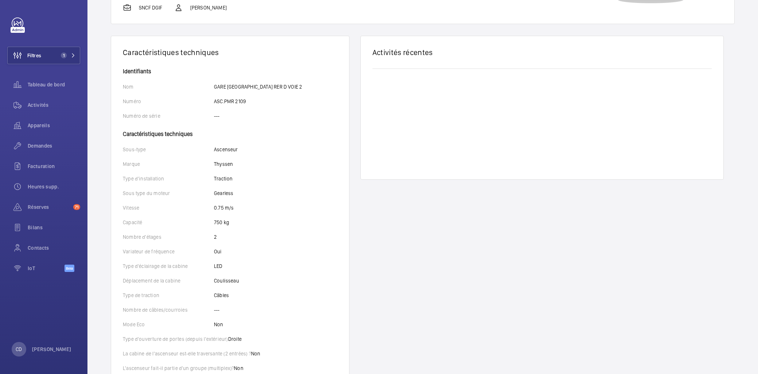
scroll to position [121, 0]
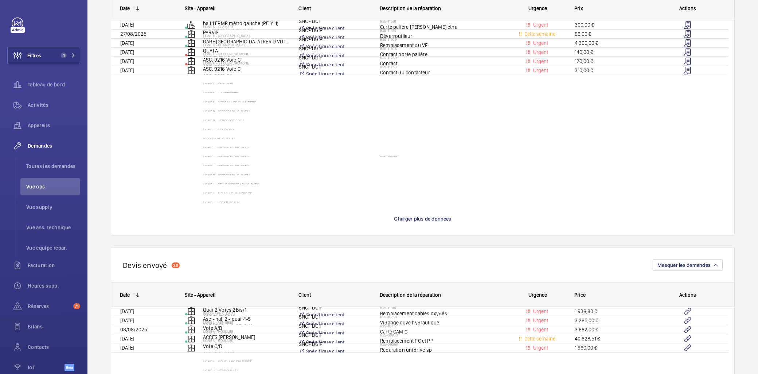
scroll to position [283, 0]
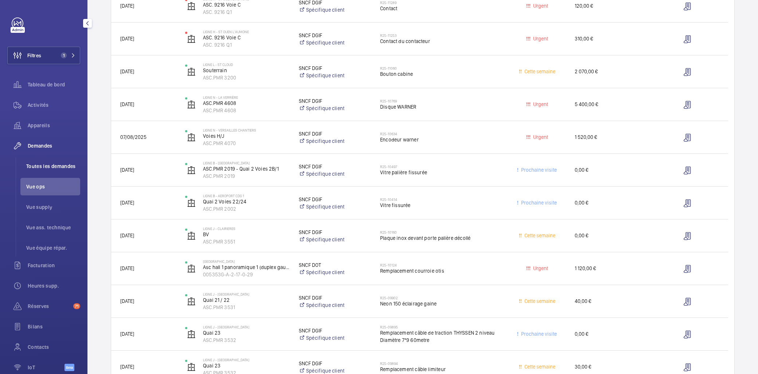
click at [34, 160] on li "Toutes les demandes" at bounding box center [50, 165] width 60 height 17
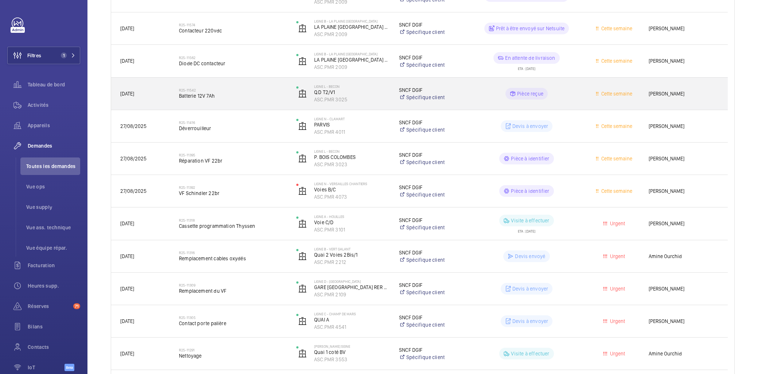
scroll to position [364, 0]
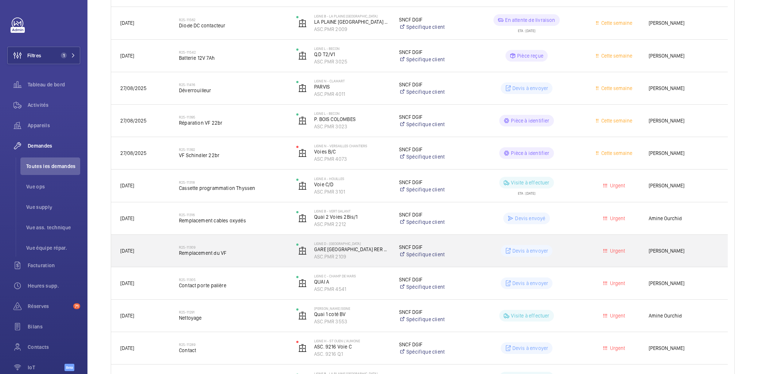
click at [206, 252] on span "Remplacement du VF" at bounding box center [233, 252] width 108 height 7
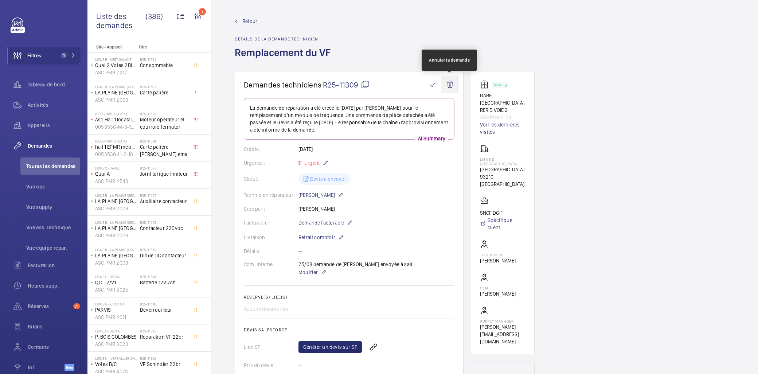
click at [448, 82] on wm-front-icon-button at bounding box center [449, 84] width 17 height 17
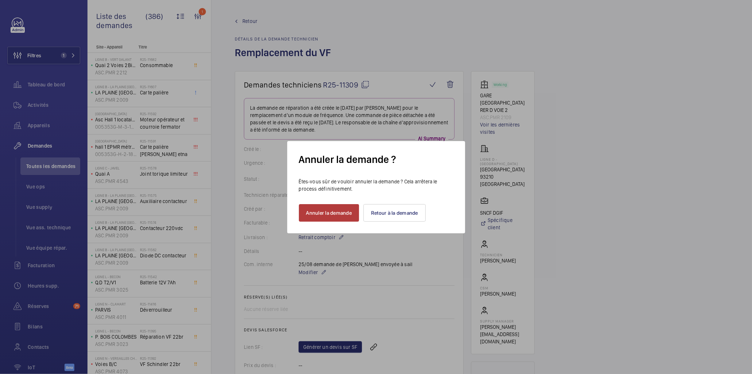
click at [336, 212] on button "Annuler la demande" at bounding box center [329, 212] width 60 height 17
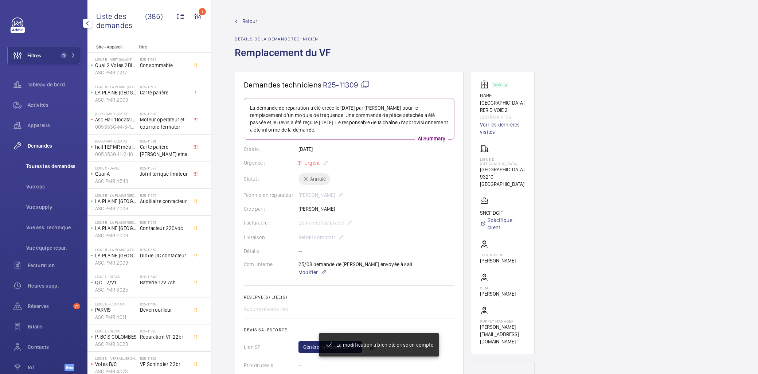
click at [57, 166] on span "Toutes les demandes" at bounding box center [53, 165] width 54 height 7
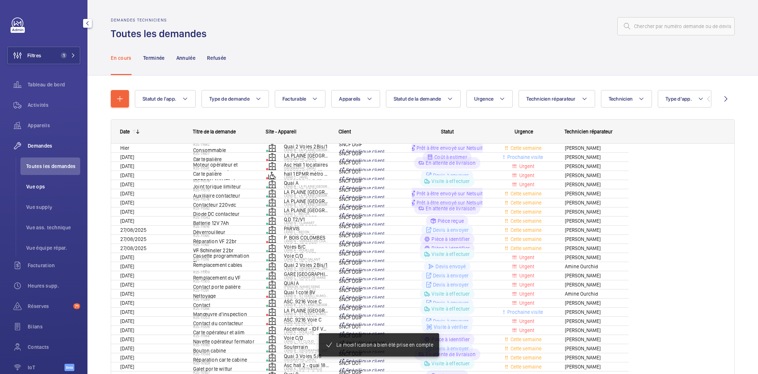
click at [40, 186] on span "Vue ops" at bounding box center [53, 186] width 54 height 7
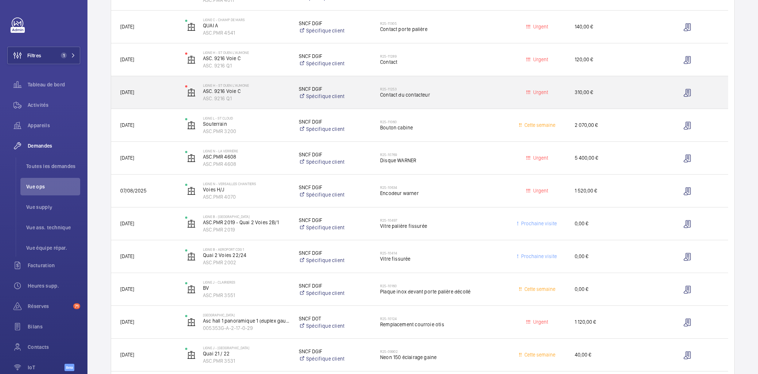
scroll to position [202, 0]
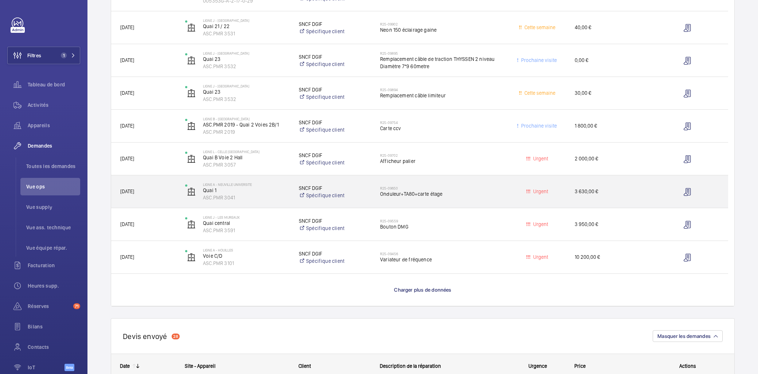
scroll to position [526, 0]
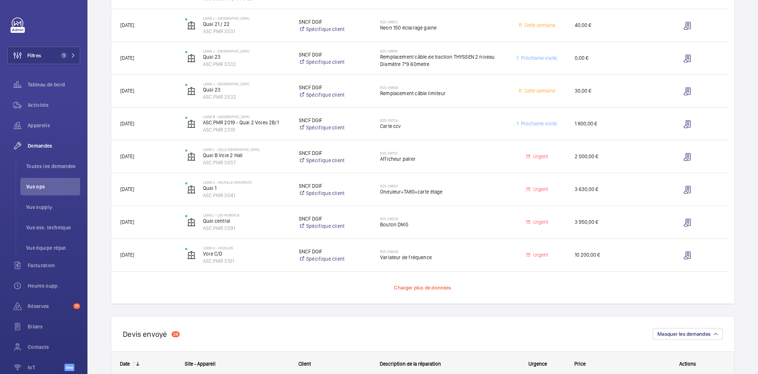
click at [408, 289] on span "Charger plus de données" at bounding box center [422, 288] width 57 height 6
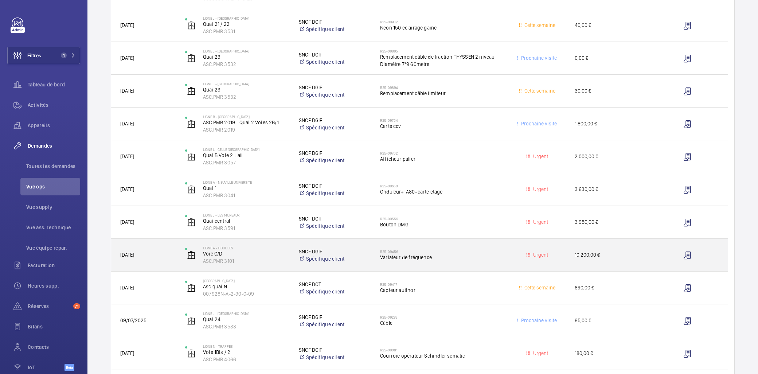
click at [395, 256] on span "Variateur de fréquence" at bounding box center [440, 257] width 120 height 7
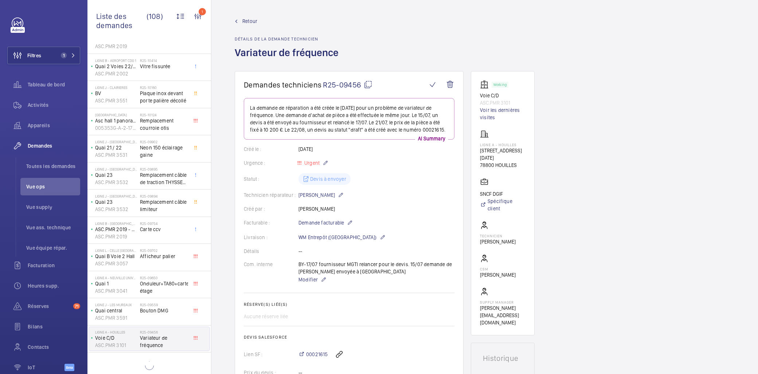
scroll to position [249, 0]
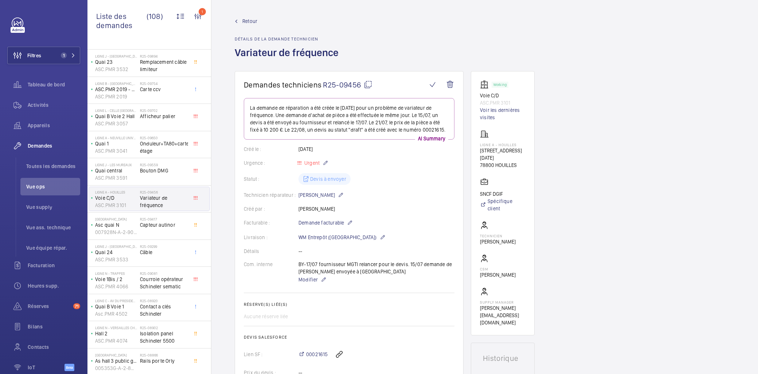
scroll to position [370, 0]
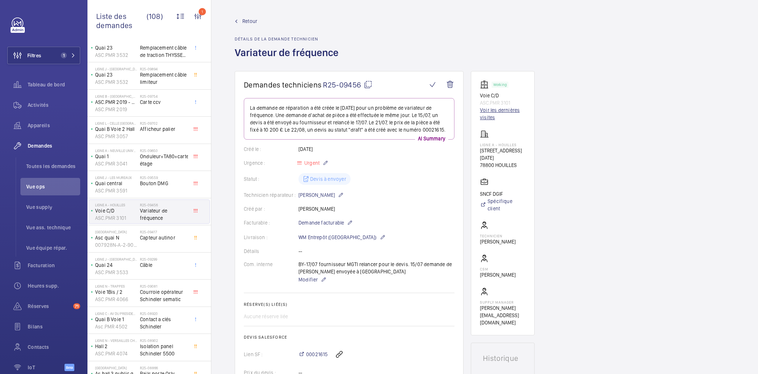
click at [496, 114] on link "Voir les dernières visites" at bounding box center [503, 113] width 46 height 15
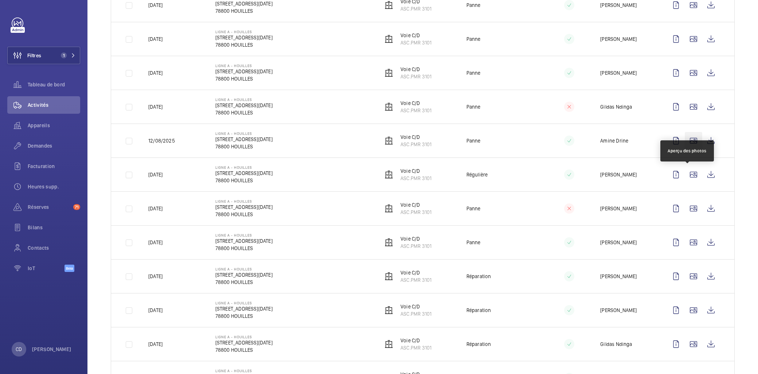
scroll to position [323, 0]
click at [702, 272] on wm-front-icon-button at bounding box center [710, 275] width 17 height 17
